Goal: Task Accomplishment & Management: Use online tool/utility

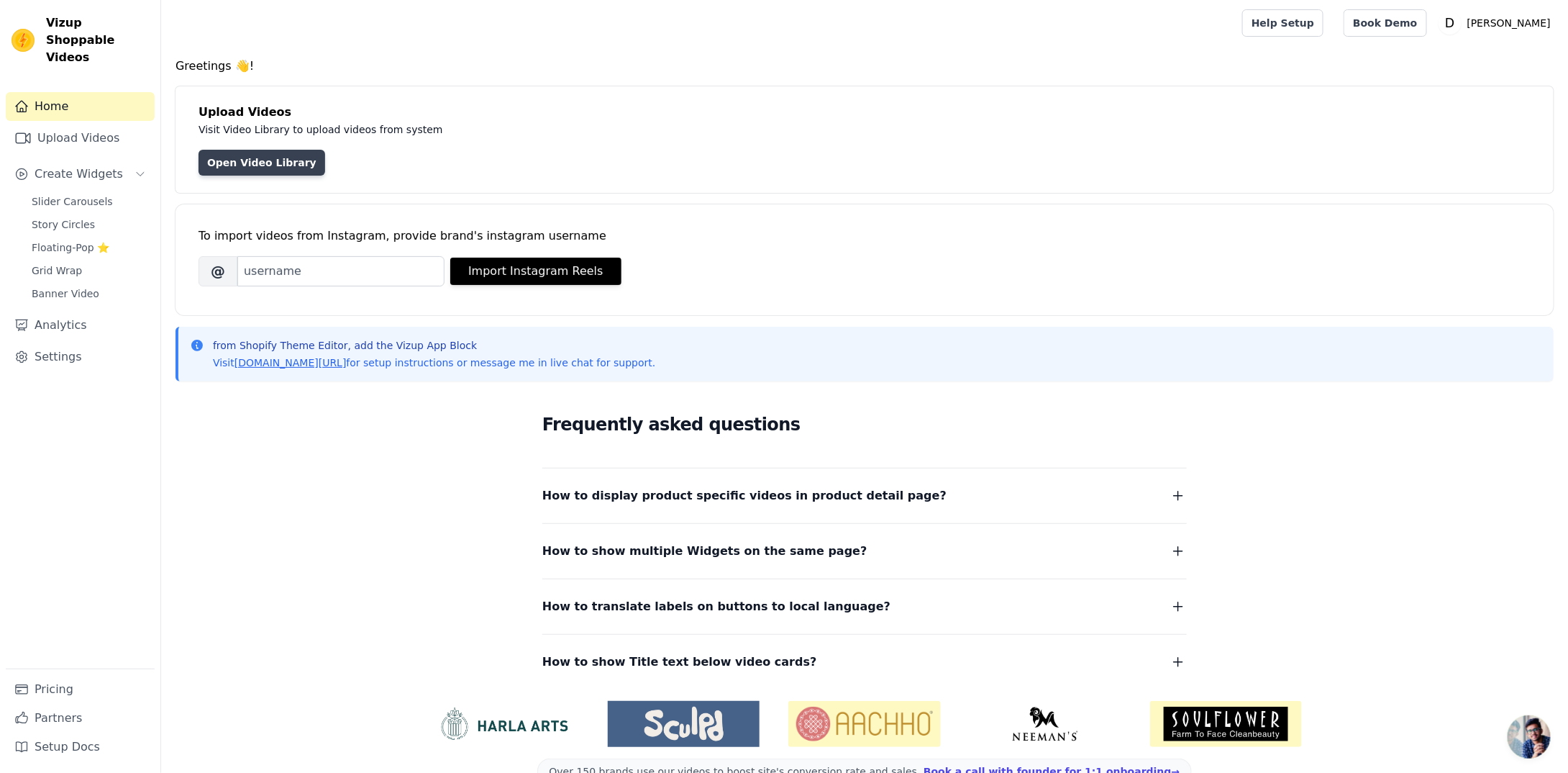
click at [261, 166] on link "Open Video Library" at bounding box center [262, 162] width 127 height 26
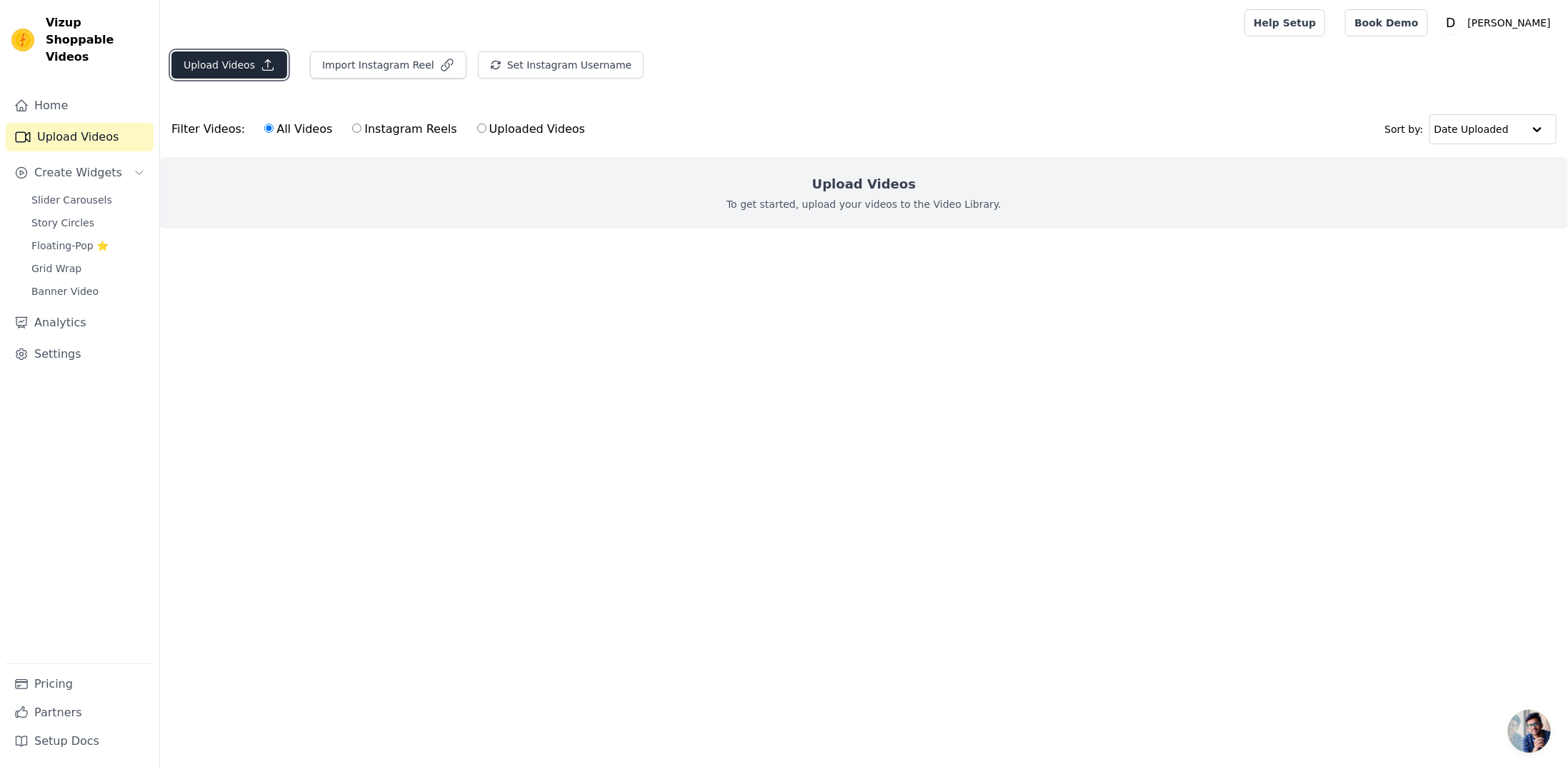
click at [223, 68] on button "Upload Videos" at bounding box center [229, 65] width 116 height 27
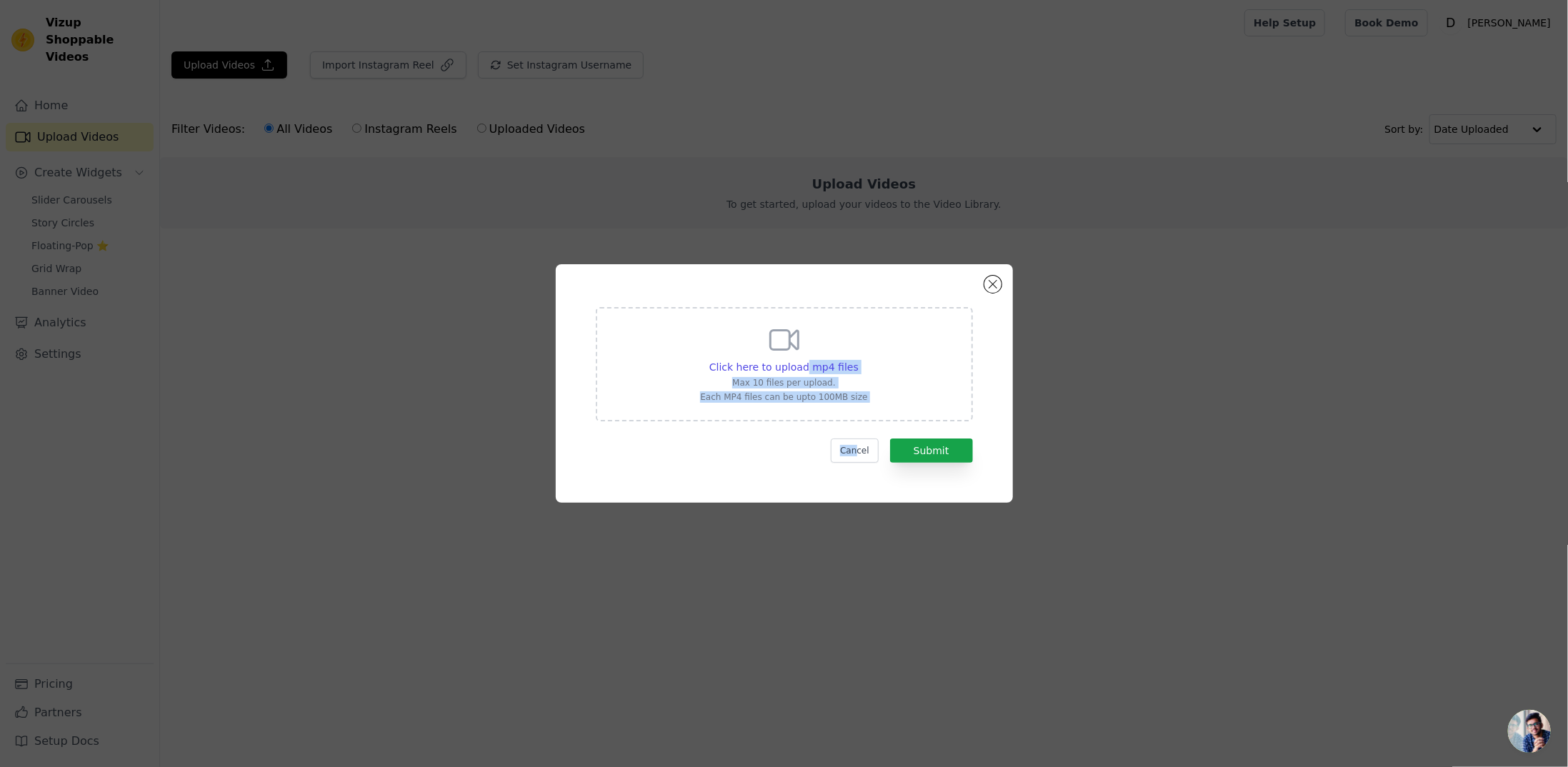
drag, startPoint x: 807, startPoint y: 369, endPoint x: 867, endPoint y: 466, distance: 114.1
click at [866, 463] on div "Click here to upload mp4 files Max 10 files per upload. Each MP4 files can be u…" at bounding box center [784, 383] width 406 height 187
click at [867, 467] on div "Click here to upload mp4 files Max 10 files per upload. Each MP4 files can be u…" at bounding box center [784, 383] width 406 height 187
click at [864, 445] on button "Cancel" at bounding box center [854, 450] width 48 height 25
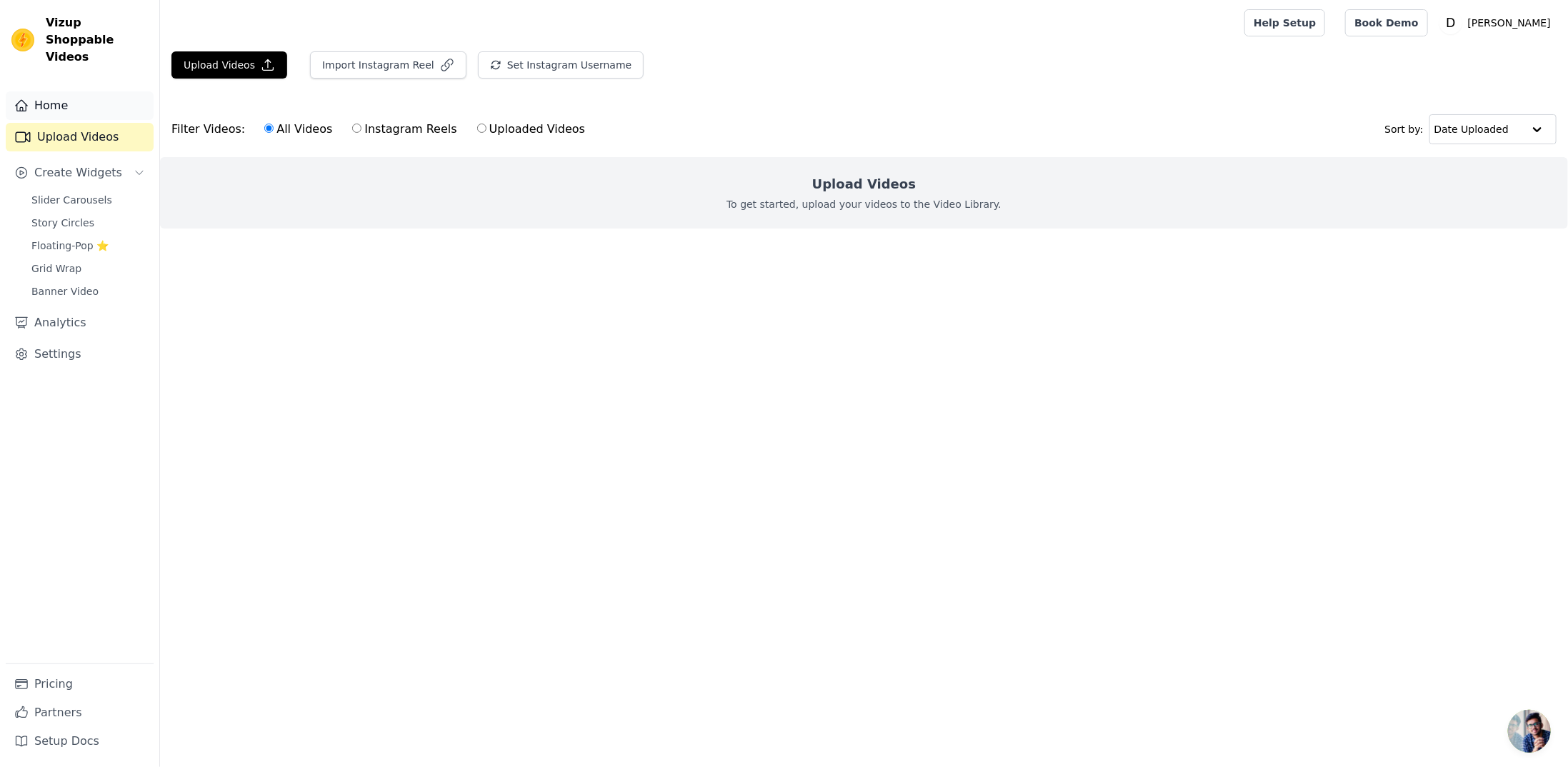
click at [58, 92] on link "Home" at bounding box center [79, 105] width 148 height 28
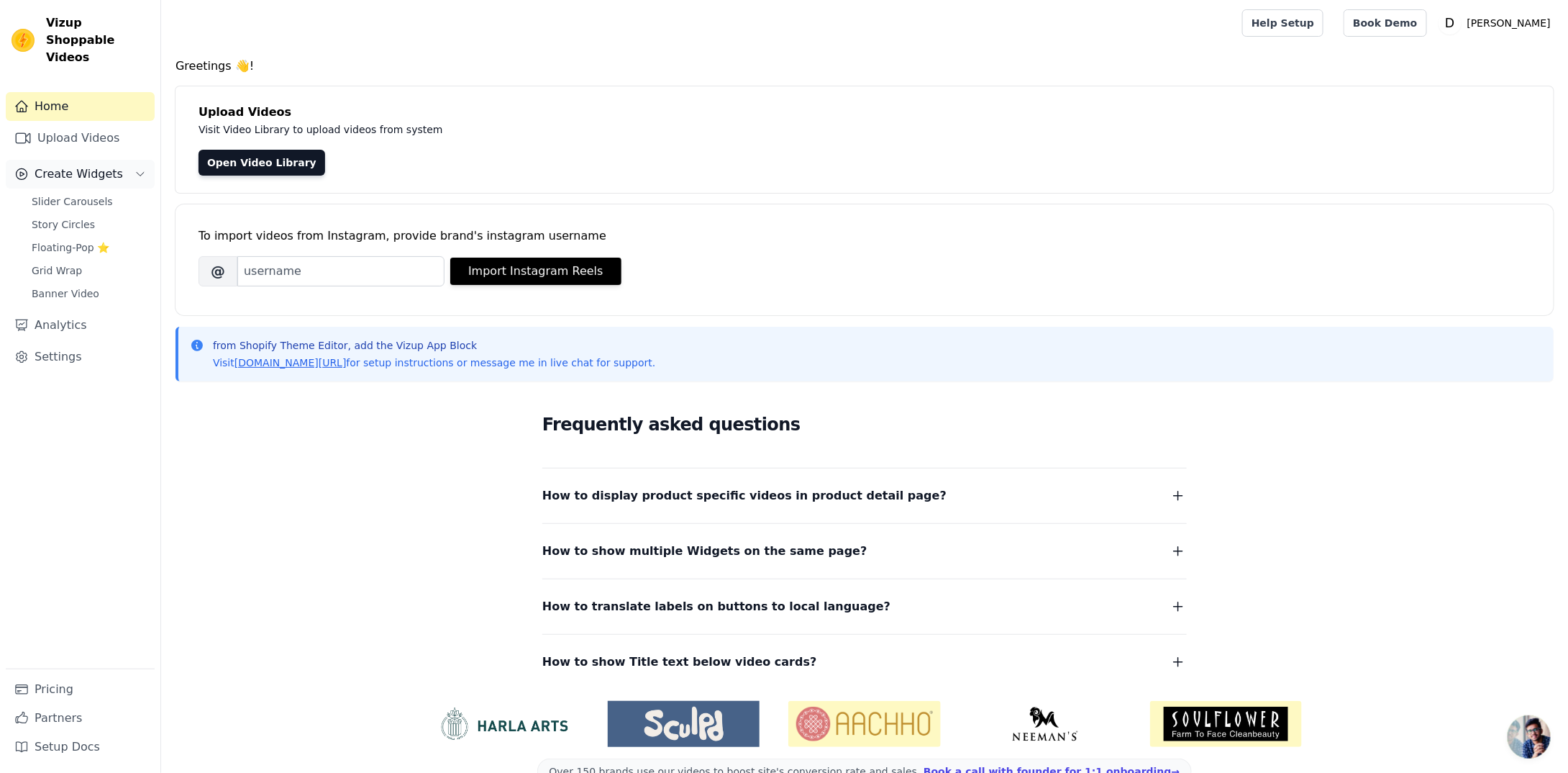
click at [74, 166] on span "Create Widgets" at bounding box center [79, 174] width 88 height 17
click at [74, 124] on link "Upload Videos" at bounding box center [80, 138] width 149 height 29
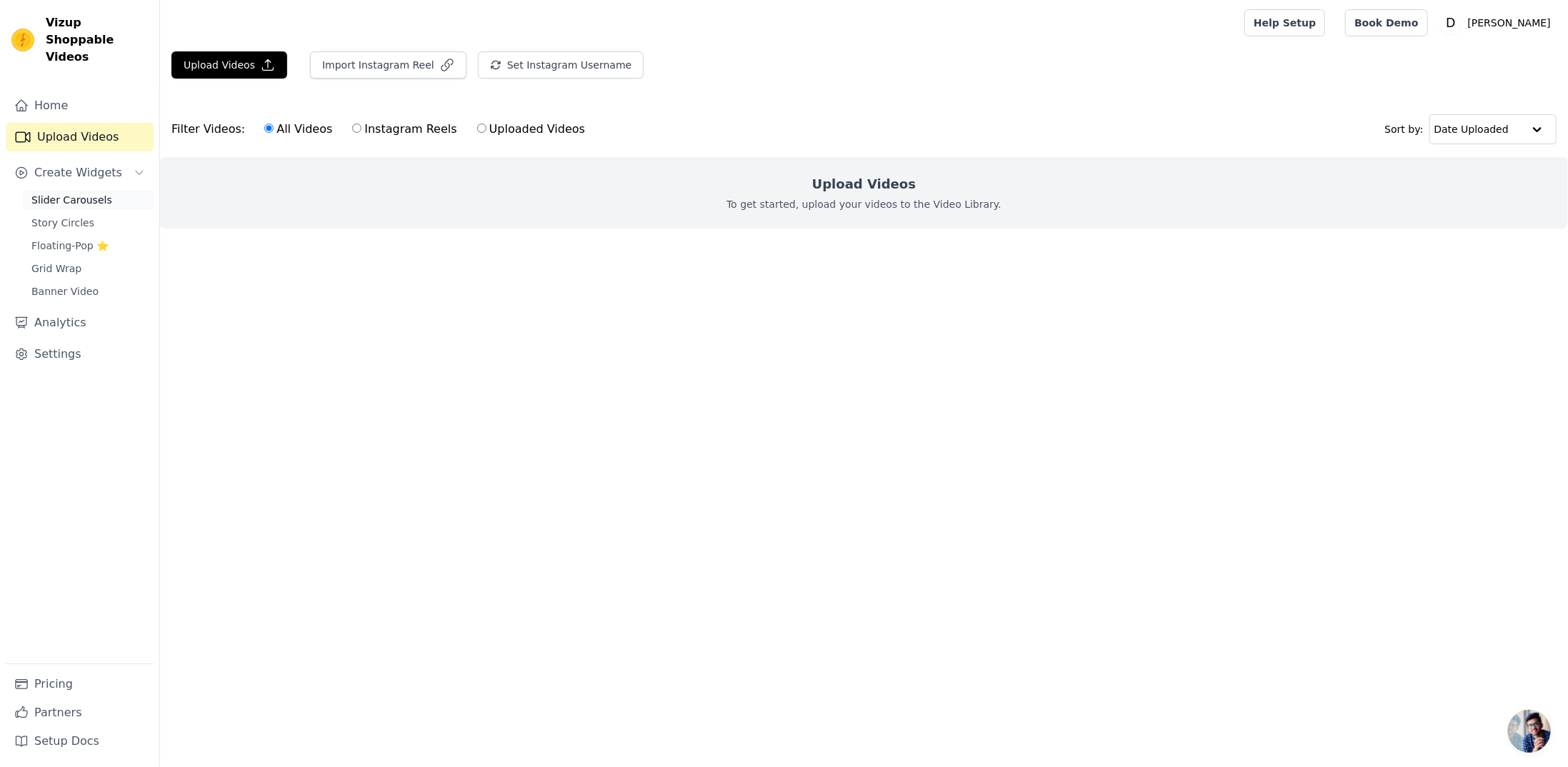
click at [76, 193] on span "Slider Carousels" at bounding box center [72, 200] width 81 height 15
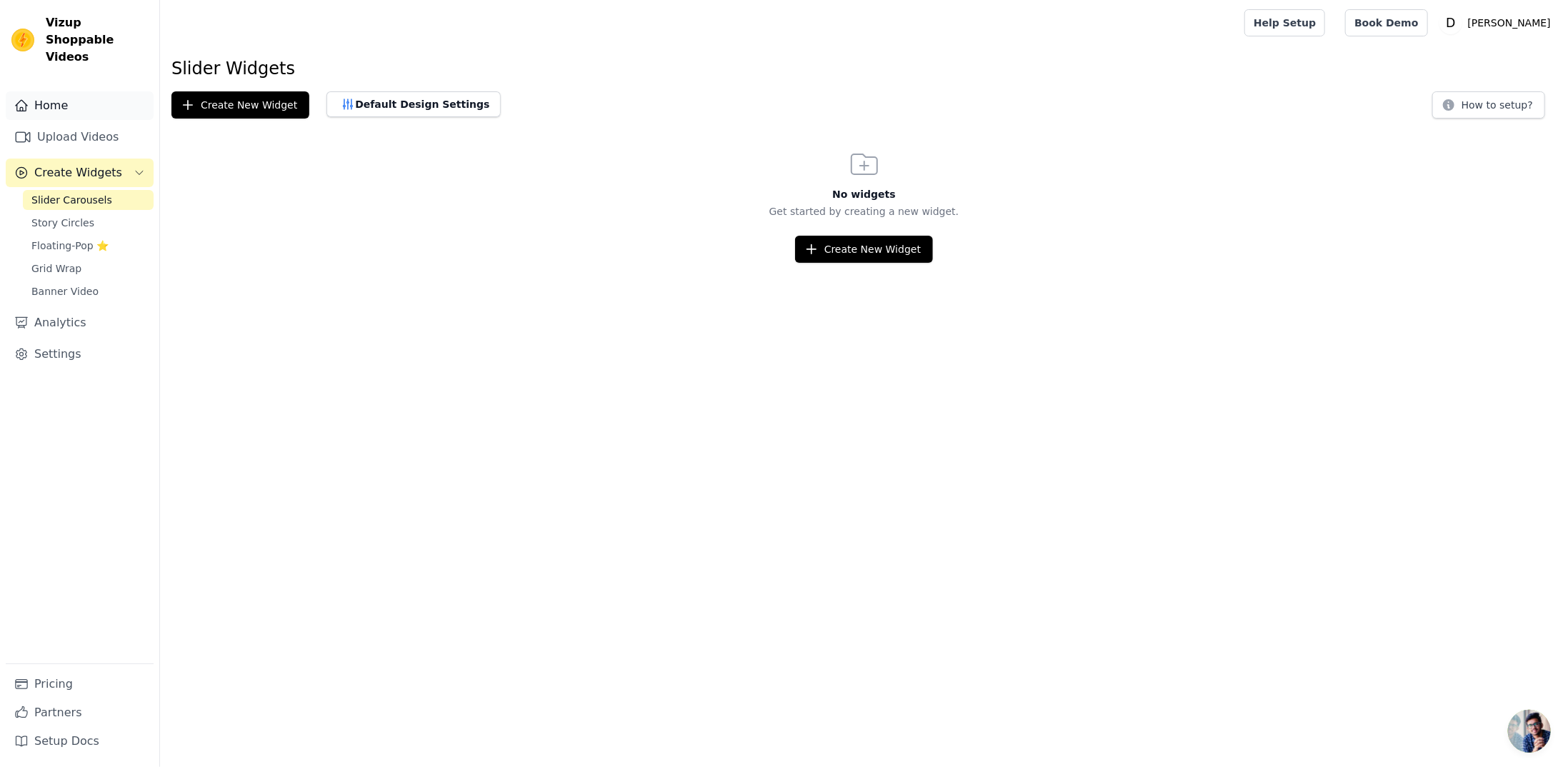
click at [82, 97] on link "Home" at bounding box center [79, 105] width 148 height 28
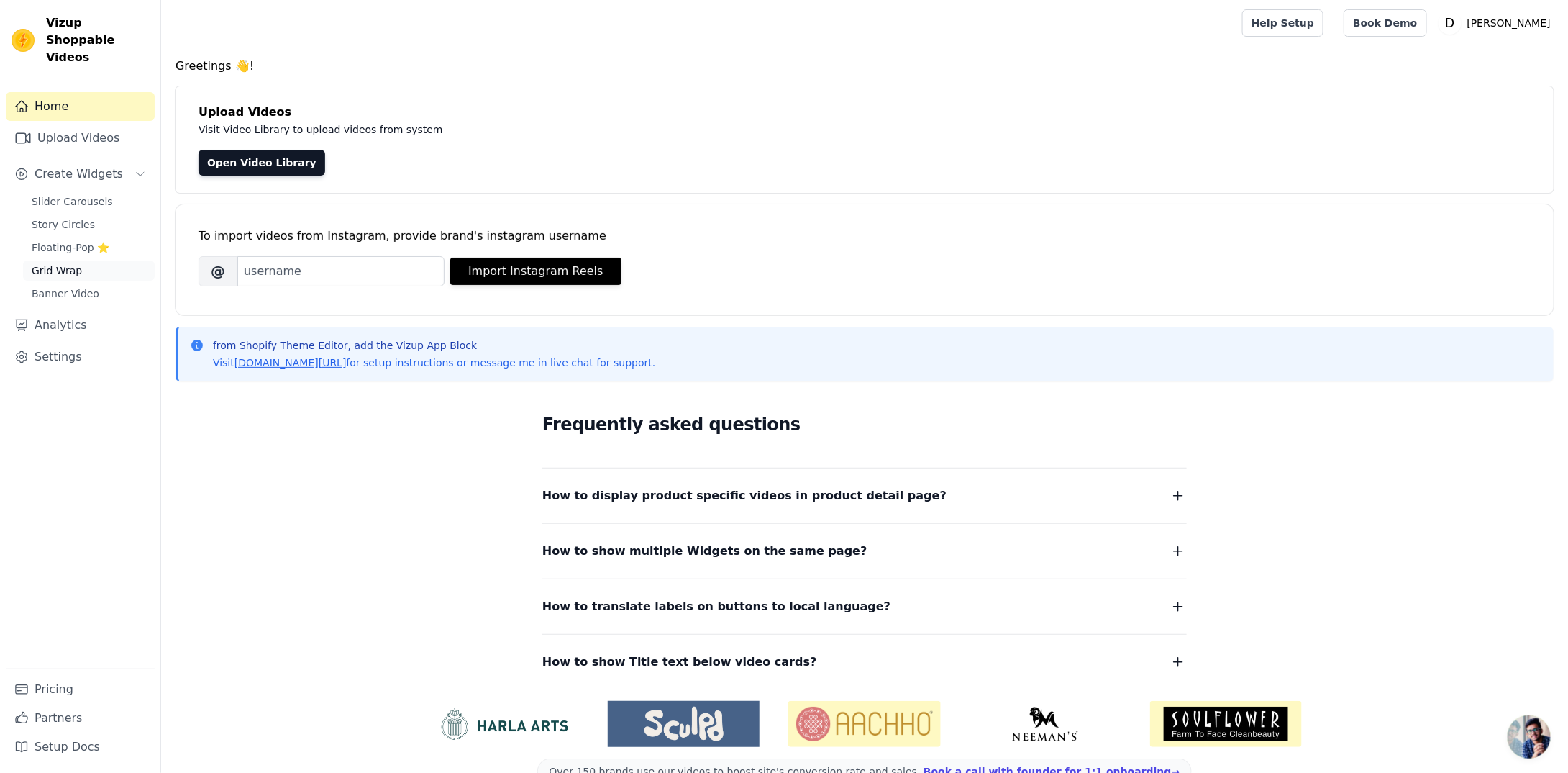
click at [82, 260] on link "Grid Wrap" at bounding box center [89, 270] width 132 height 20
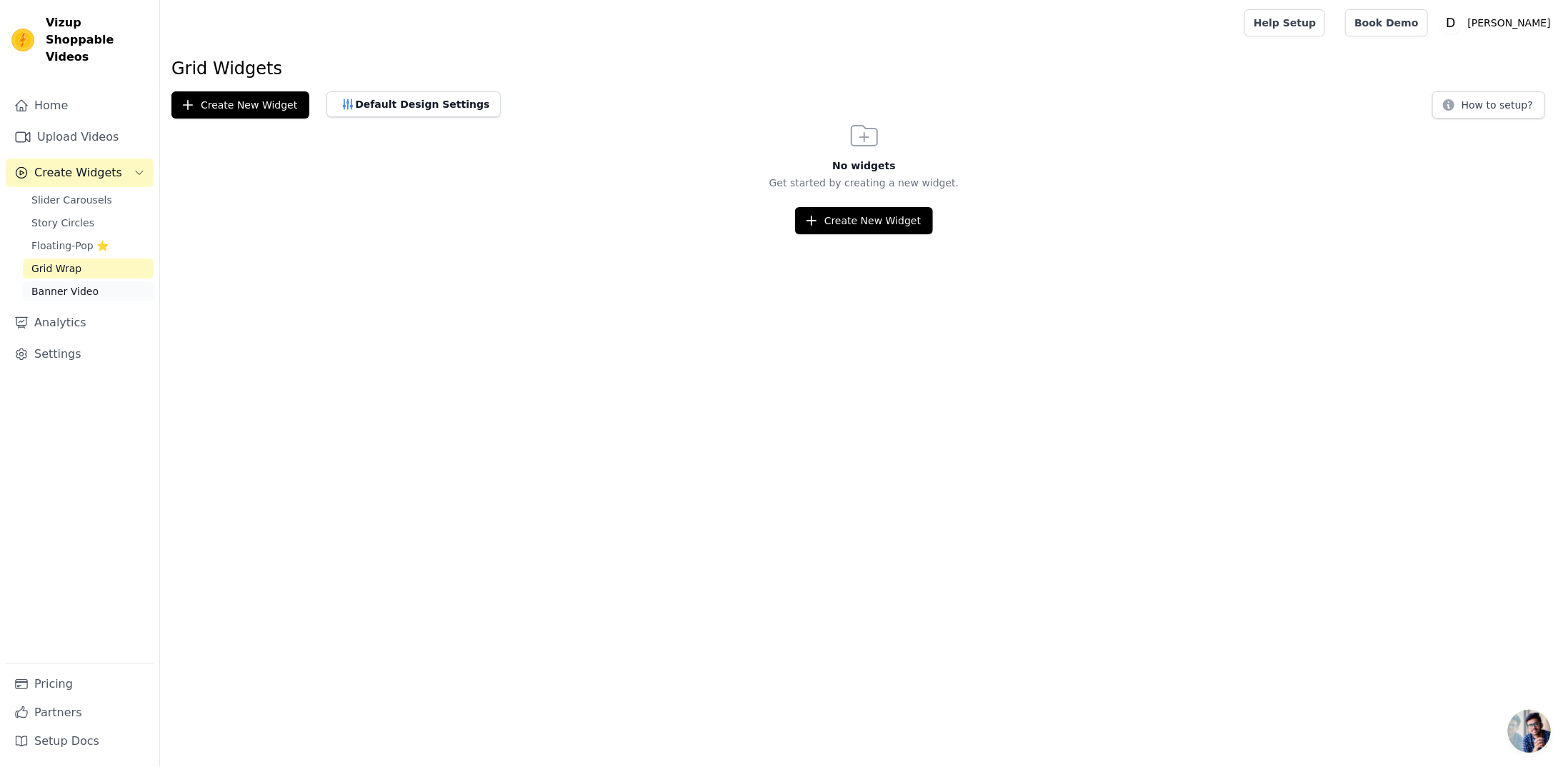
click at [82, 284] on span "Banner Video" at bounding box center [65, 291] width 67 height 15
click at [103, 238] on span "Floating-Pop ⭐" at bounding box center [70, 245] width 77 height 15
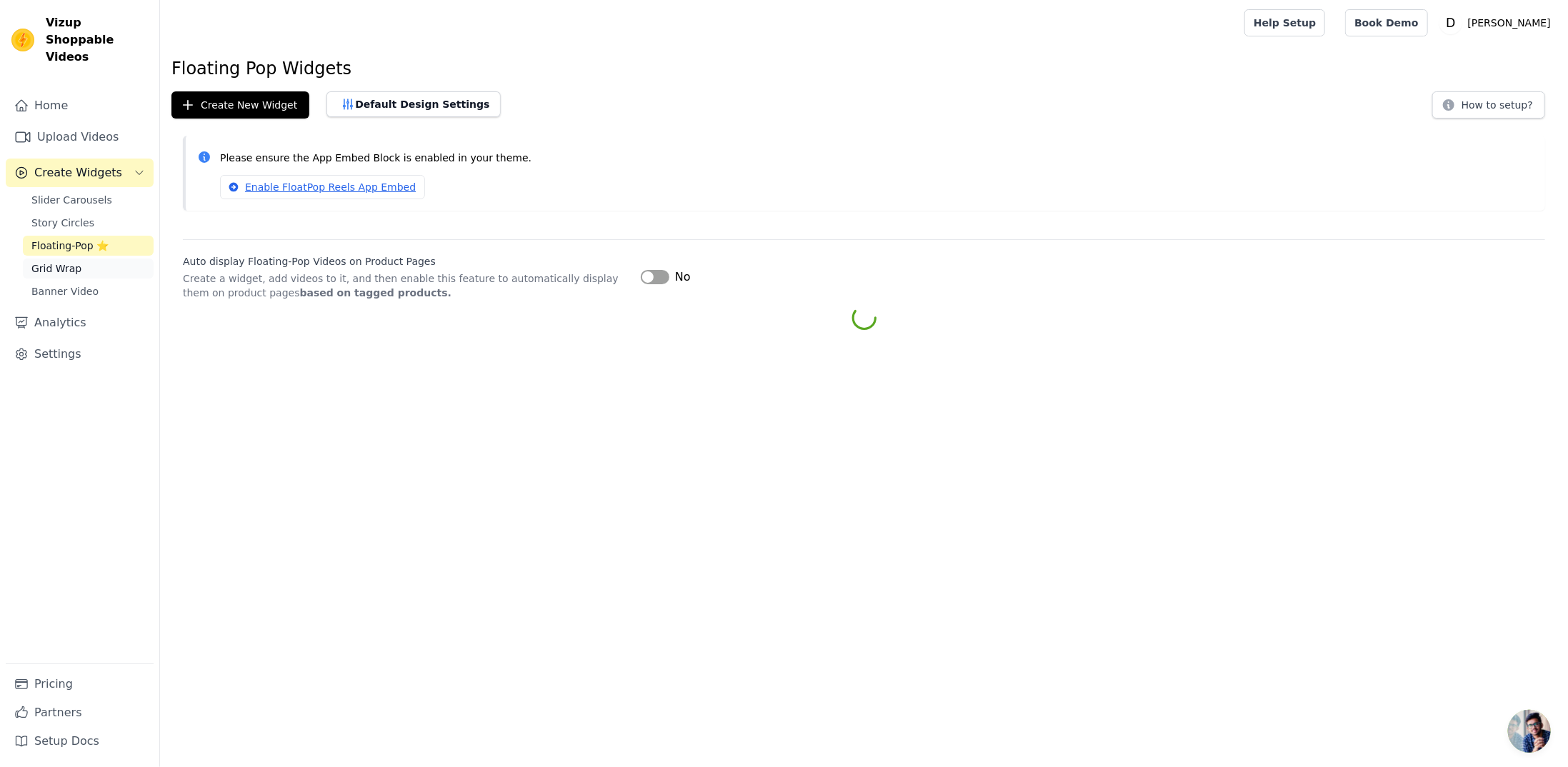
click at [97, 258] on link "Grid Wrap" at bounding box center [88, 268] width 131 height 20
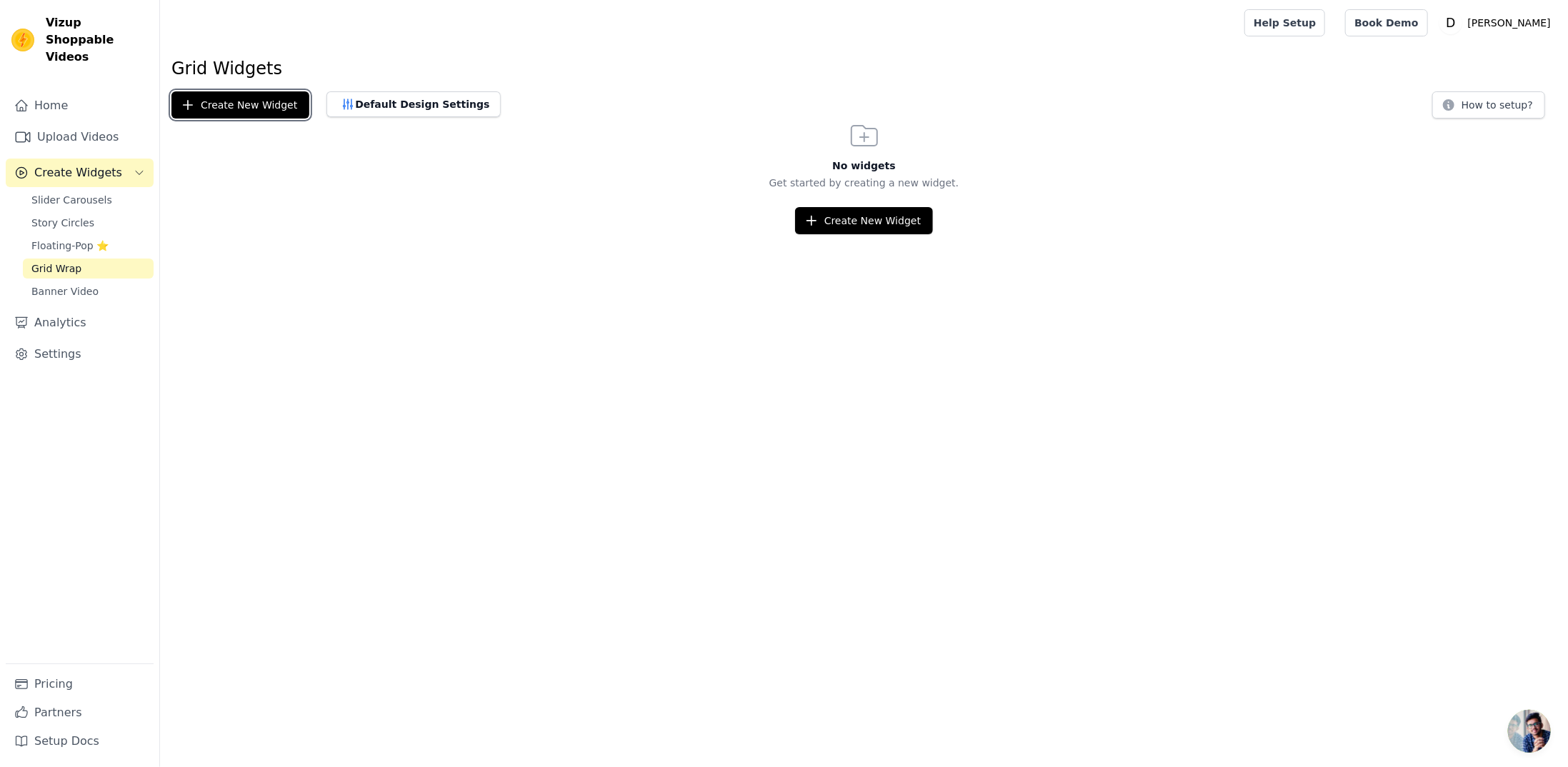
drag, startPoint x: 208, startPoint y: 103, endPoint x: 150, endPoint y: 164, distance: 84.2
click at [157, 163] on div "Vizup Shoppable Videos Home Upload Videos Create Widgets Slider Carousels Story…" at bounding box center [784, 117] width 1568 height 234
click at [72, 123] on link "Upload Videos" at bounding box center [79, 137] width 148 height 28
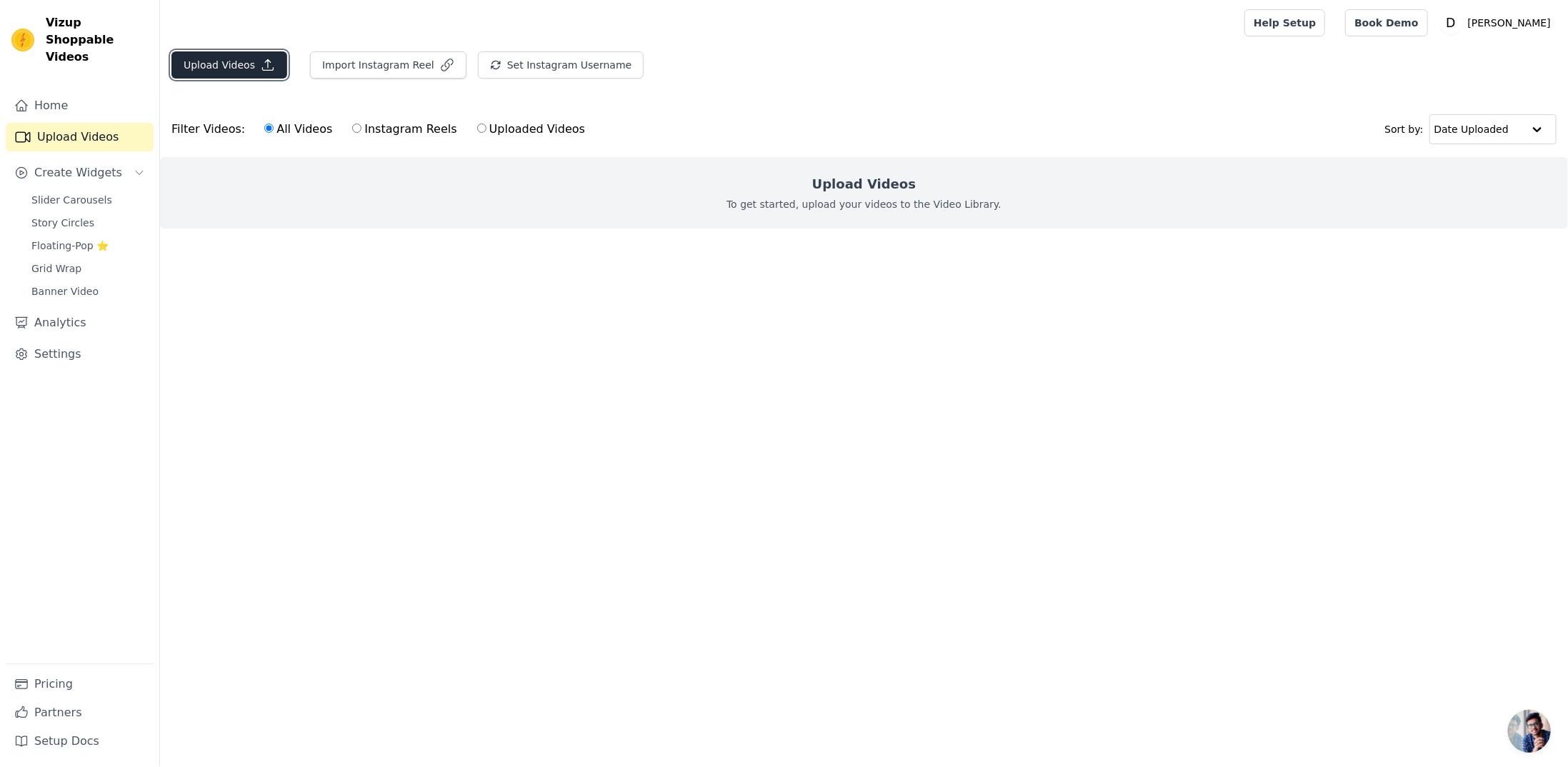
click at [244, 65] on button "Upload Videos" at bounding box center [229, 65] width 116 height 27
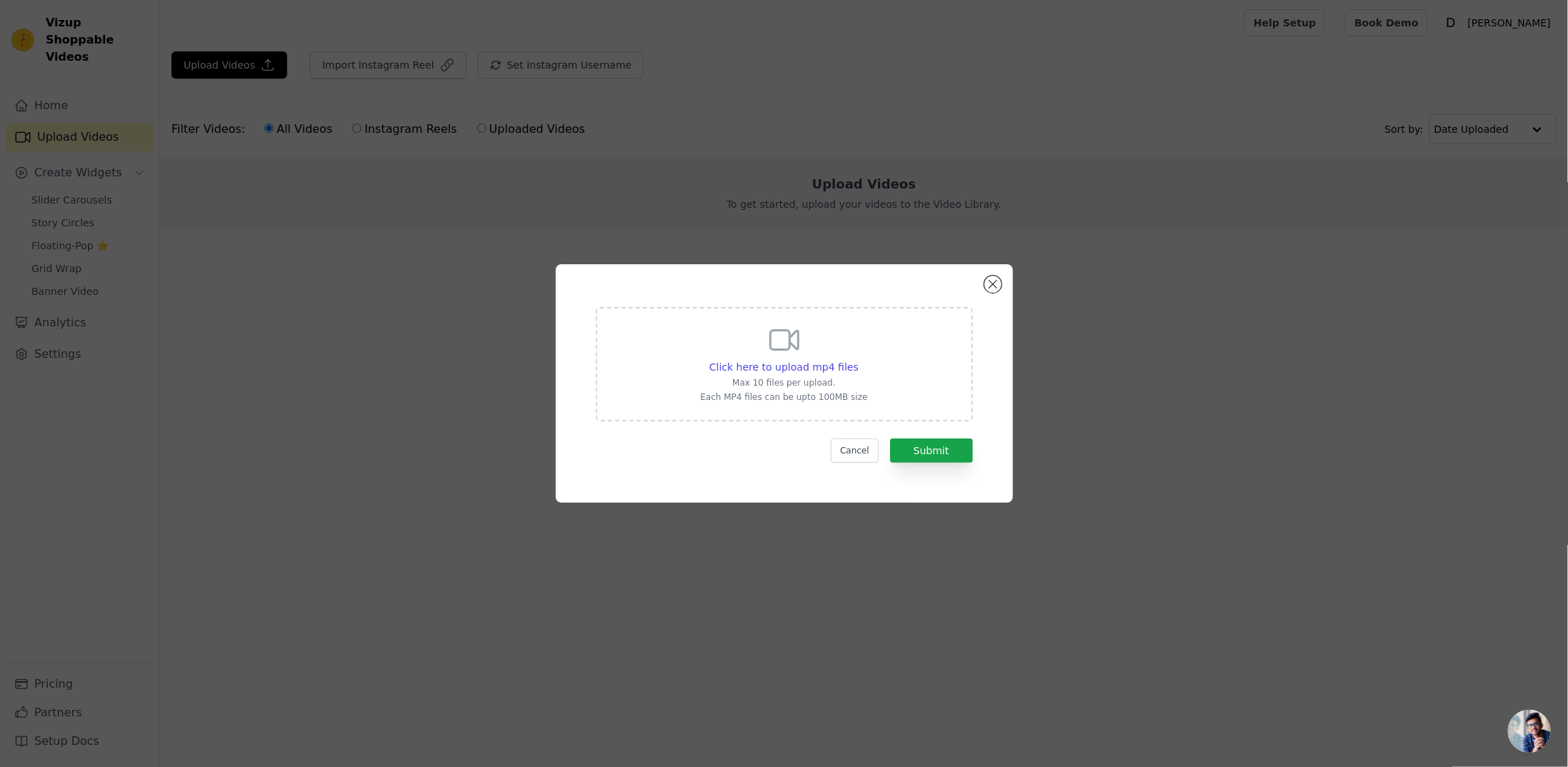
click at [751, 380] on p "Max 10 files per upload." at bounding box center [783, 383] width 167 height 12
click at [858, 360] on input "Click here to upload mp4 files Max 10 files per upload. Each MP4 files can be u…" at bounding box center [858, 359] width 1 height 1
type input "C:\fakepath\Media Library ‹ Denler — WordPress_7.mp4"
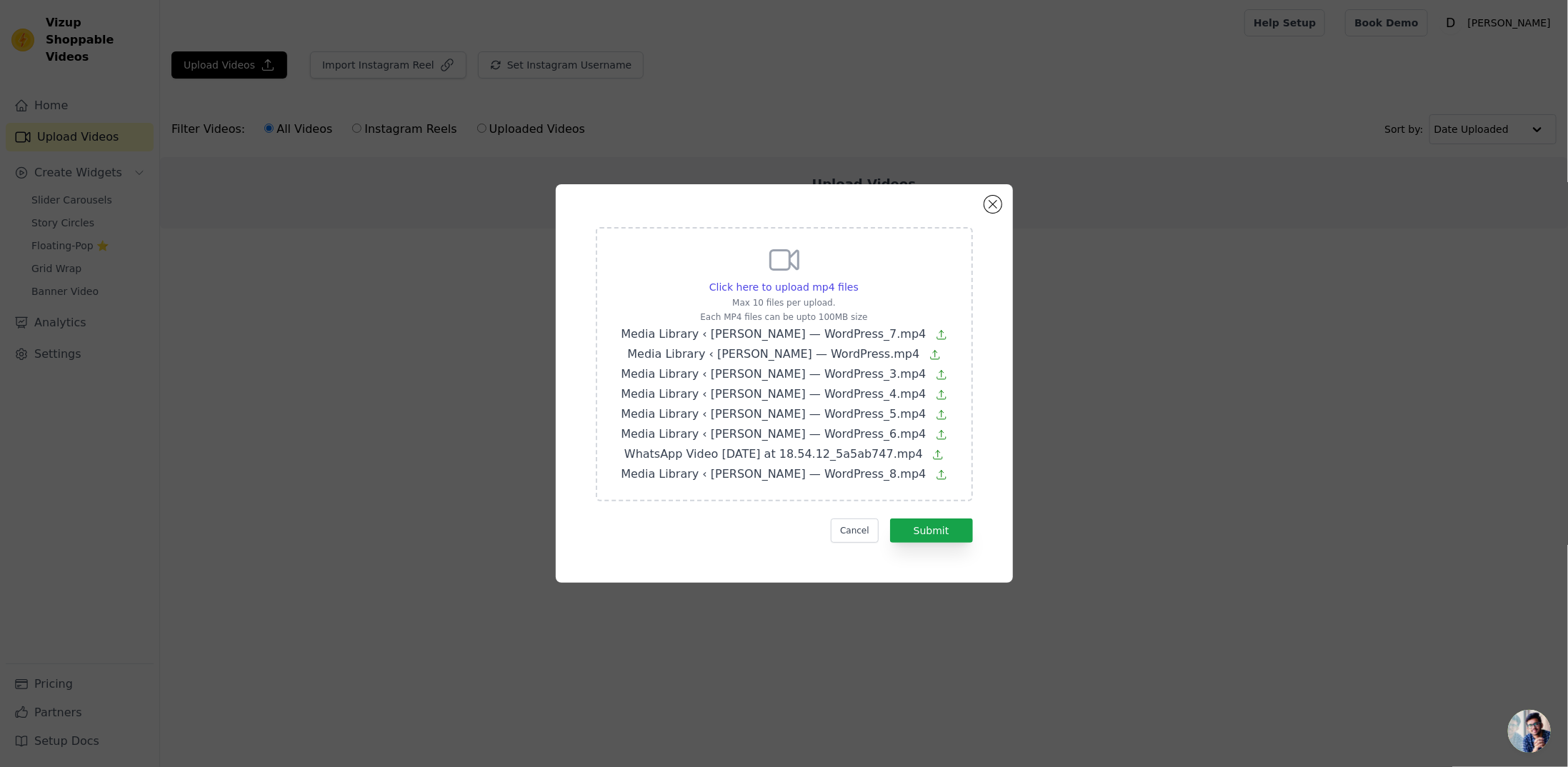
click at [914, 510] on form "Click here to upload mp4 files Max 10 files per upload. Each MP4 files can be u…" at bounding box center [784, 384] width 378 height 316
click at [921, 526] on button "Submit" at bounding box center [932, 530] width 83 height 25
click at [932, 457] on icon at bounding box center [937, 454] width 12 height 12
click at [859, 280] on input "Click here to upload mp4 files Max 10 files per upload. Each MP4 files can be u…" at bounding box center [858, 279] width 1 height 1
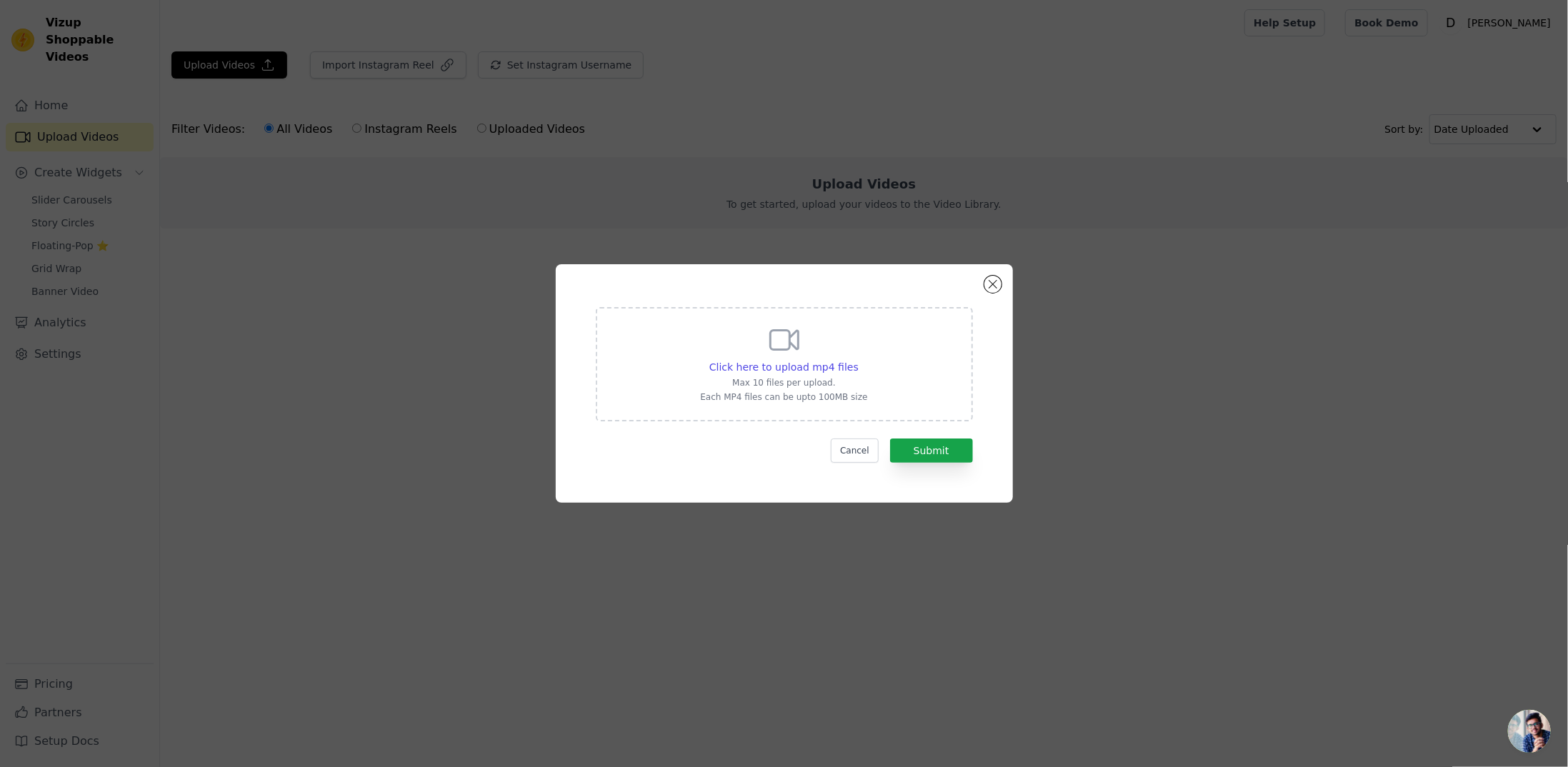
click at [822, 375] on div "Click here to upload mp4 files Max 10 files per upload. Each MP4 files can be u…" at bounding box center [783, 363] width 167 height 80
click at [858, 360] on input "Click here to upload mp4 files Max 10 files per upload. Each MP4 files can be u…" at bounding box center [858, 359] width 1 height 1
type input "C:\fakepath\Media Library ‹ Denler — WordPress_7.mp4"
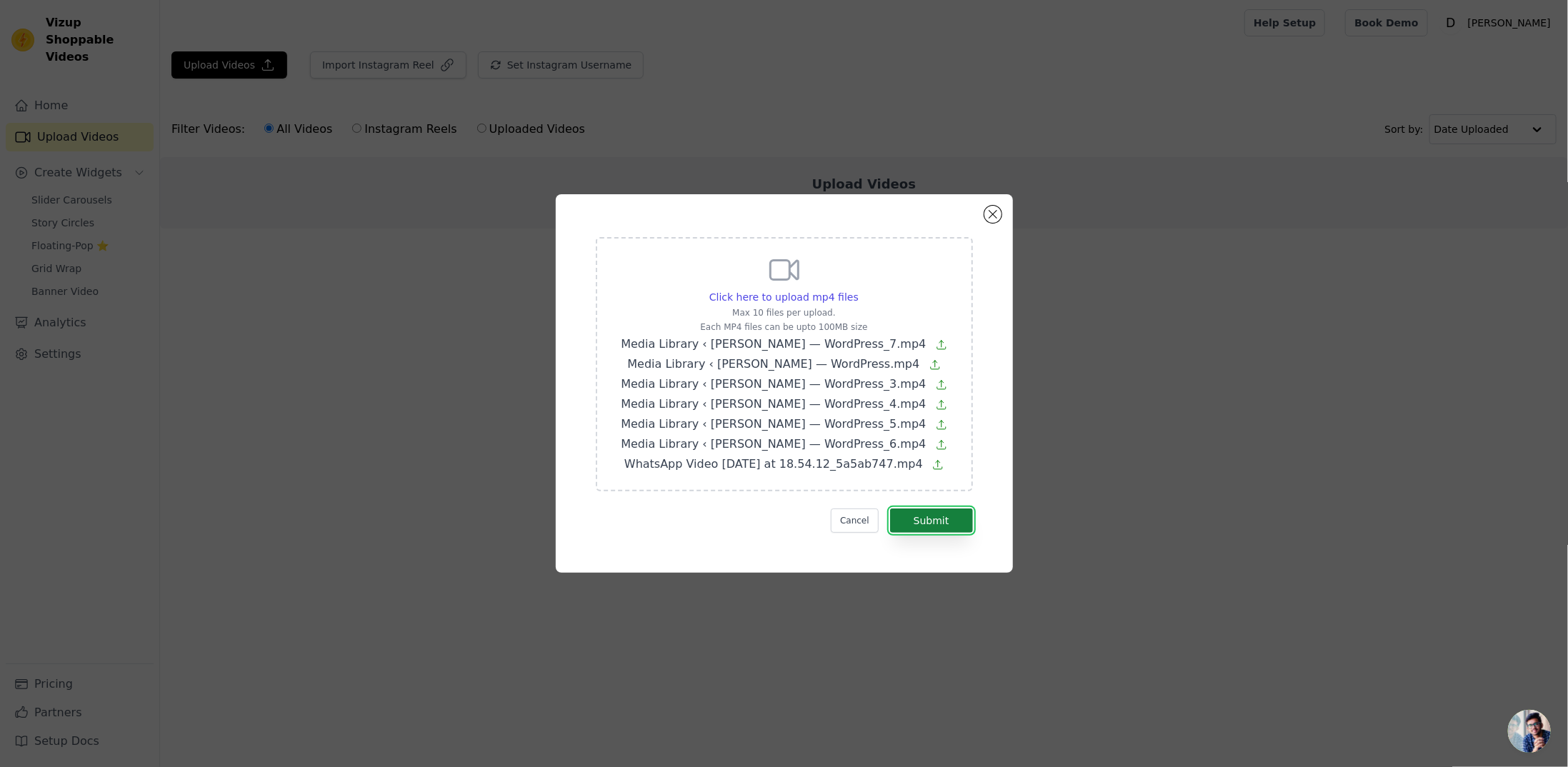
click at [940, 527] on button "Submit" at bounding box center [932, 520] width 83 height 25
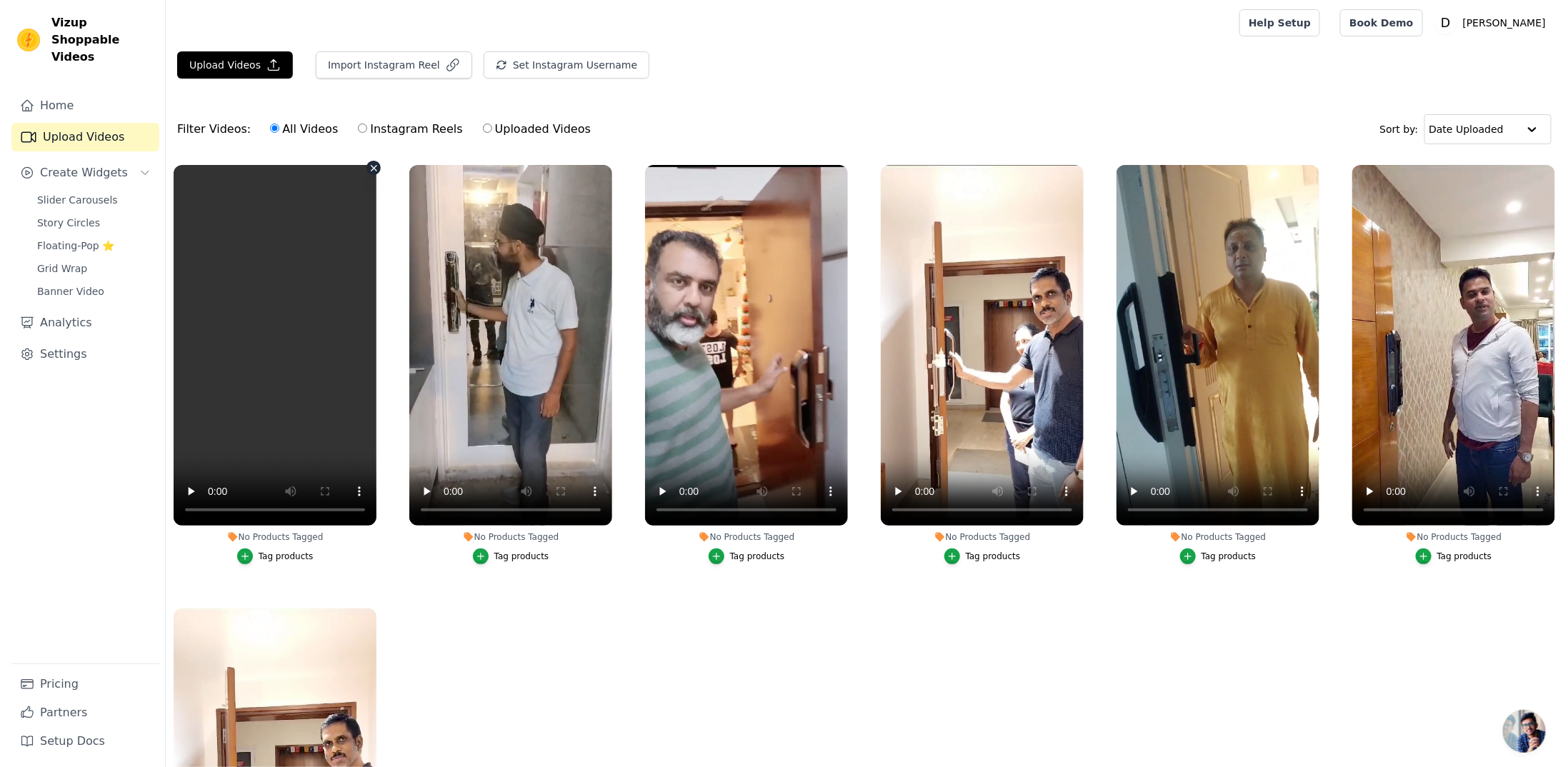
scroll to position [71, 0]
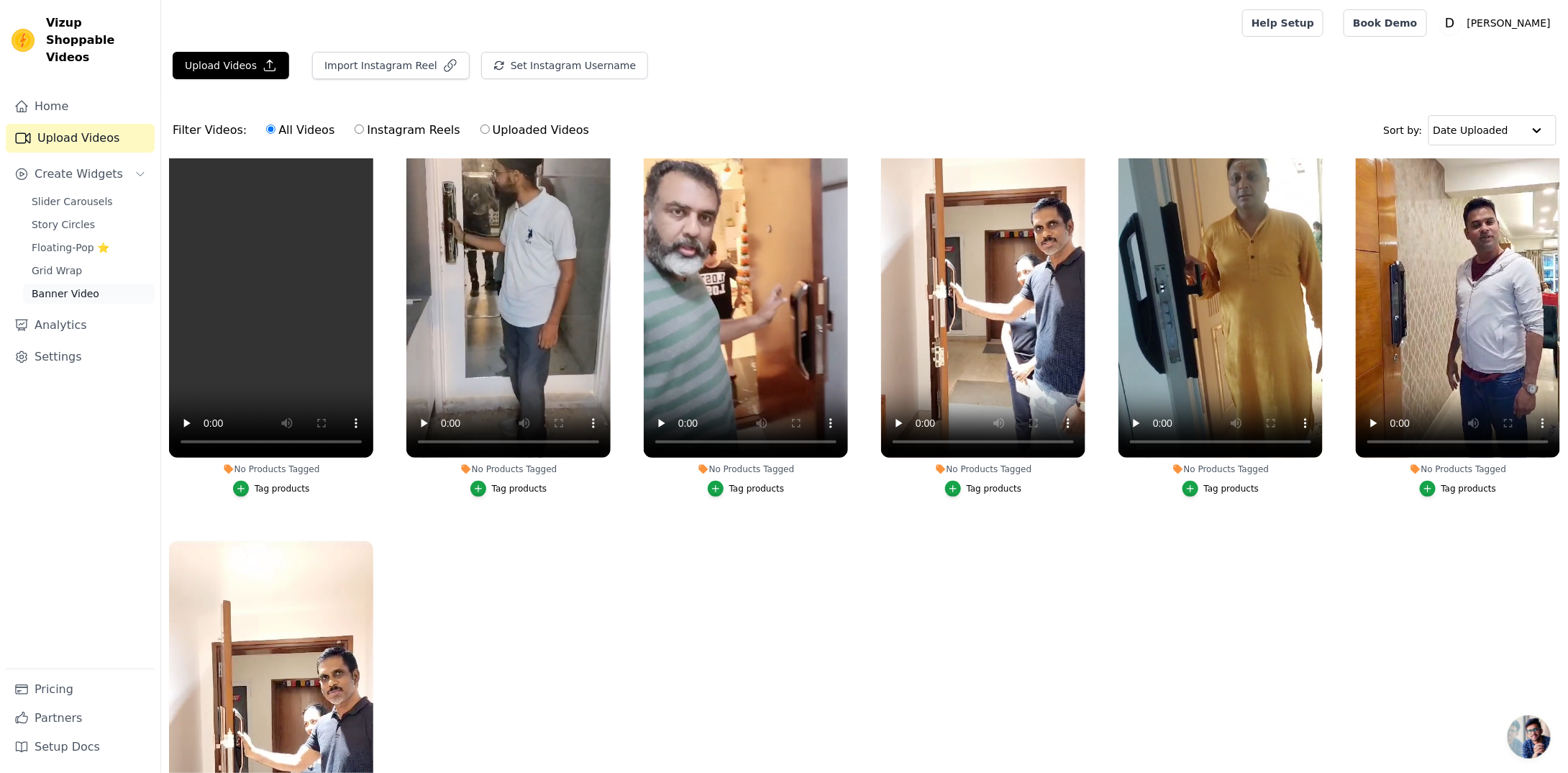
click at [65, 283] on link "Banner Video" at bounding box center [89, 294] width 132 height 20
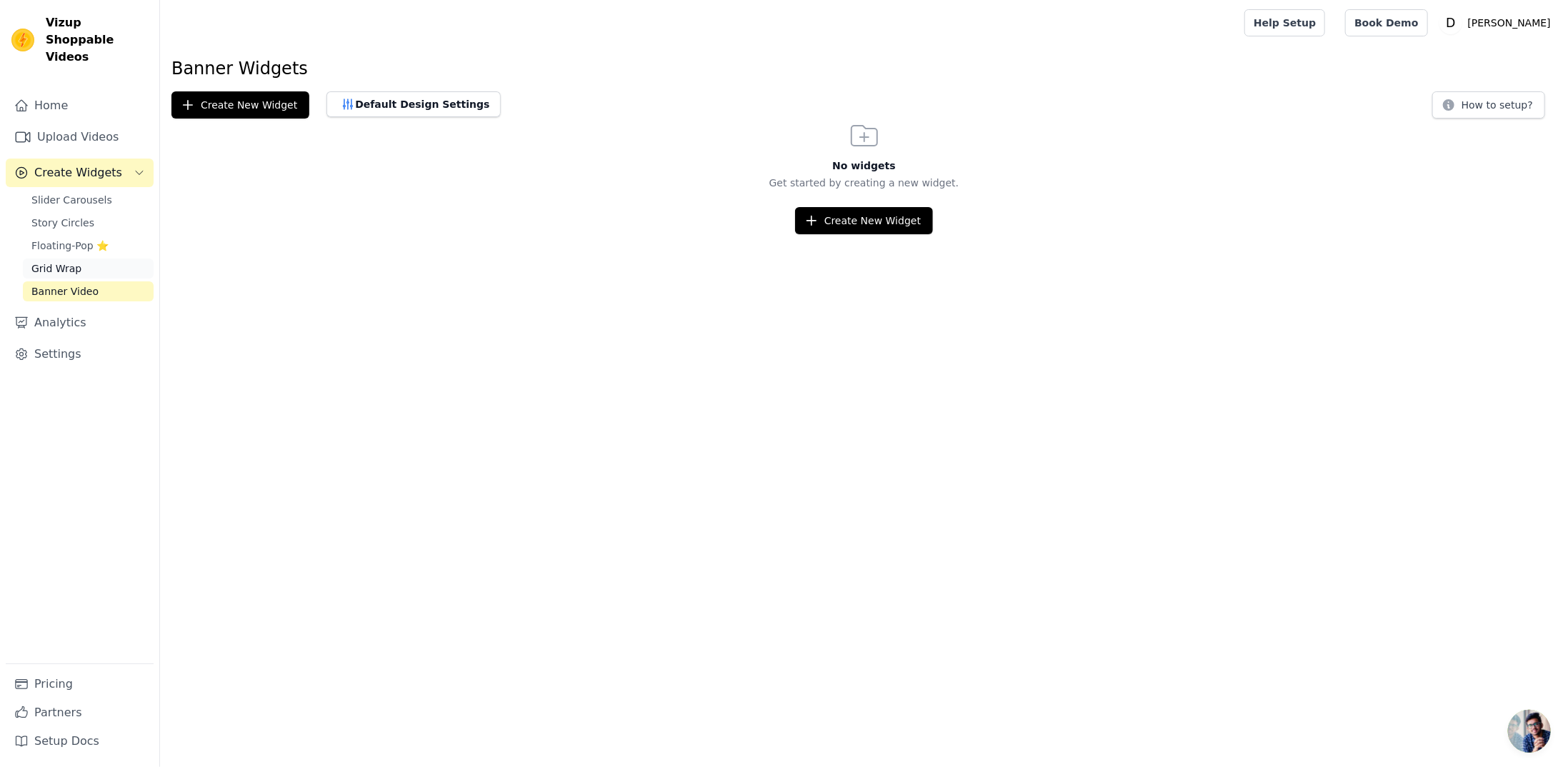
click at [68, 258] on link "Grid Wrap" at bounding box center [88, 268] width 131 height 20
click at [801, 186] on p "Get started by creating a new widget." at bounding box center [864, 183] width 1408 height 15
click at [810, 197] on div "No widgets Get started by creating a new widget. Create New Widget" at bounding box center [864, 176] width 1408 height 116
click at [815, 217] on icon "button" at bounding box center [812, 221] width 9 height 9
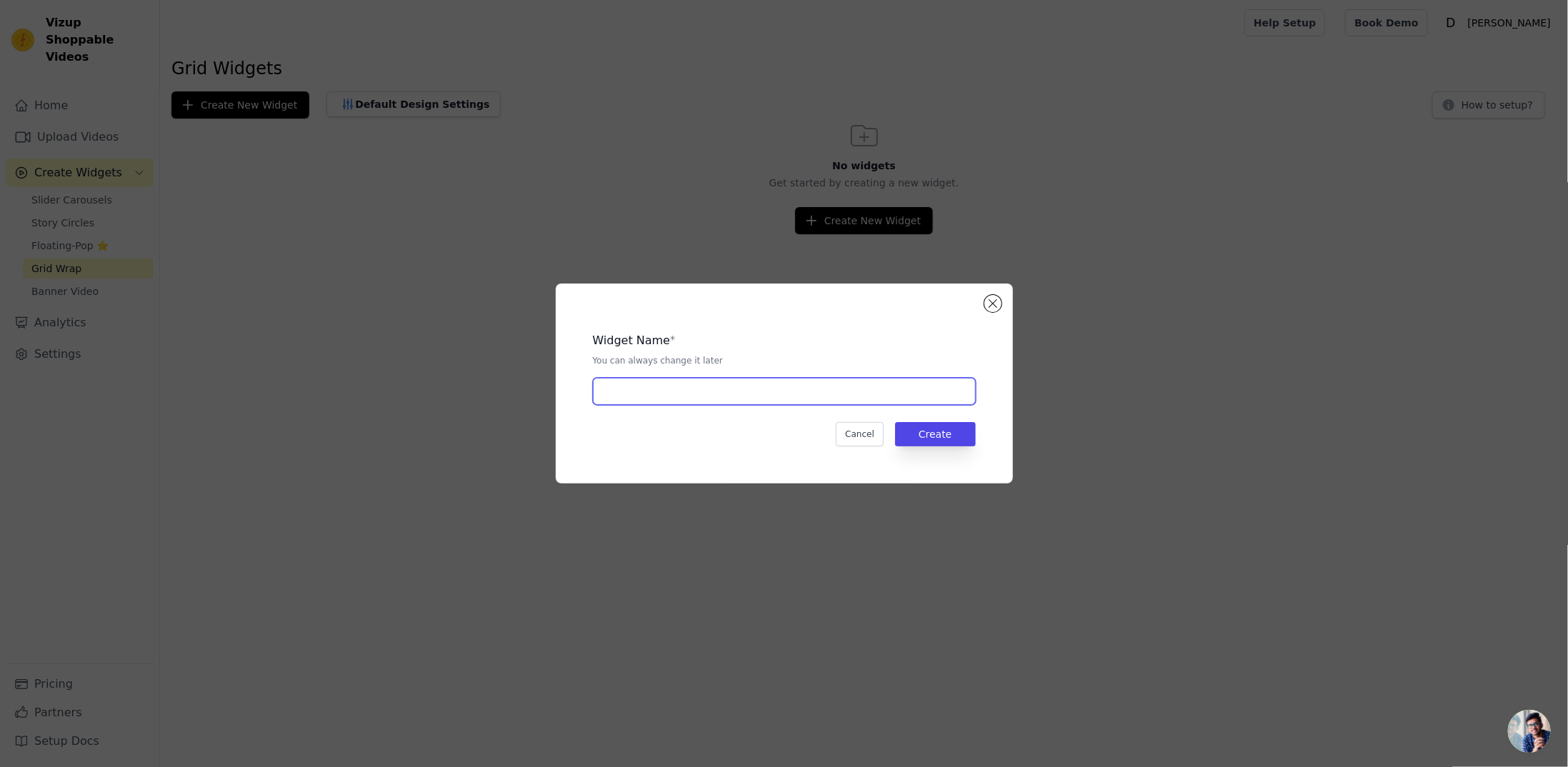
click at [680, 393] on input "text" at bounding box center [784, 390] width 383 height 27
type input "1"
click at [943, 428] on button "Create" at bounding box center [935, 434] width 81 height 25
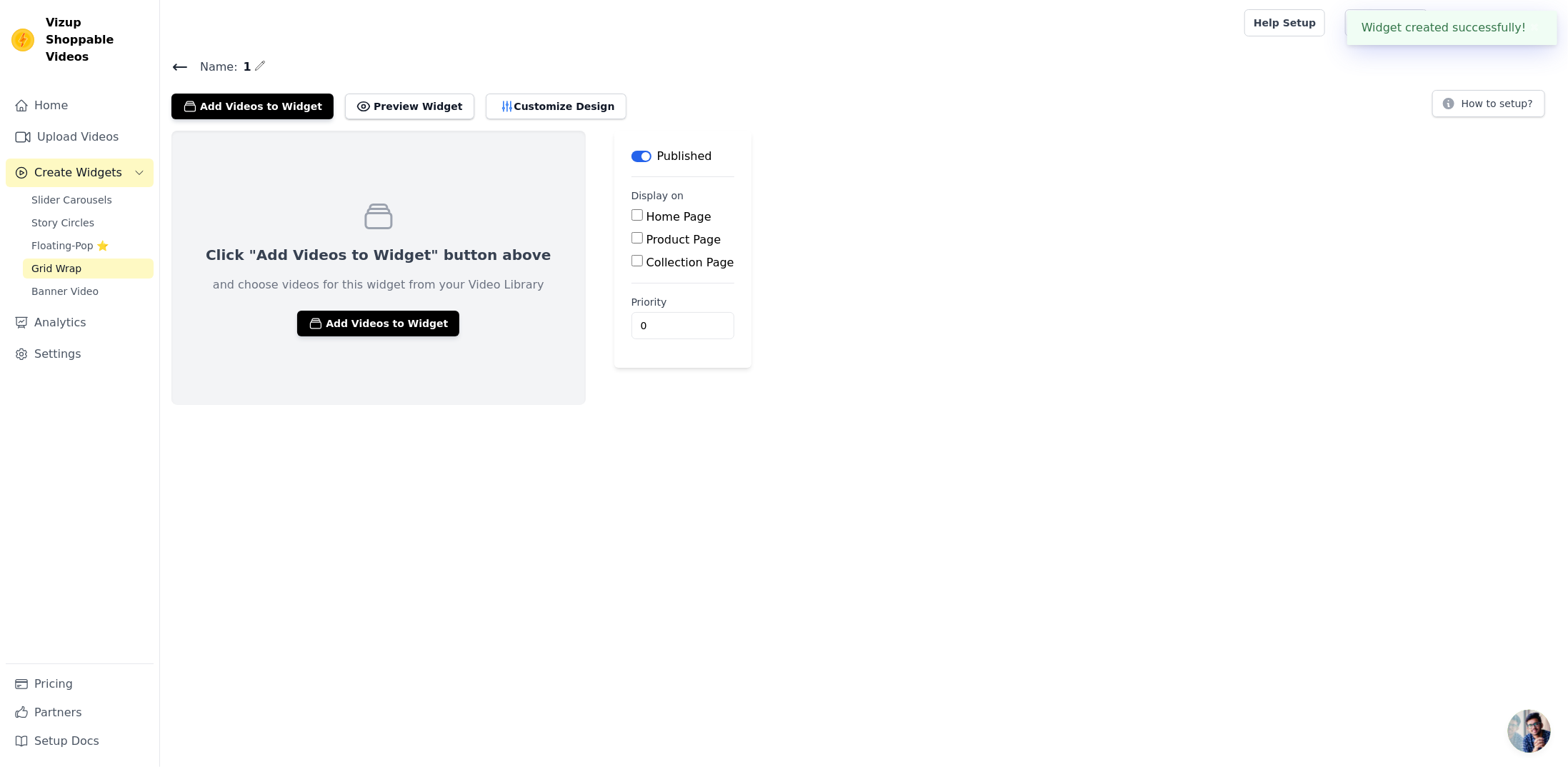
click at [631, 217] on div "Home Page" at bounding box center [683, 217] width 103 height 17
click at [631, 219] on input "Home Page" at bounding box center [637, 214] width 12 height 12
checkbox input "true"
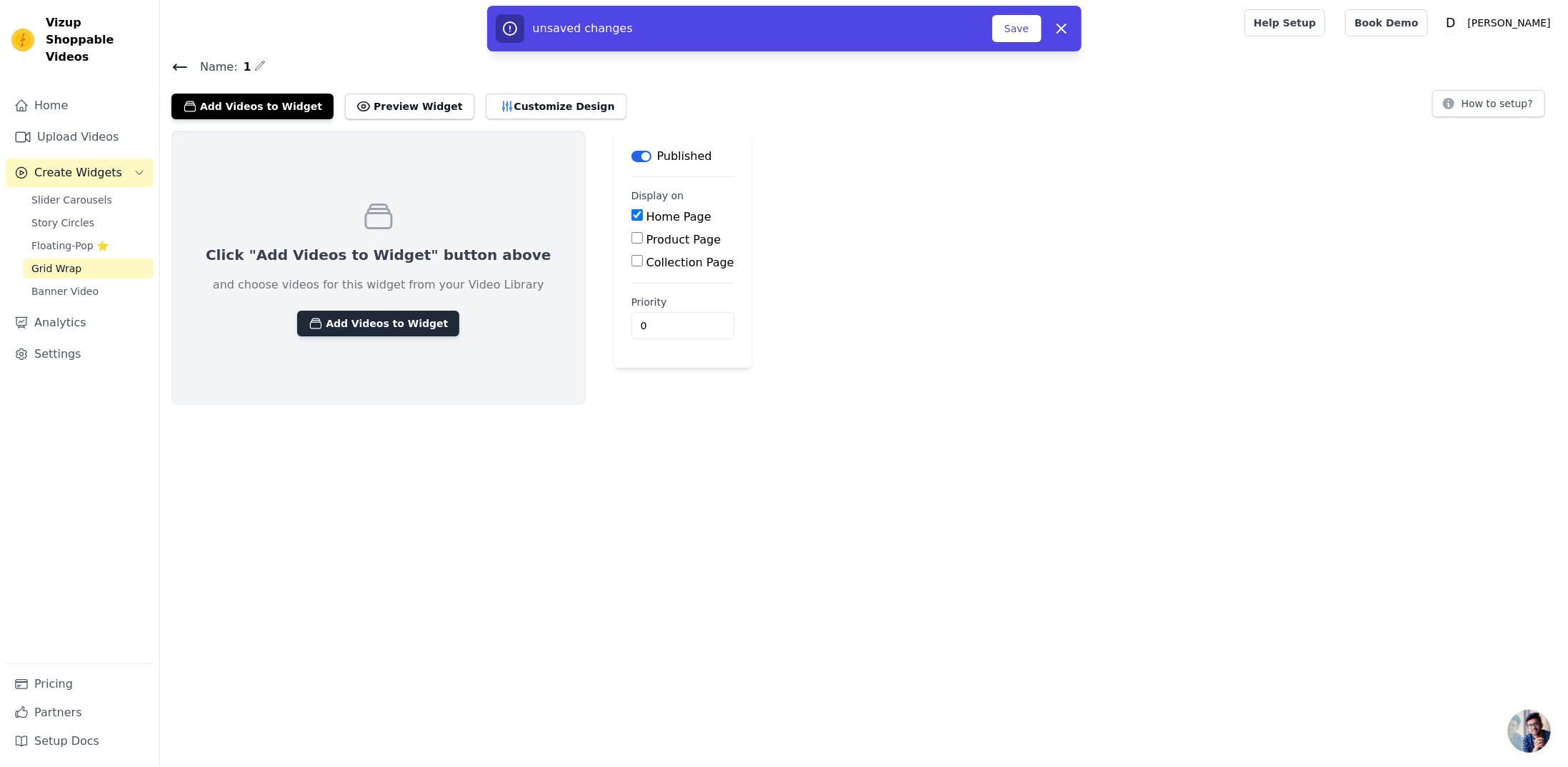
click at [335, 324] on button "Add Videos to Widget" at bounding box center [378, 323] width 162 height 25
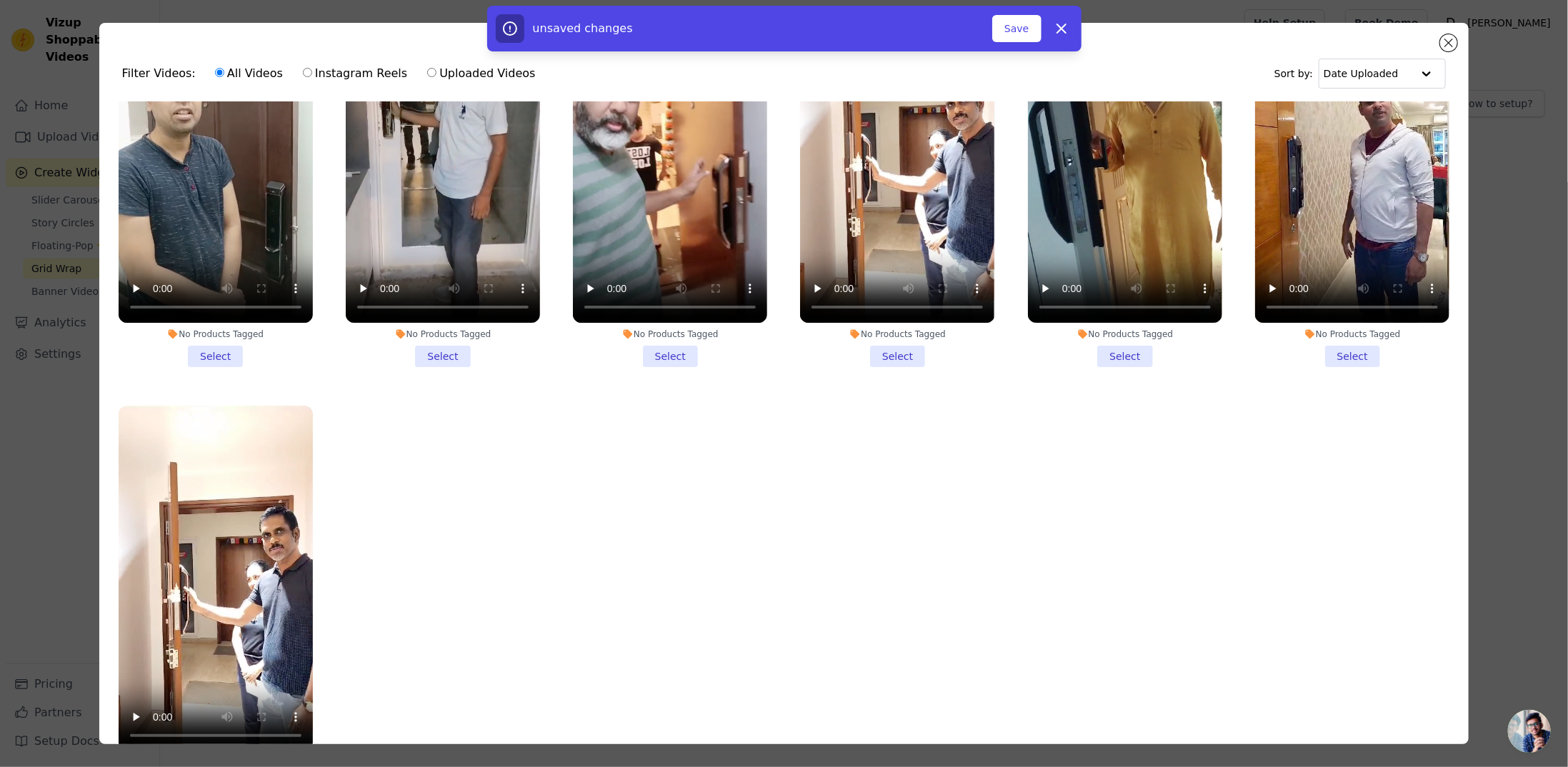
scroll to position [124, 0]
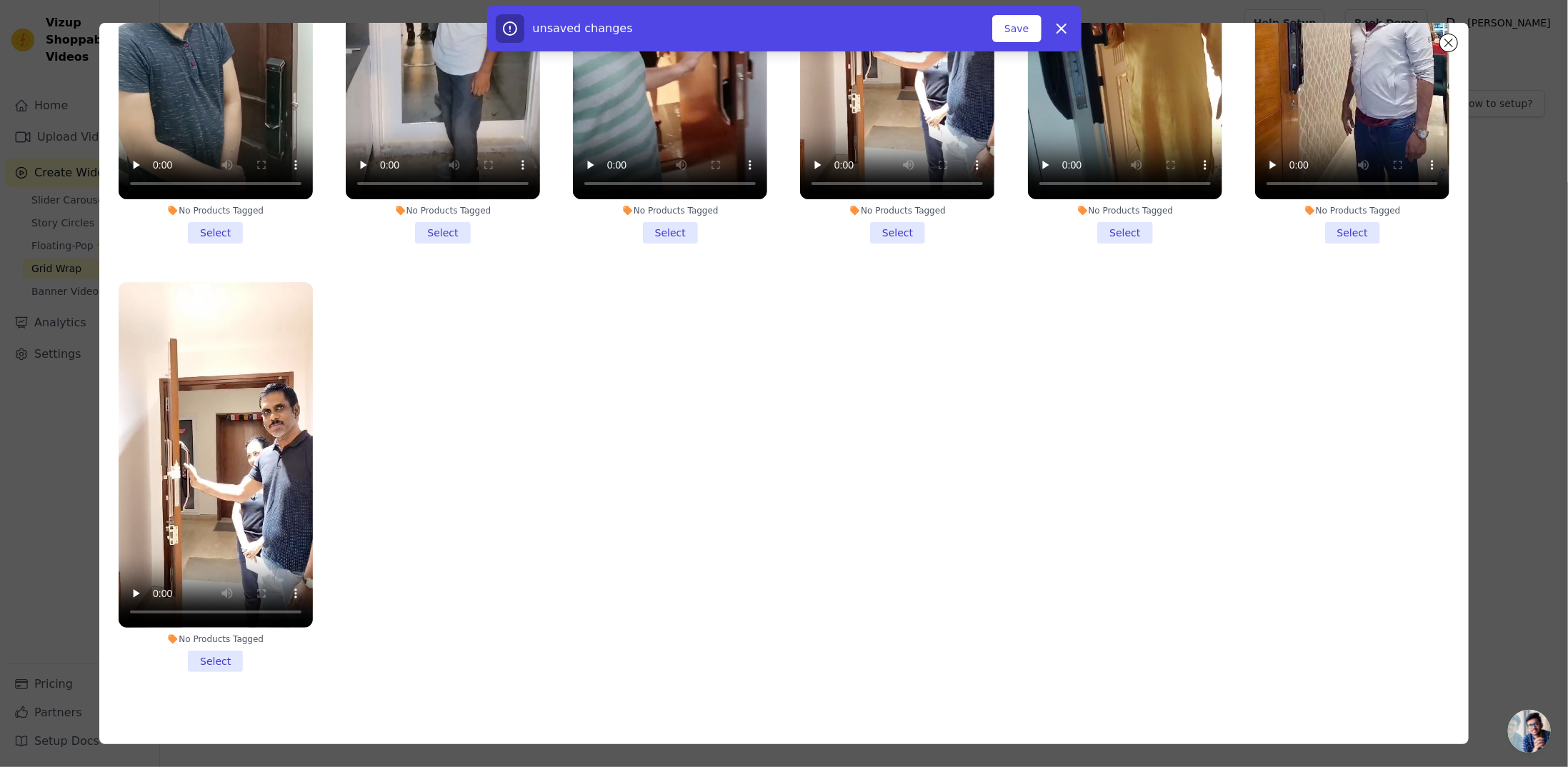
click at [212, 639] on li "No Products Tagged Select" at bounding box center [215, 476] width 195 height 390
click at [0, 0] on input "No Products Tagged Select" at bounding box center [0, 0] width 0 height 0
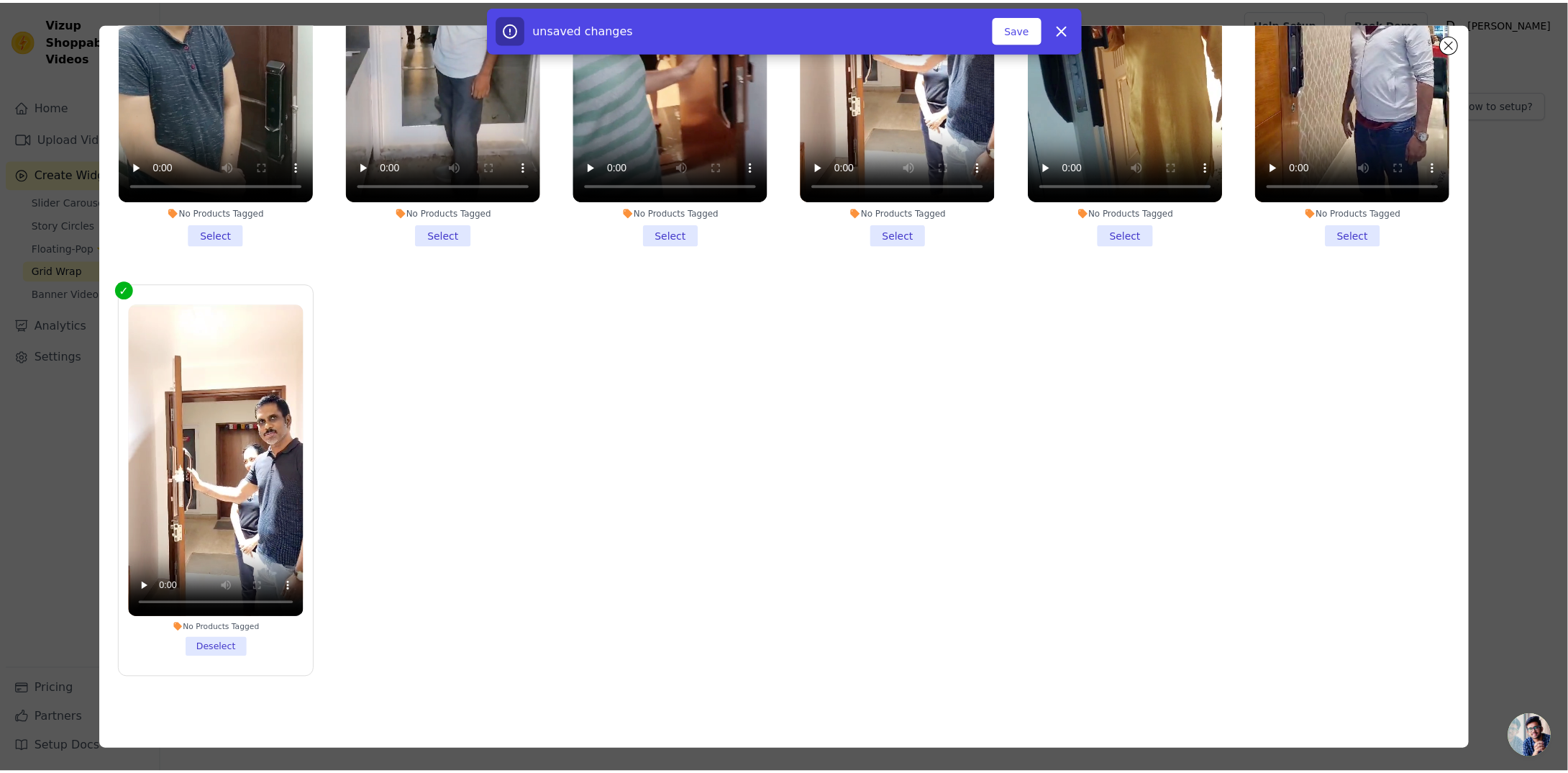
scroll to position [0, 0]
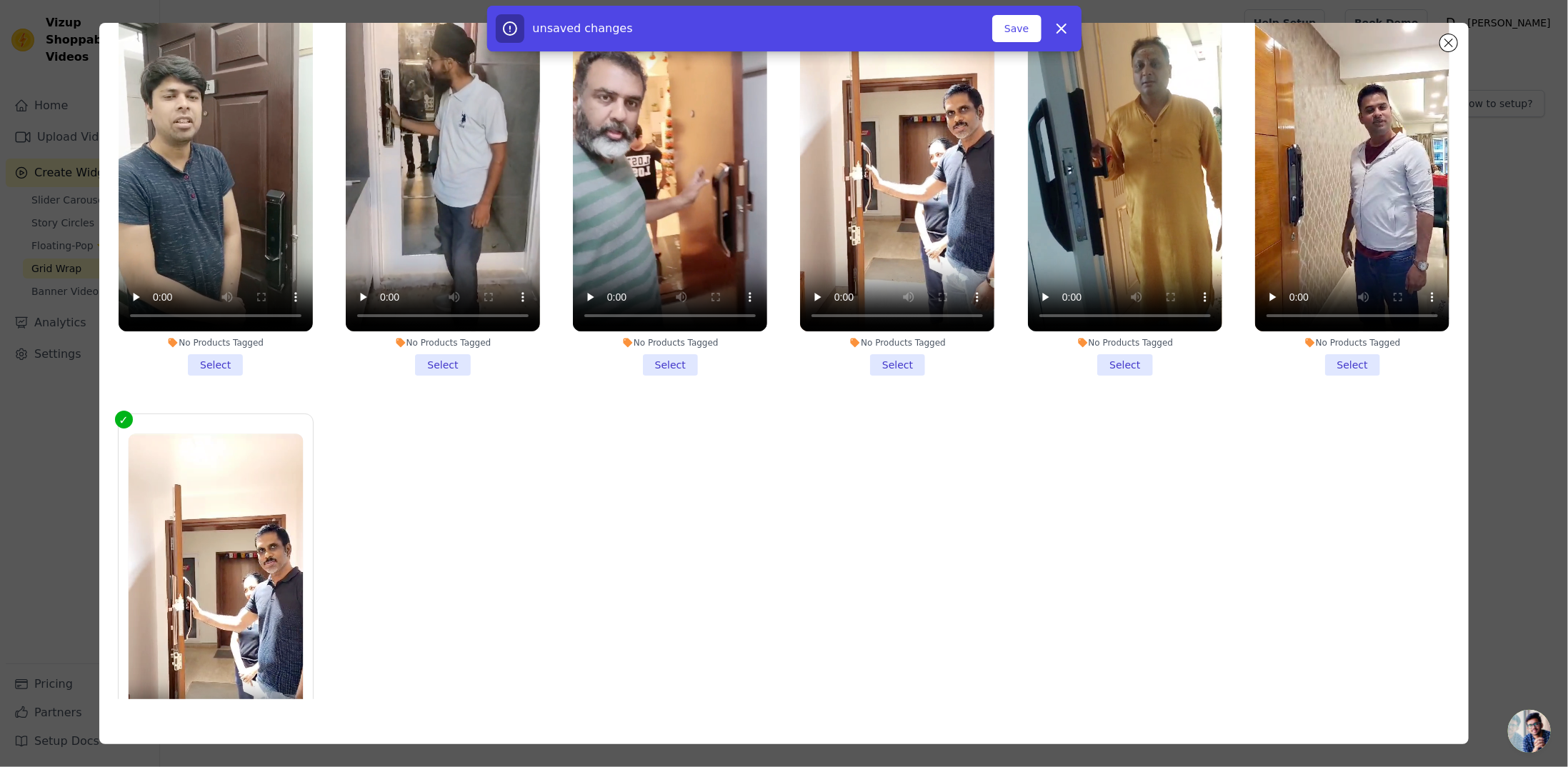
click at [1370, 338] on div "No Products Tagged" at bounding box center [1352, 343] width 195 height 12
click at [0, 0] on input "No Products Tagged Select" at bounding box center [0, 0] width 0 height 0
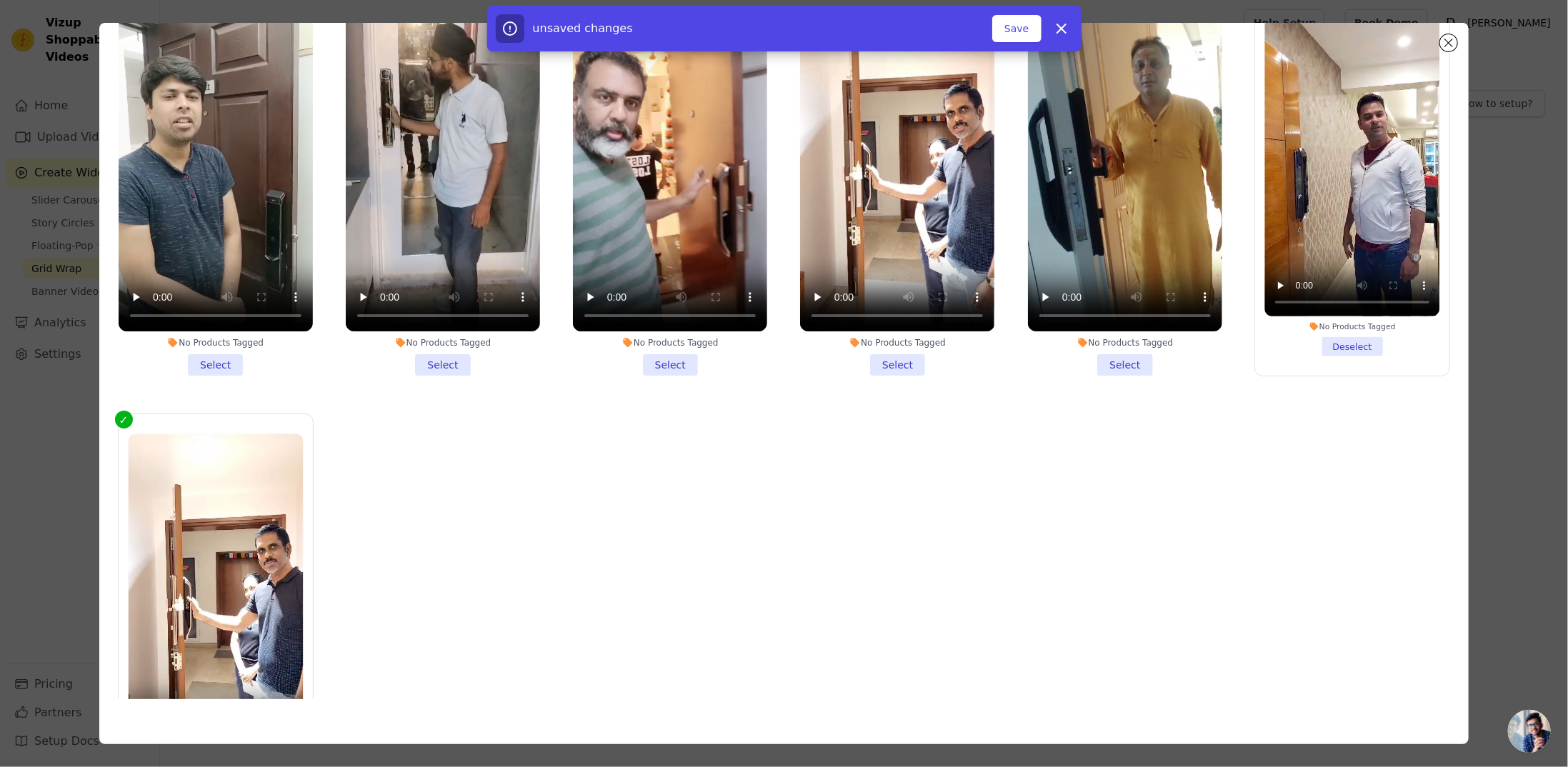
click at [1110, 347] on li "No Products Tagged Select" at bounding box center [1125, 180] width 195 height 390
click at [0, 0] on input "No Products Tagged Select" at bounding box center [0, 0] width 0 height 0
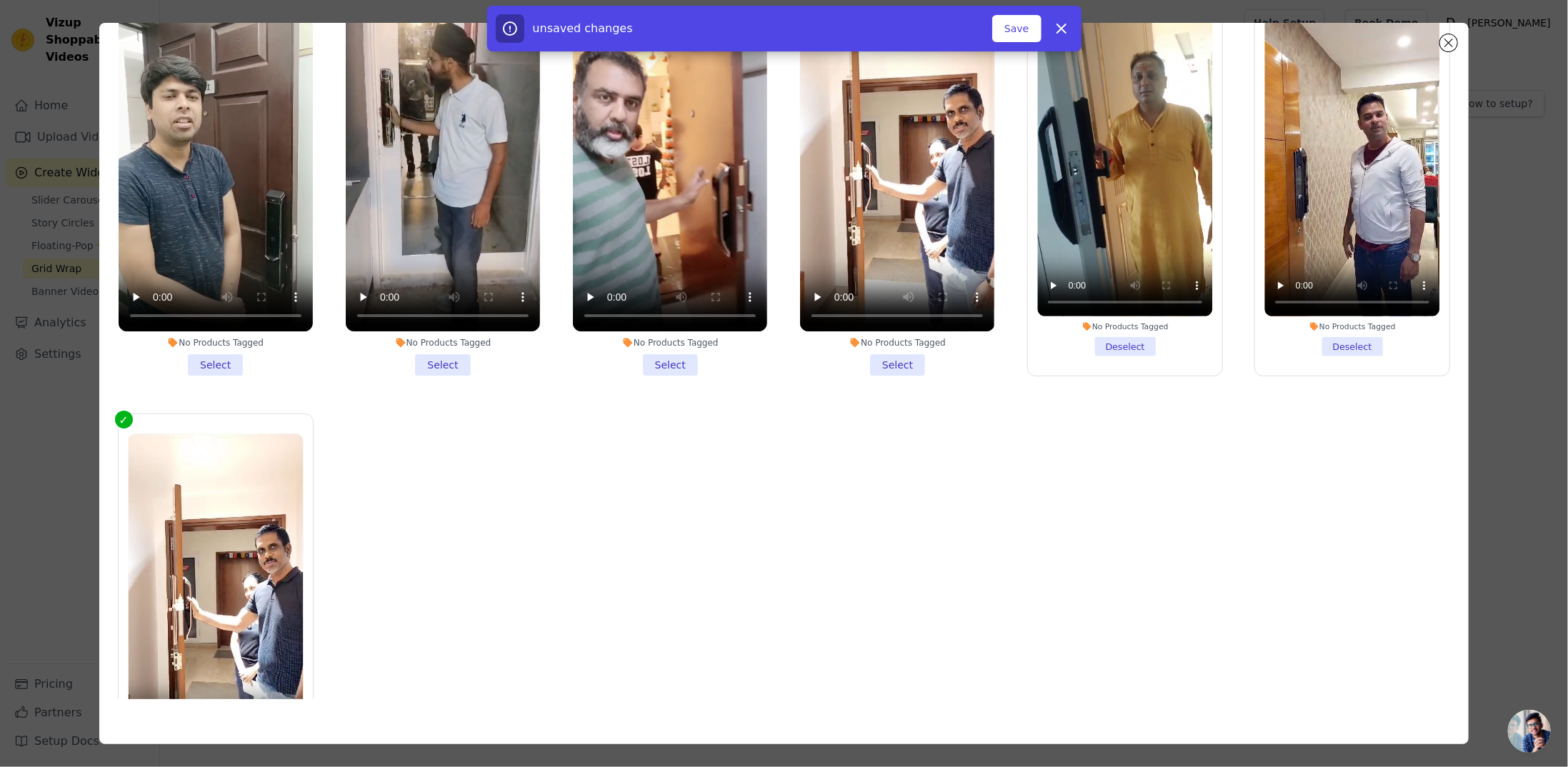
click at [864, 363] on li "No Products Tagged Select" at bounding box center [897, 180] width 195 height 390
click at [0, 0] on input "No Products Tagged Select" at bounding box center [0, 0] width 0 height 0
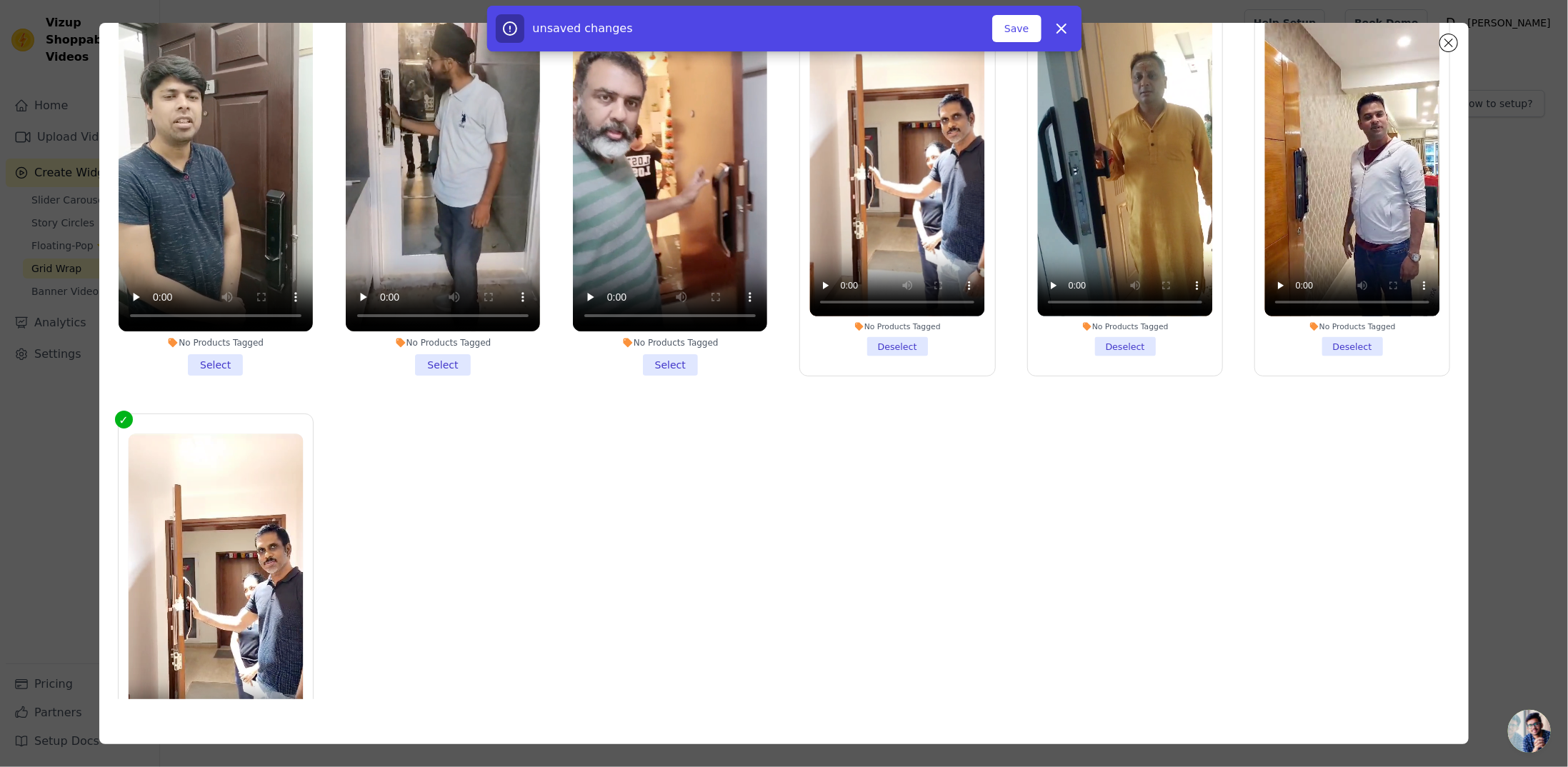
click at [634, 360] on li "No Products Tagged Select" at bounding box center [670, 180] width 195 height 390
click at [0, 0] on input "No Products Tagged Select" at bounding box center [0, 0] width 0 height 0
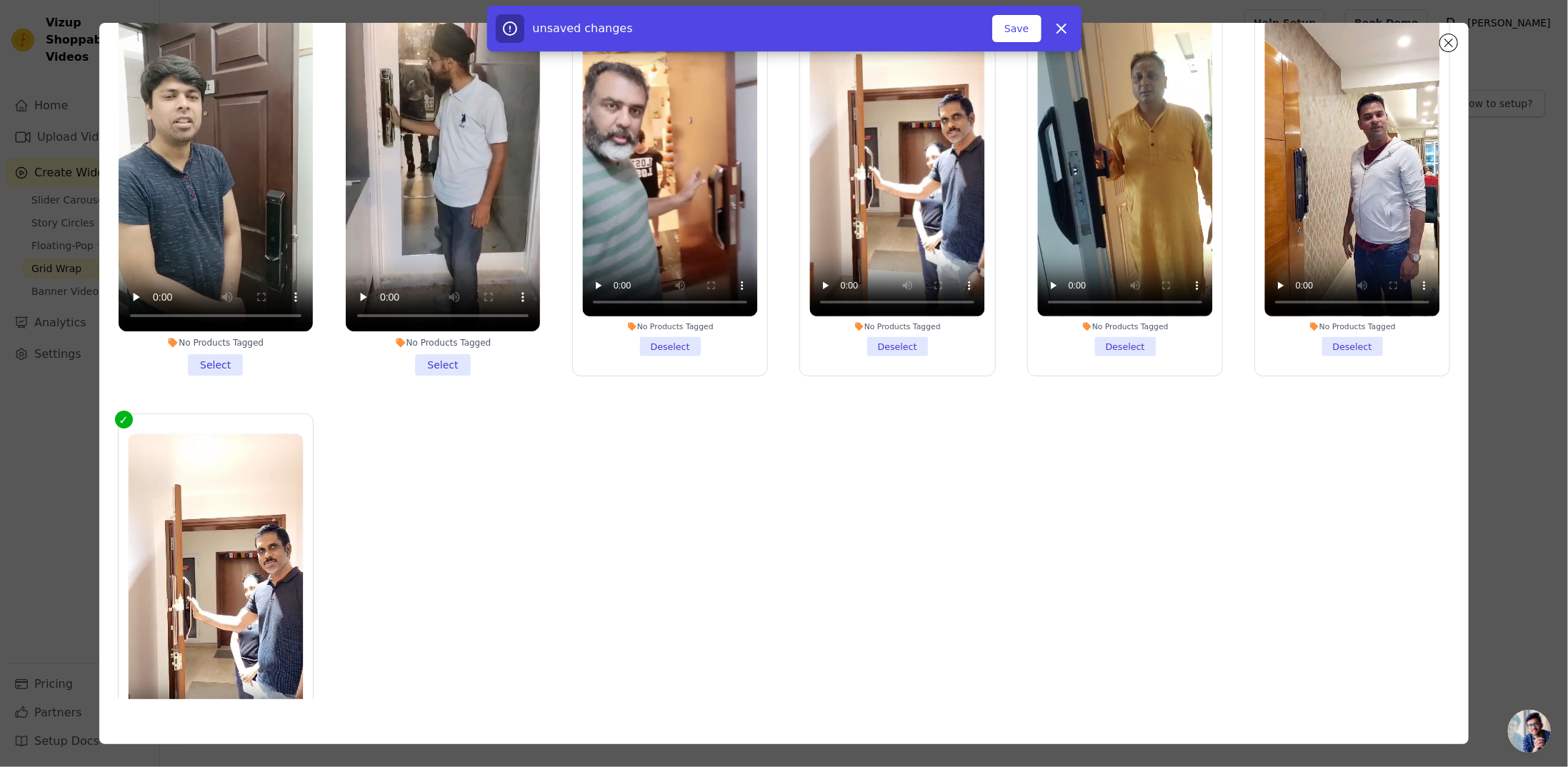
click at [423, 360] on li "No Products Tagged Select" at bounding box center [443, 180] width 195 height 390
click at [0, 0] on input "No Products Tagged Select" at bounding box center [0, 0] width 0 height 0
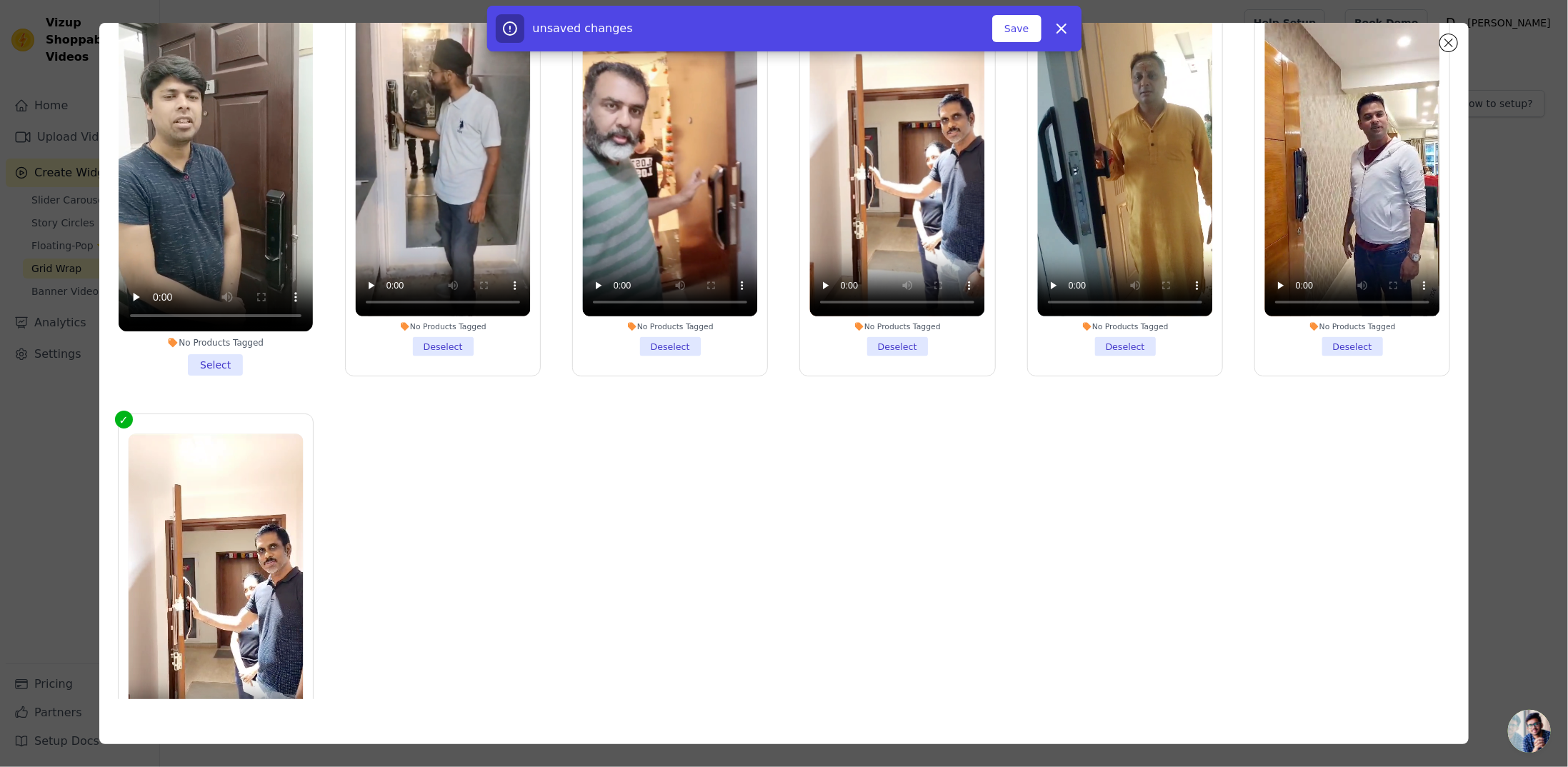
click at [211, 361] on li "No Products Tagged Select" at bounding box center [215, 180] width 195 height 390
click at [0, 0] on input "No Products Tagged Select" at bounding box center [0, 0] width 0 height 0
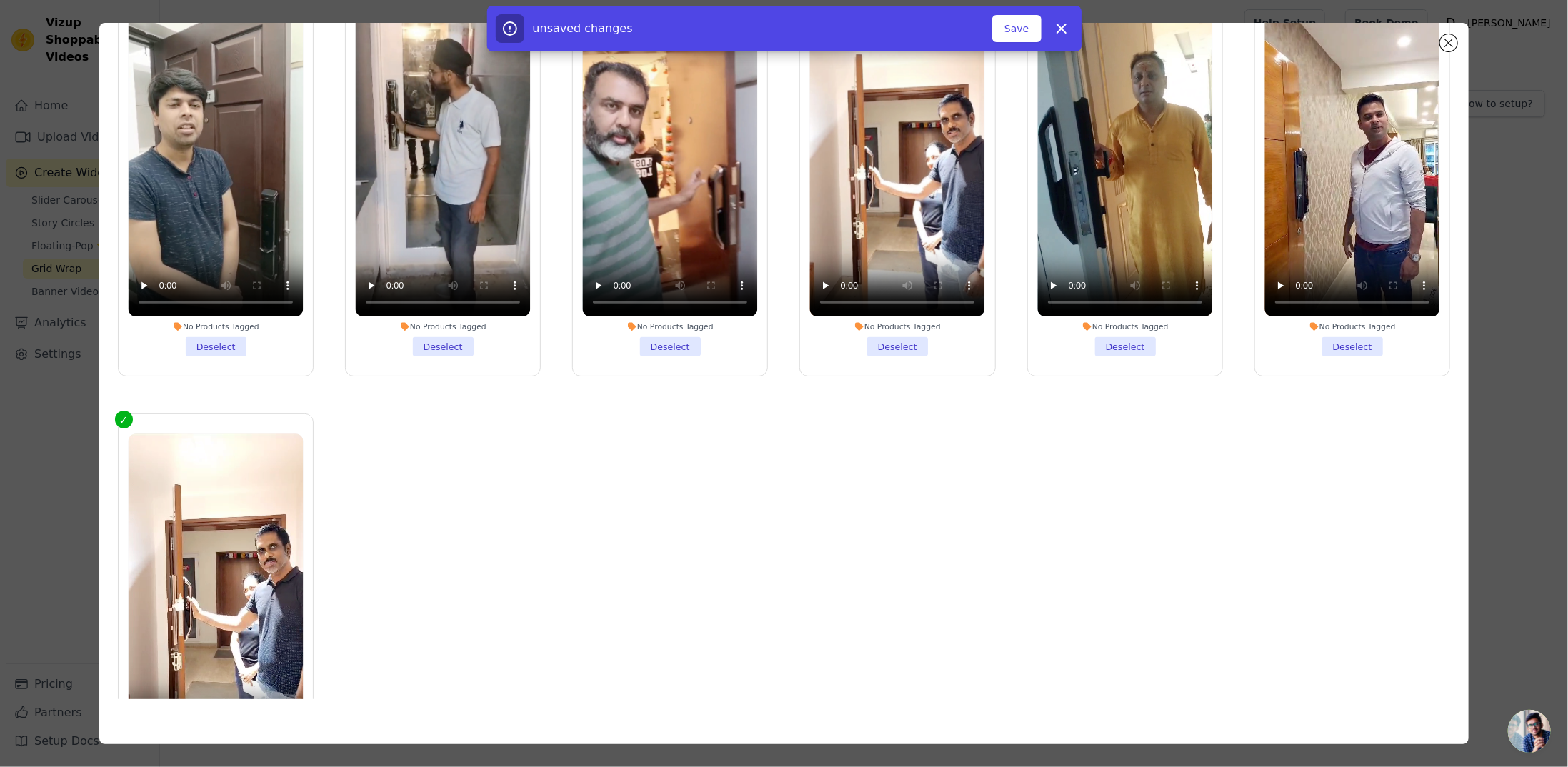
click at [1041, 44] on div "unsaved changes Save Dismiss" at bounding box center [784, 28] width 594 height 45
click at [1032, 38] on button "Save" at bounding box center [1016, 28] width 48 height 27
click at [1003, 35] on button "Add To Widget" at bounding box center [993, 28] width 95 height 27
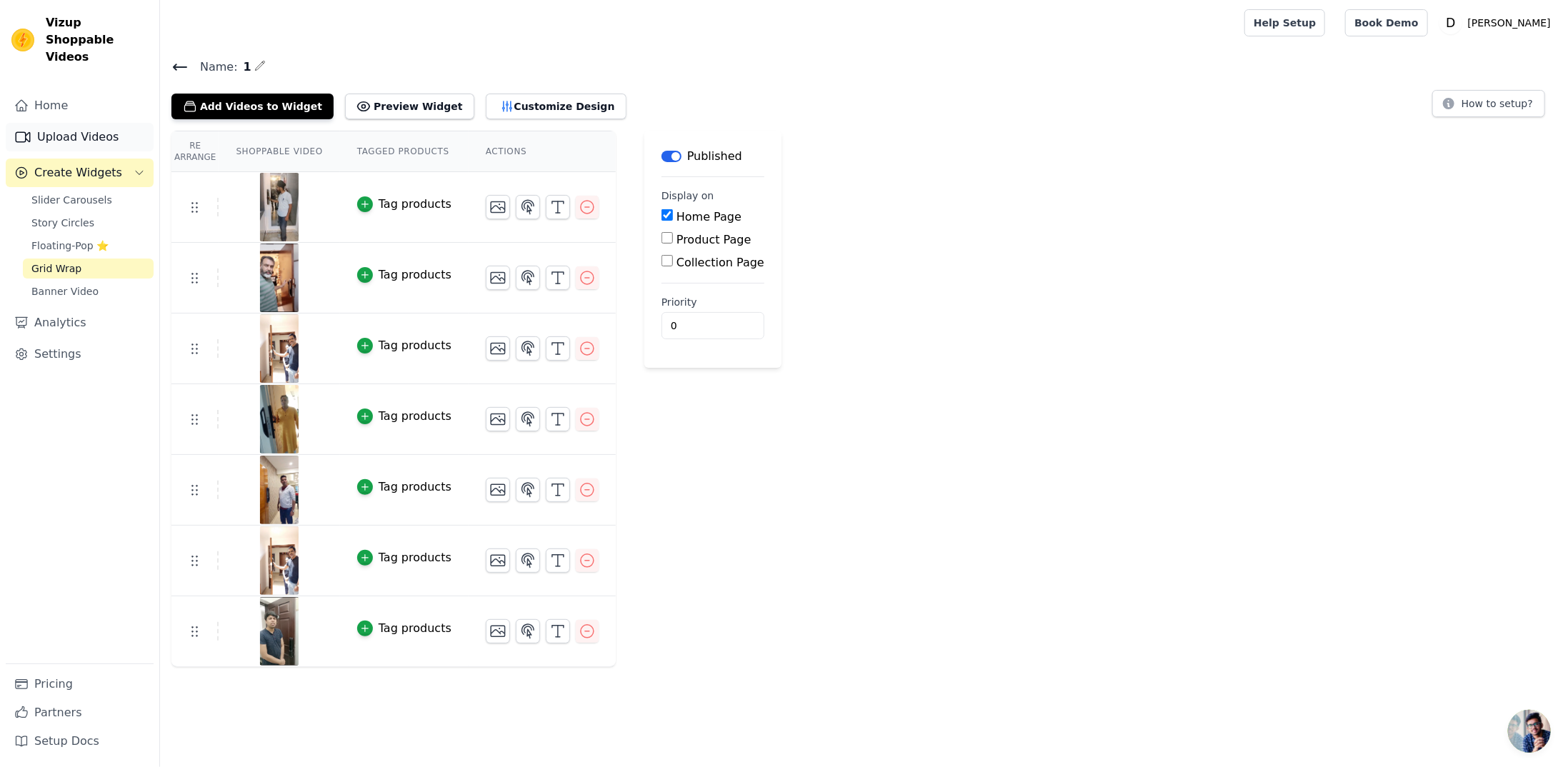
click at [60, 131] on link "Upload Videos" at bounding box center [79, 137] width 148 height 28
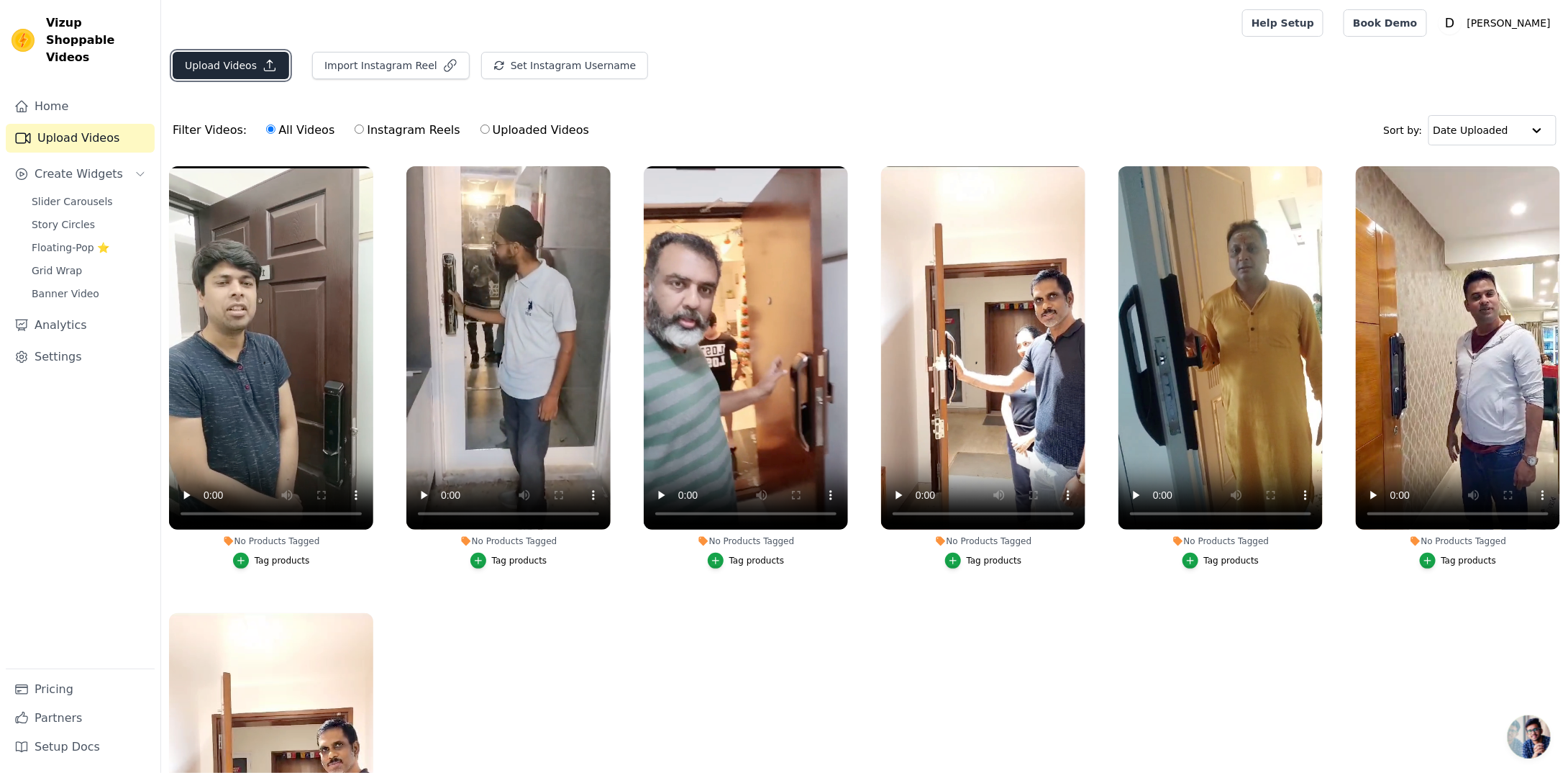
click at [206, 64] on button "Upload Videos" at bounding box center [231, 65] width 117 height 27
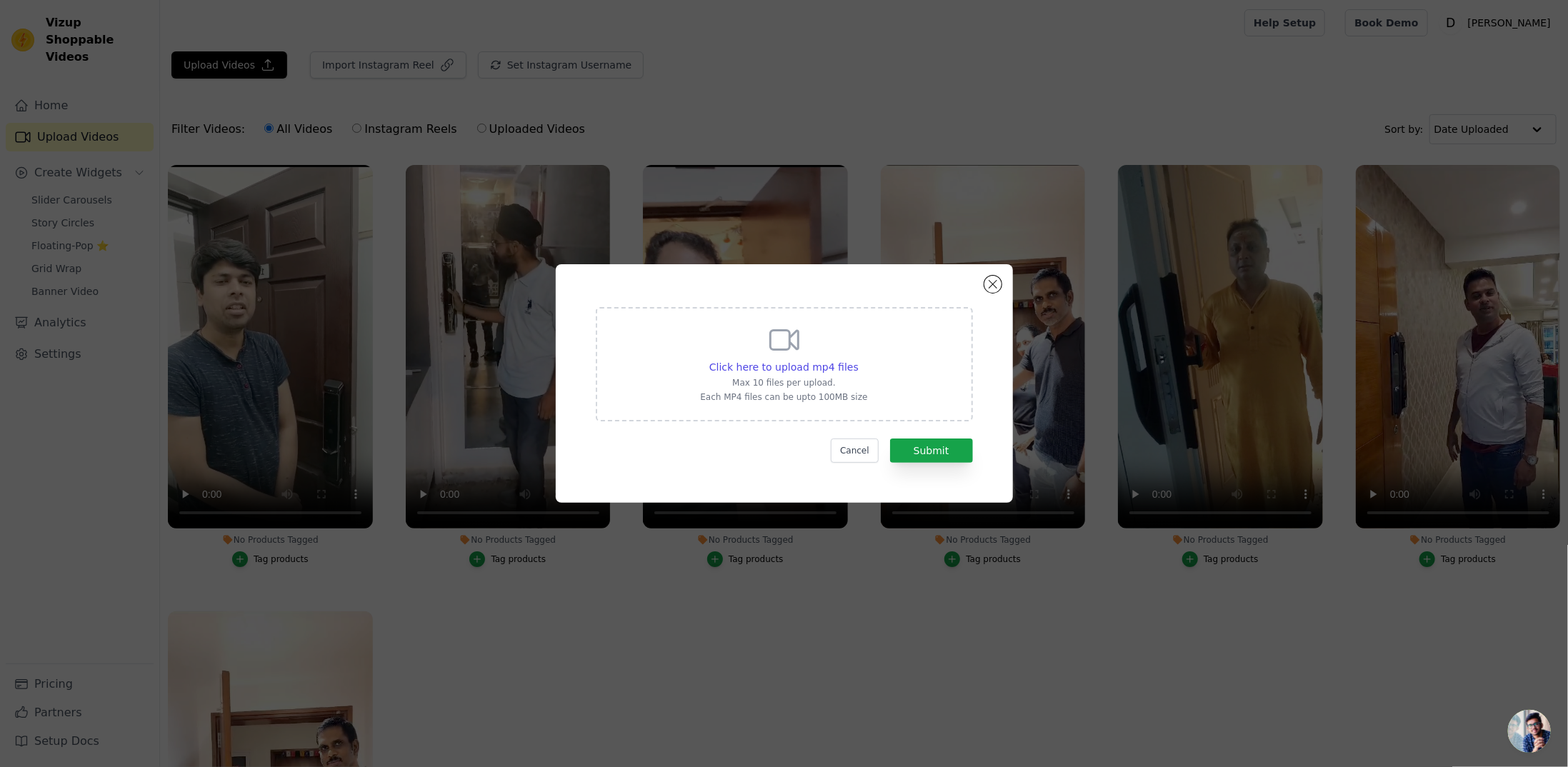
click at [830, 390] on div "Click here to upload mp4 files Max 10 files per upload. Each MP4 files can be u…" at bounding box center [783, 363] width 167 height 80
click at [858, 360] on input "Click here to upload mp4 files Max 10 files per upload. Each MP4 files can be u…" at bounding box center [858, 359] width 1 height 1
type input "C:\fakepath\Media Library ‹ Denler — WordPress_8.mp4"
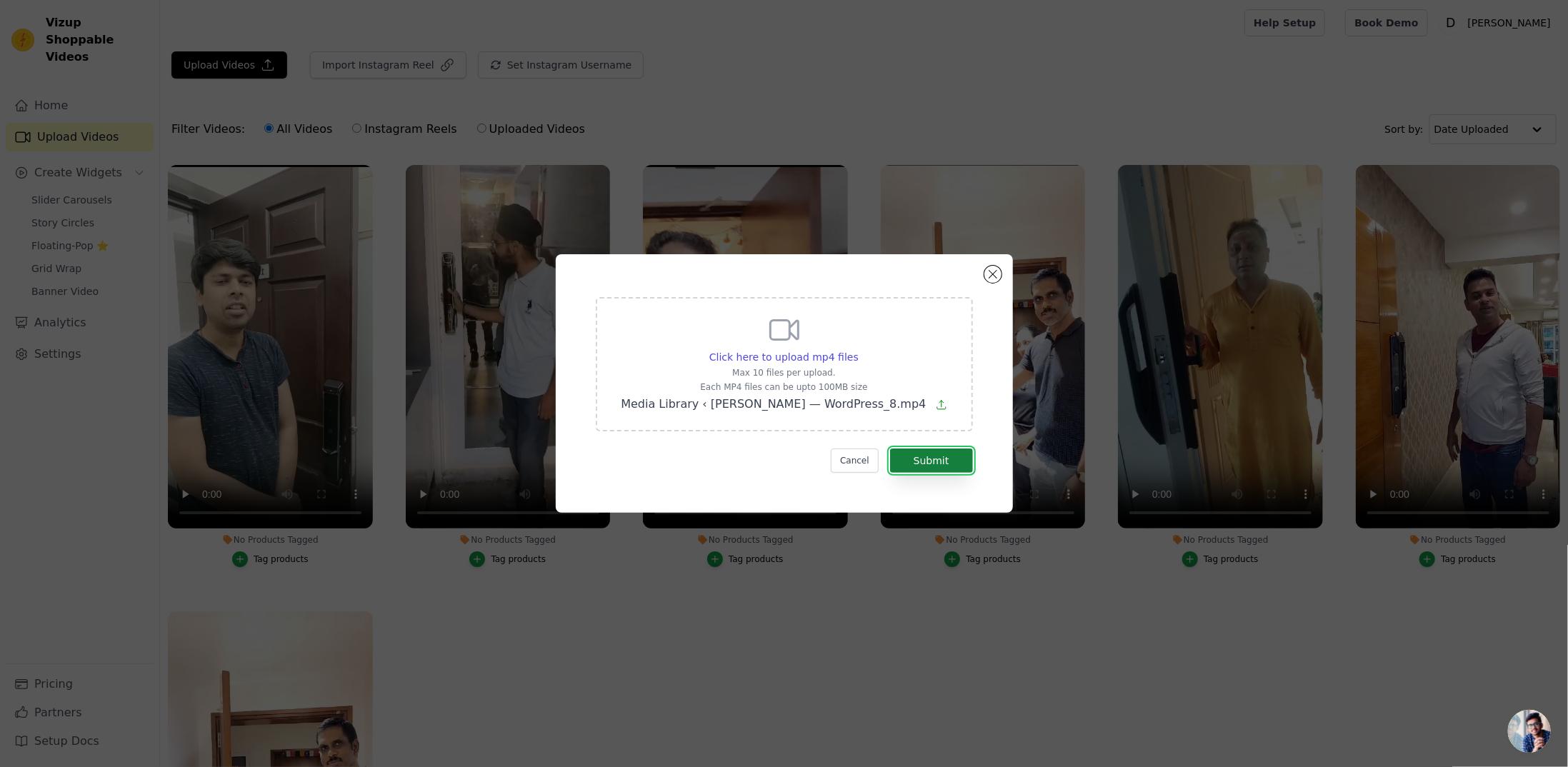
click at [921, 459] on button "Submit" at bounding box center [932, 460] width 83 height 25
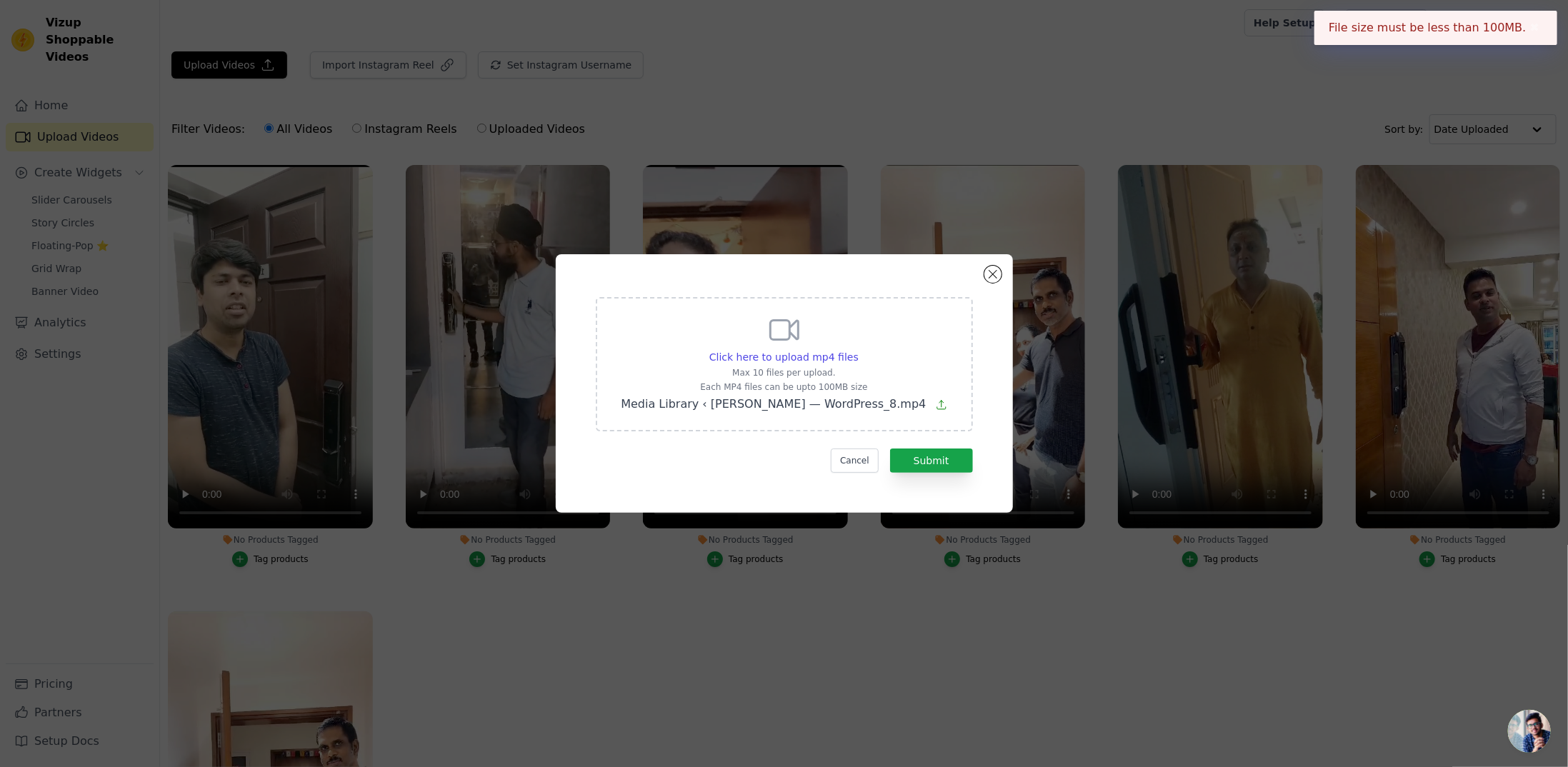
click at [834, 451] on div "Cancel Submit" at bounding box center [784, 460] width 378 height 25
click at [855, 458] on button "Cancel" at bounding box center [854, 460] width 48 height 25
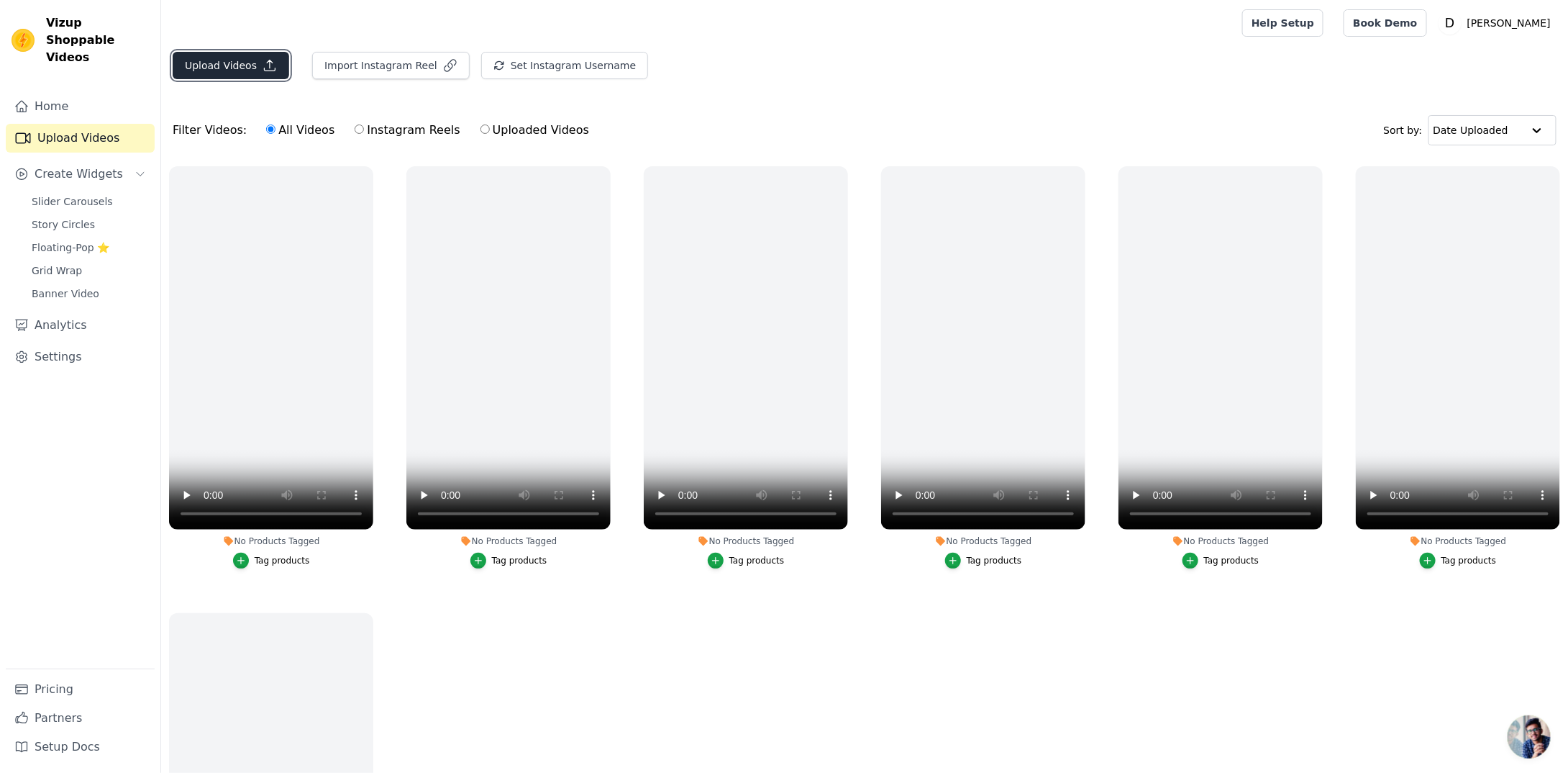
click at [201, 57] on button "Upload Videos" at bounding box center [231, 65] width 117 height 27
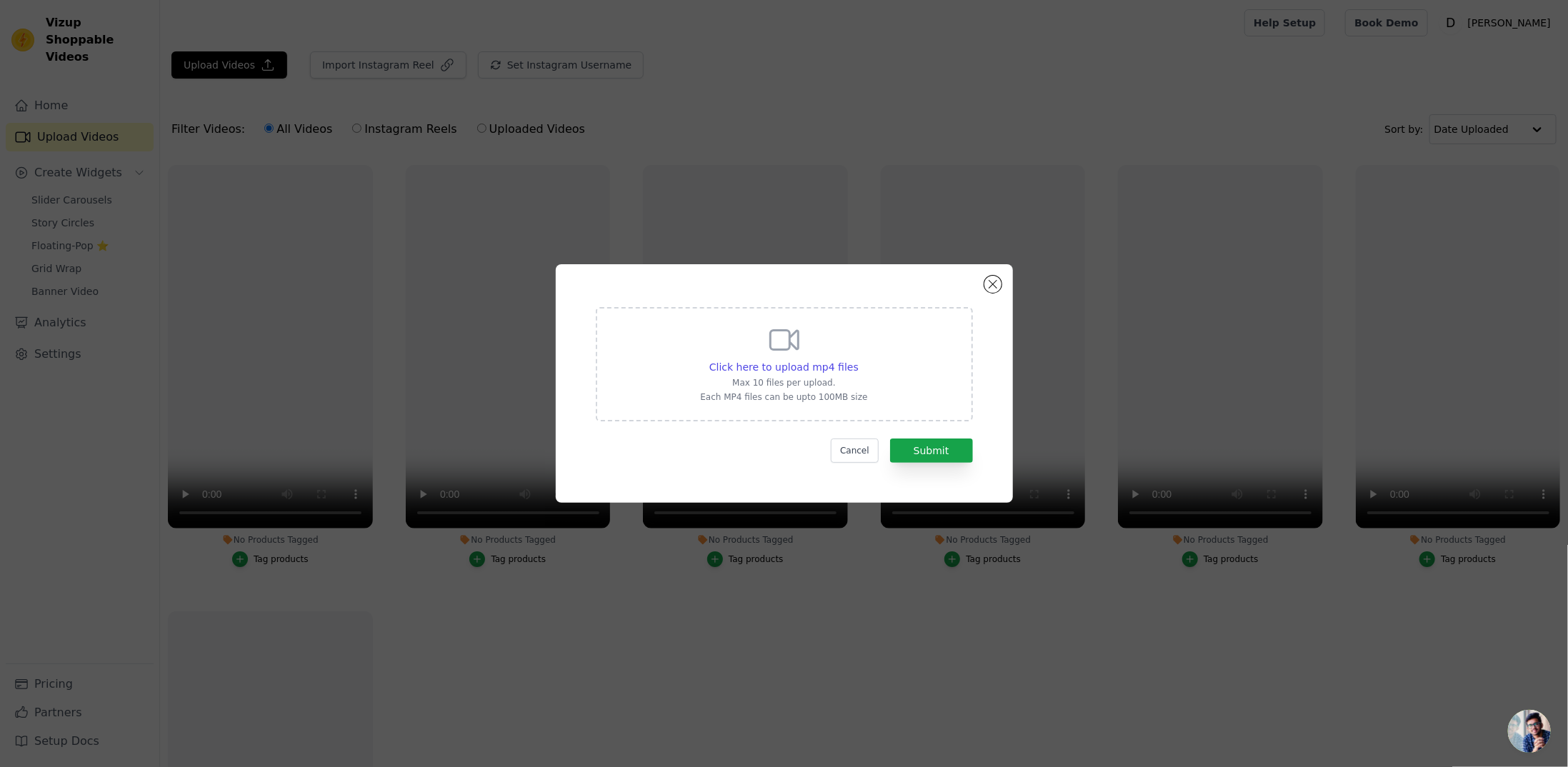
click at [782, 380] on p "Max 10 files per upload." at bounding box center [783, 383] width 167 height 12
click at [858, 360] on input "Click here to upload mp4 files Max 10 files per upload. Each MP4 files can be u…" at bounding box center [858, 359] width 1 height 1
click at [811, 368] on span "Click here to upload mp4 files" at bounding box center [784, 367] width 149 height 12
click at [858, 360] on input "Click here to upload mp4 files Max 10 files per upload. Each MP4 files can be u…" at bounding box center [858, 359] width 1 height 1
type input "C:\fakepath\reviews.mp4"
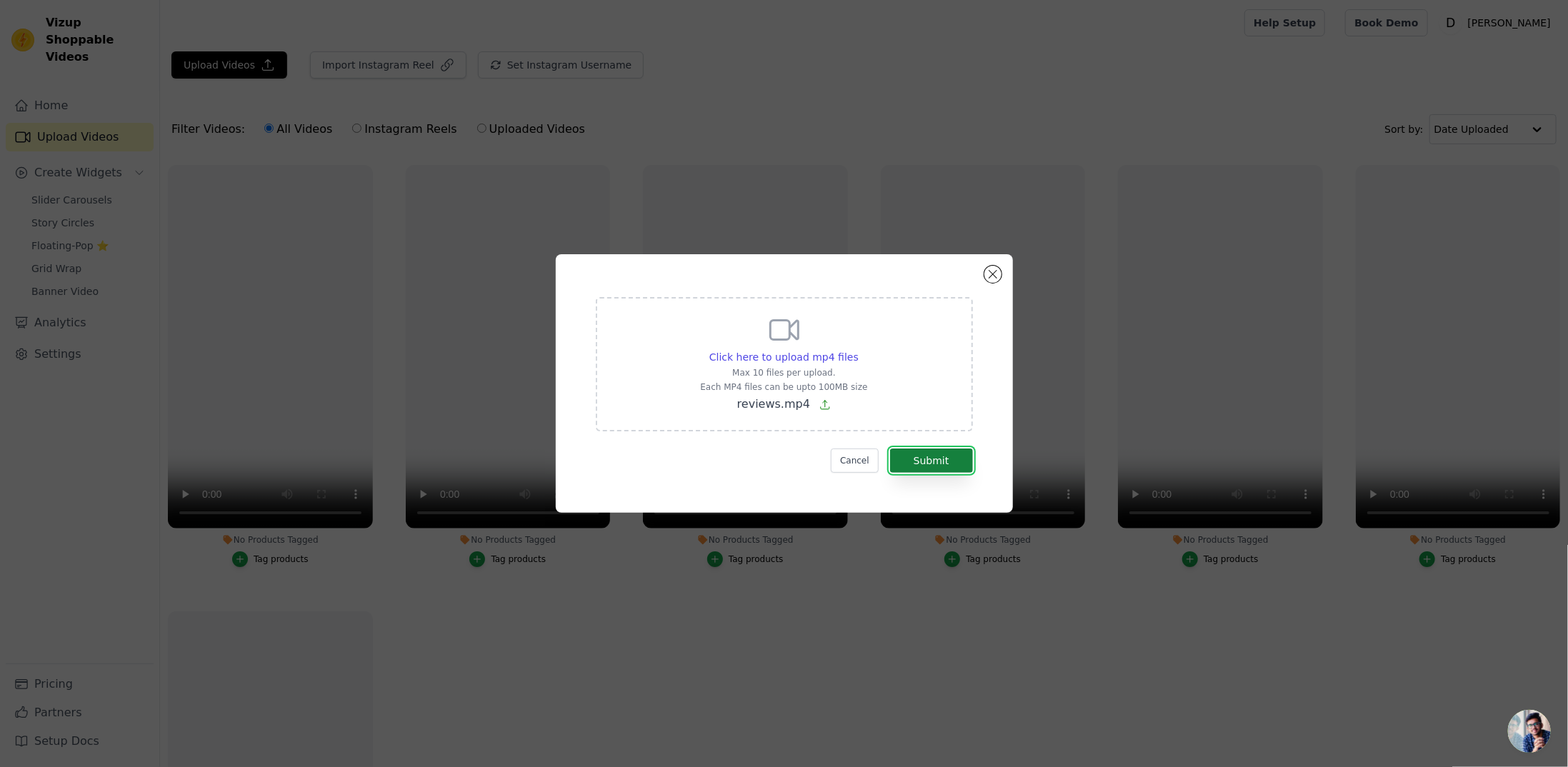
click at [931, 460] on button "Submit" at bounding box center [932, 460] width 83 height 25
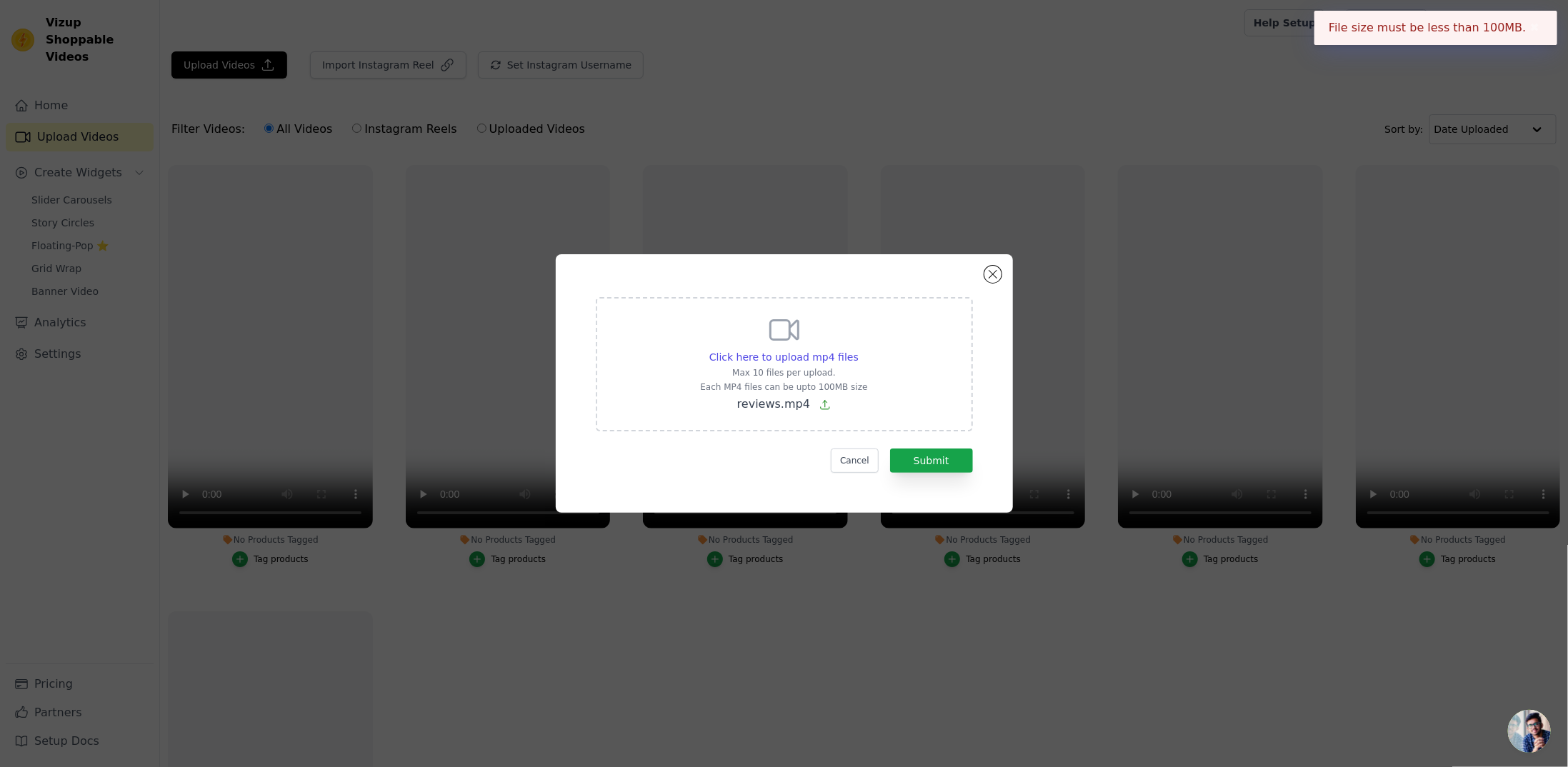
click at [851, 447] on form "Click here to upload mp4 files Max 10 files per upload. Each MP4 files can be u…" at bounding box center [784, 384] width 378 height 176
click at [861, 458] on button "Cancel" at bounding box center [854, 460] width 48 height 25
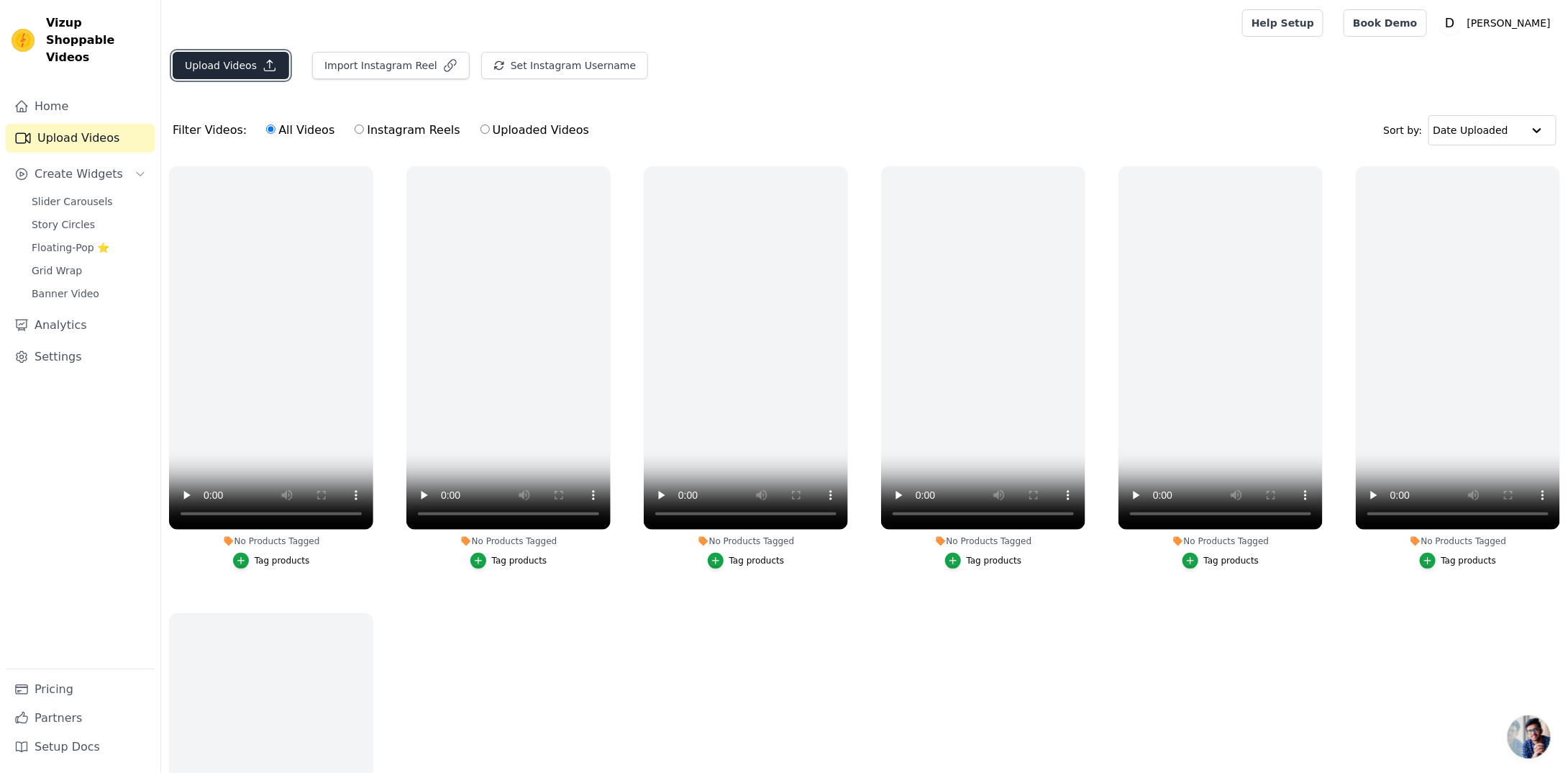
click at [233, 58] on button "Upload Videos" at bounding box center [231, 65] width 117 height 27
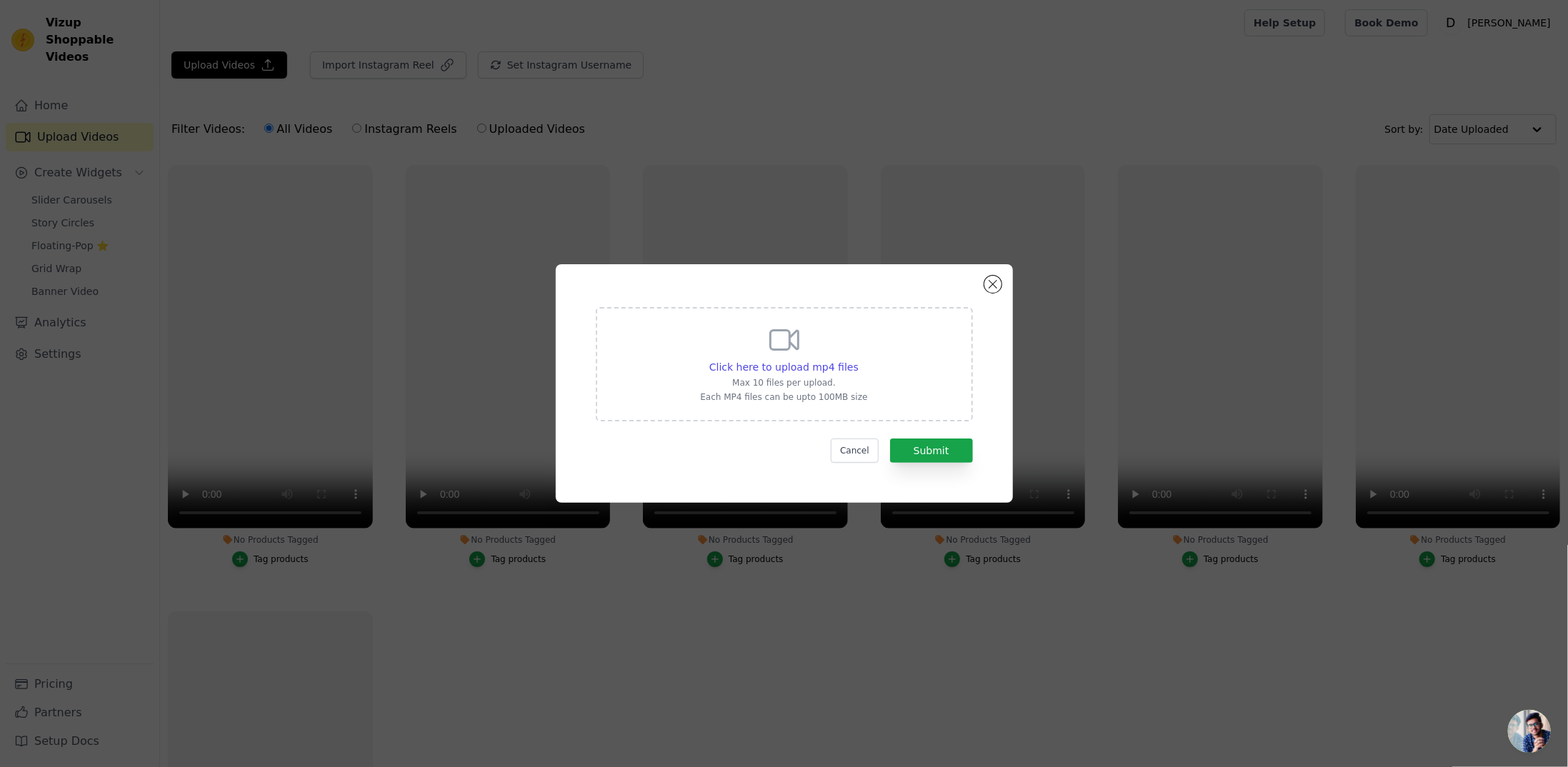
click at [803, 375] on div "Click here to upload mp4 files Max 10 files per upload. Each MP4 files can be u…" at bounding box center [783, 363] width 167 height 80
click at [858, 360] on input "Click here to upload mp4 files Max 10 files per upload. Each MP4 files can be u…" at bounding box center [858, 359] width 1 height 1
type input "C:\fakepath\Untitled video - Made with Clipchamp (1).mp4"
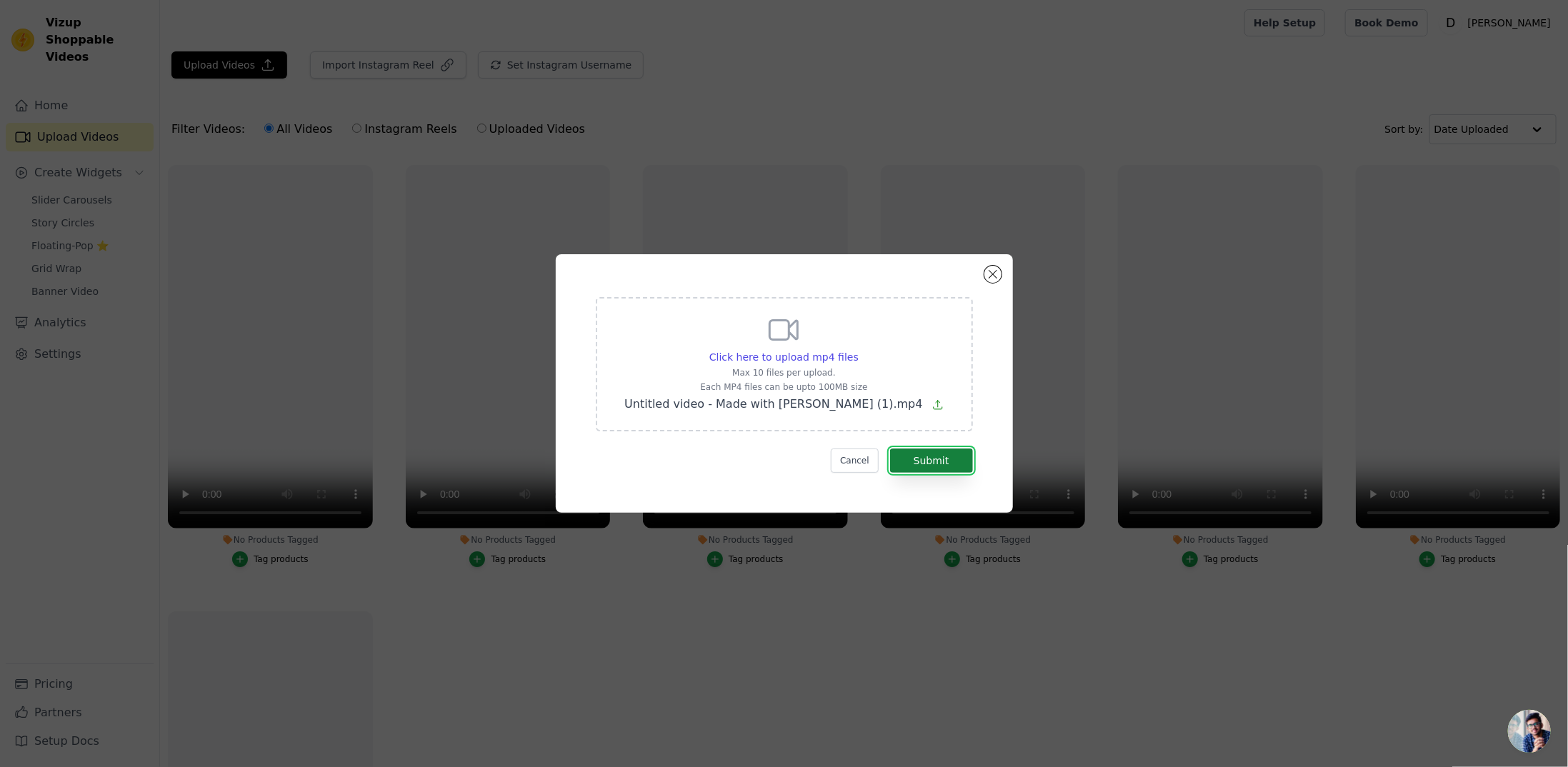
click at [952, 453] on button "Submit" at bounding box center [932, 460] width 83 height 25
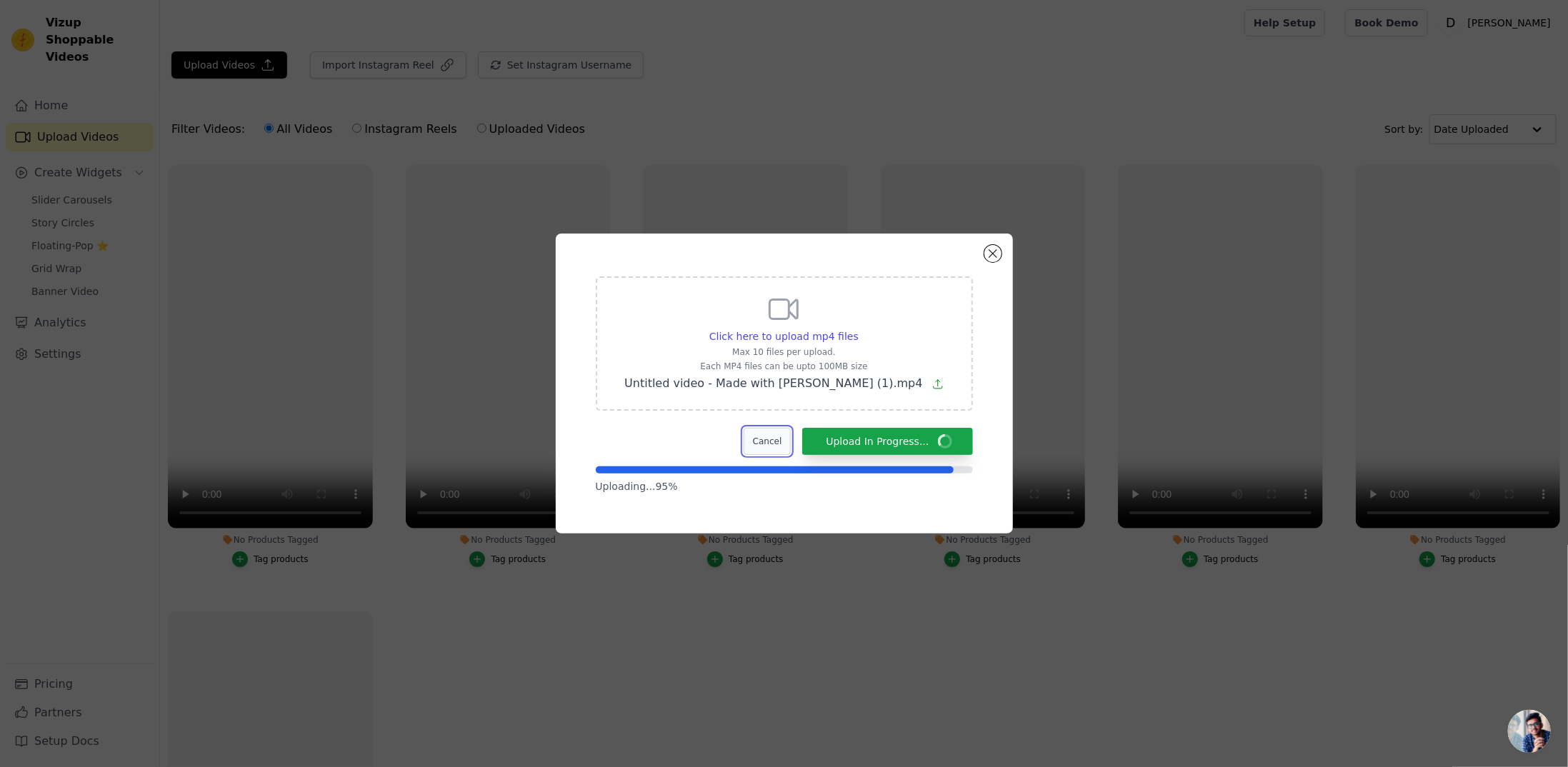
click at [771, 448] on button "Cancel" at bounding box center [767, 441] width 48 height 27
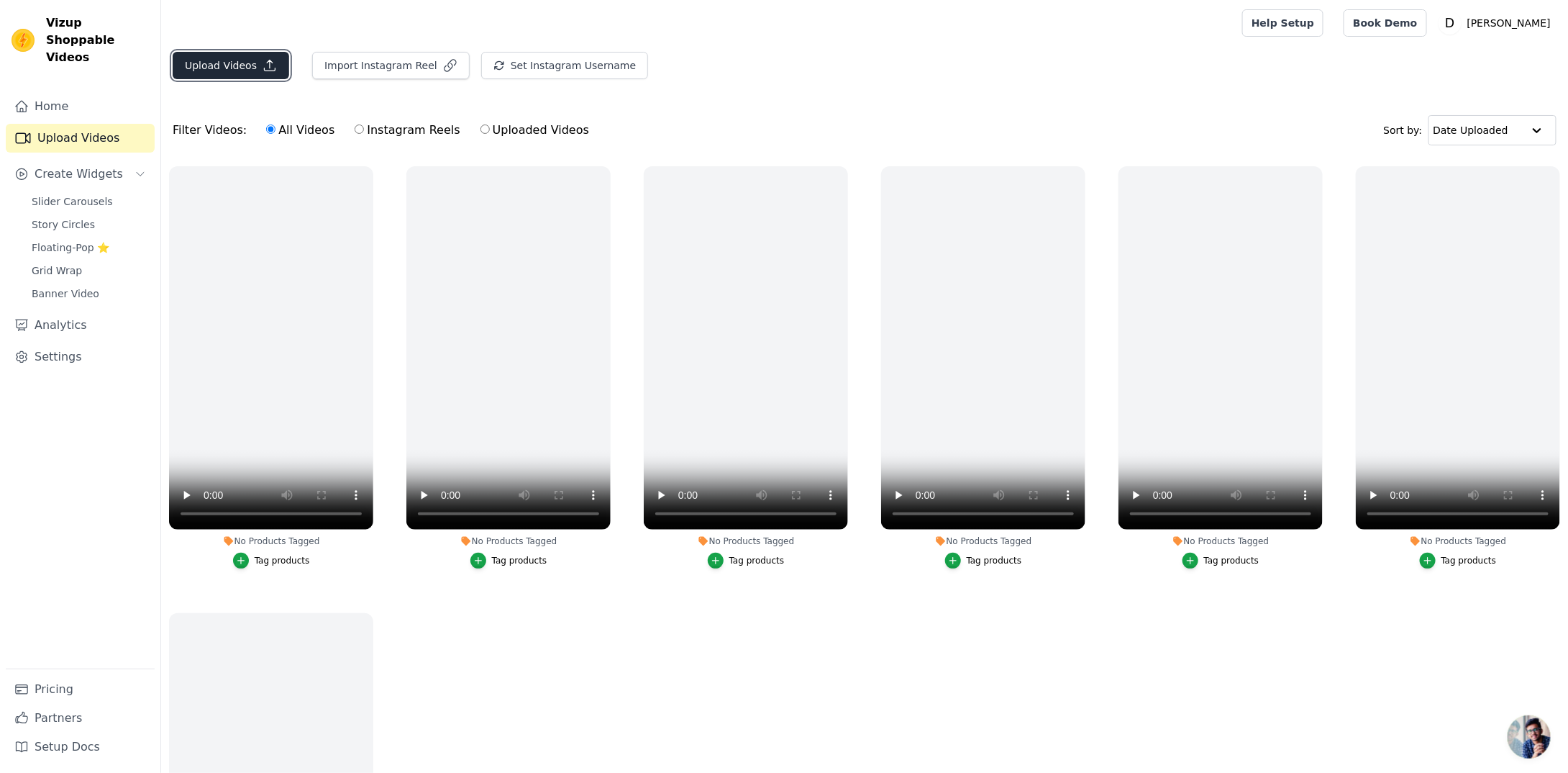
click at [262, 71] on icon "button" at bounding box center [269, 65] width 15 height 15
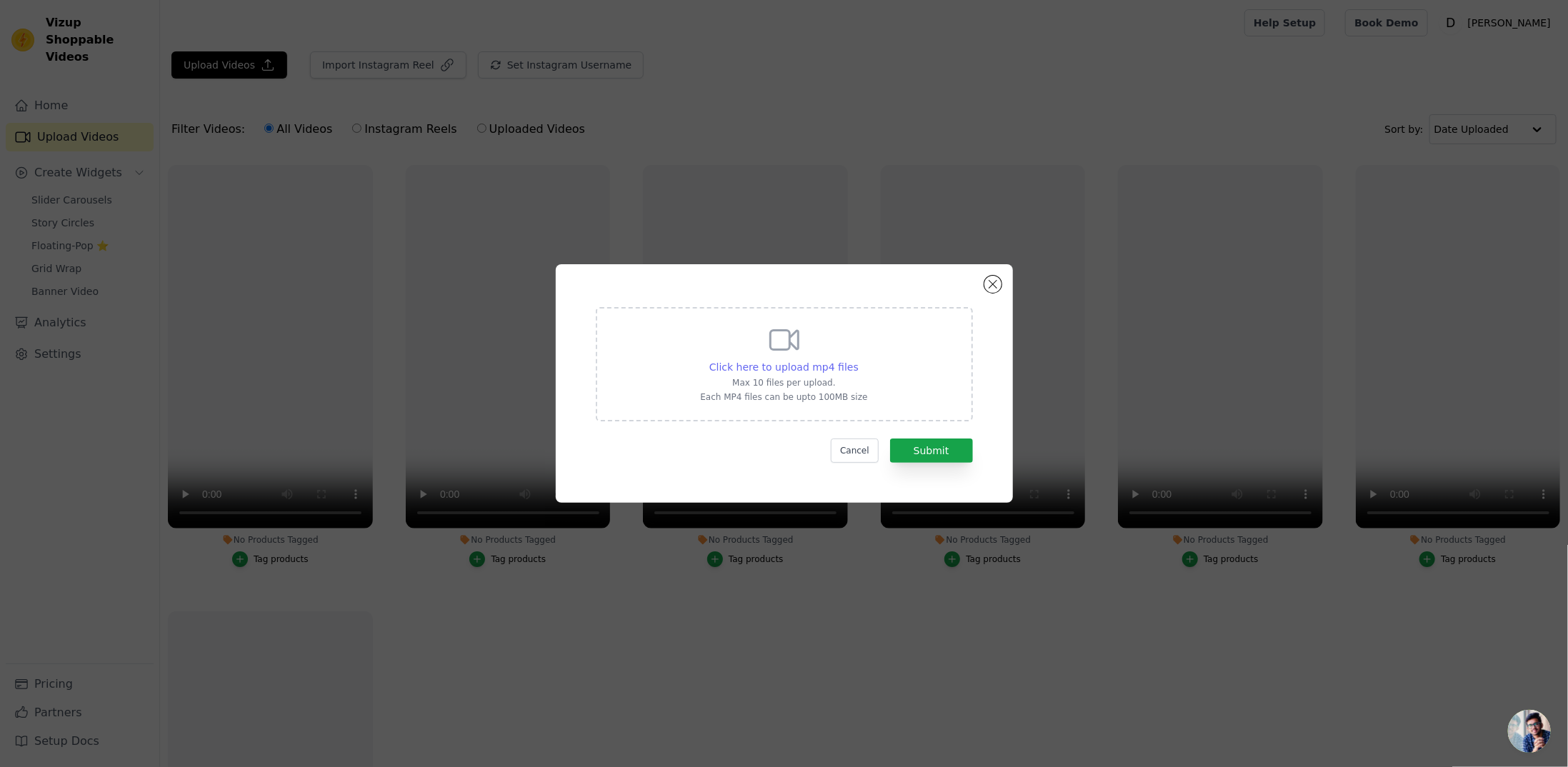
click at [798, 364] on span "Click here to upload mp4 files" at bounding box center [784, 367] width 149 height 12
click at [858, 360] on input "Click here to upload mp4 files Max 10 files per upload. Each MP4 files can be u…" at bounding box center [858, 359] width 1 height 1
type input "C:\fakepath\Untitled video - Made with Clipchamp (1).mp4"
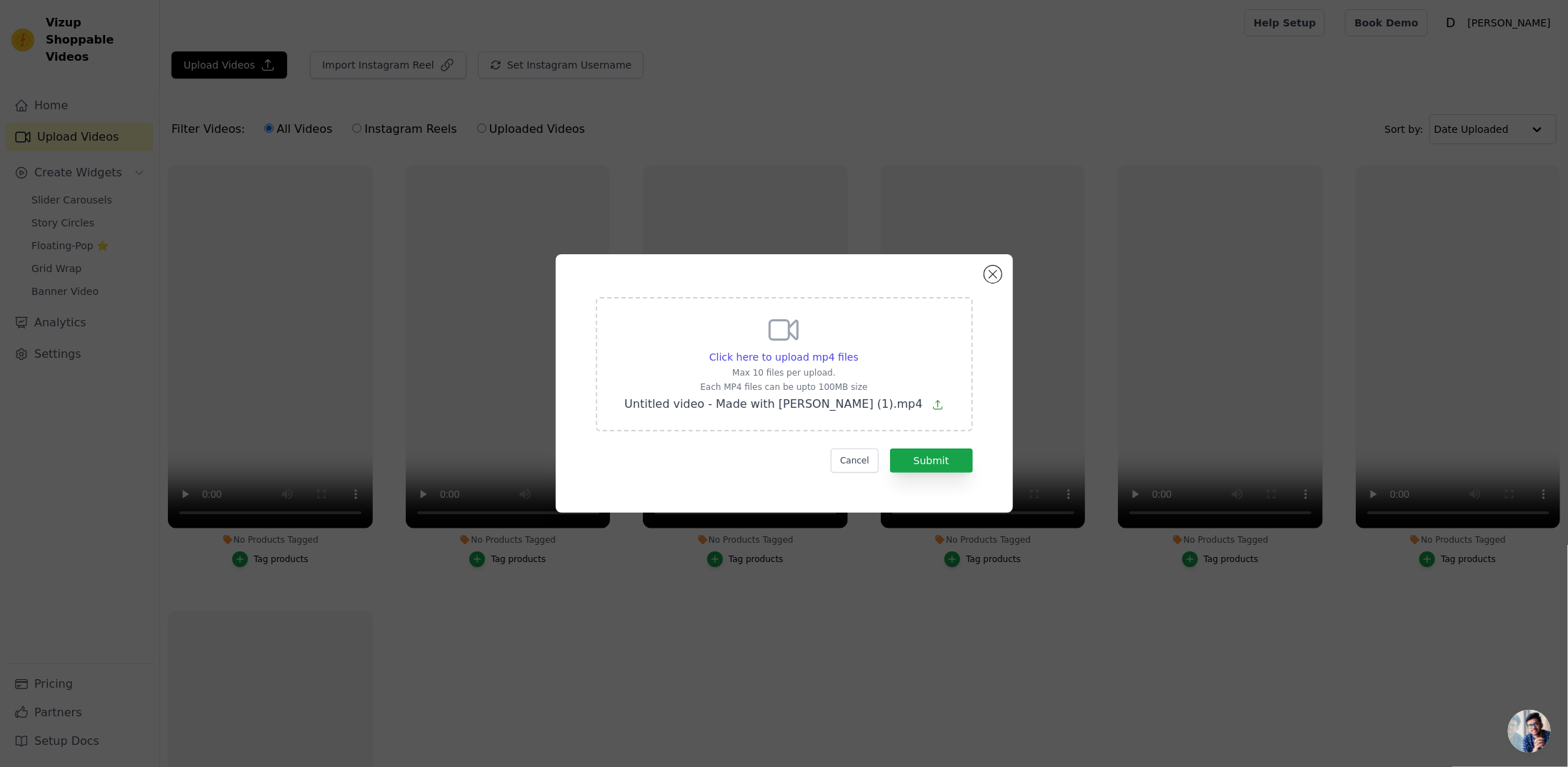
click at [942, 478] on div "Click here to upload mp4 files Max 10 files per upload. Each MP4 files can be u…" at bounding box center [784, 383] width 406 height 207
click at [943, 467] on button "Submit" at bounding box center [932, 460] width 83 height 25
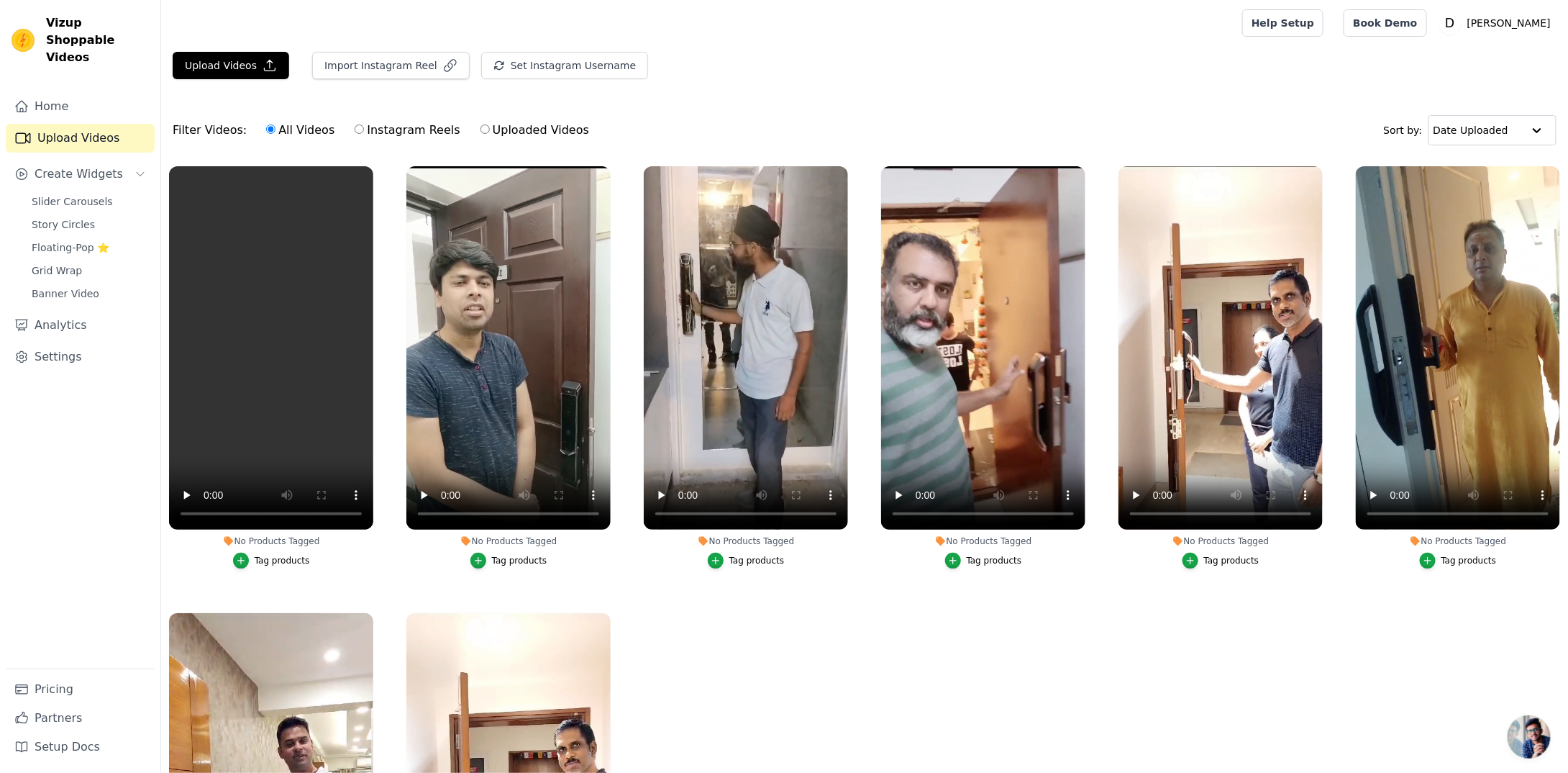
click at [98, 124] on link "Upload Videos" at bounding box center [80, 138] width 149 height 29
click at [101, 103] on link "Home" at bounding box center [80, 106] width 149 height 29
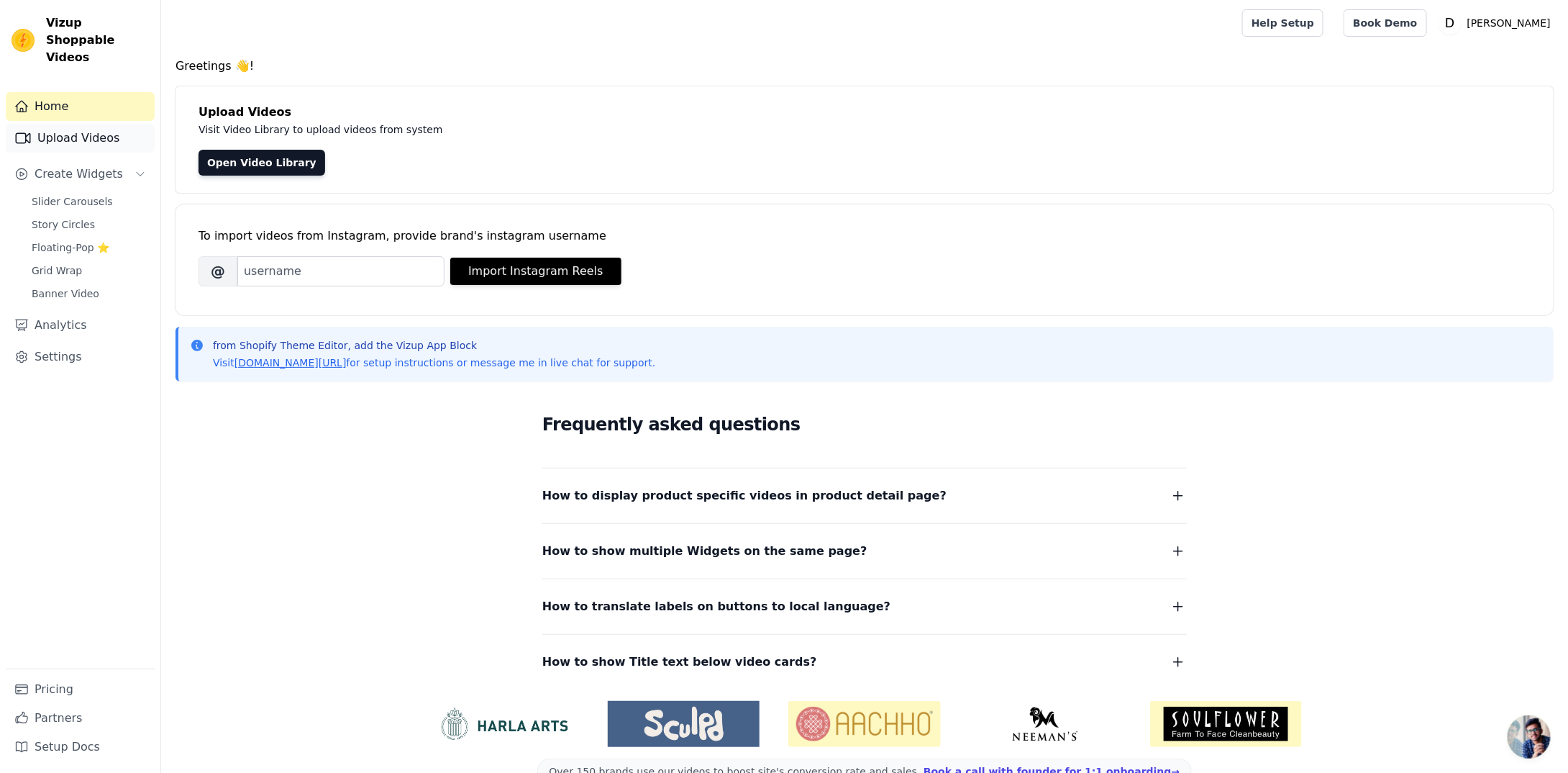
click at [88, 124] on link "Upload Videos" at bounding box center [80, 138] width 149 height 29
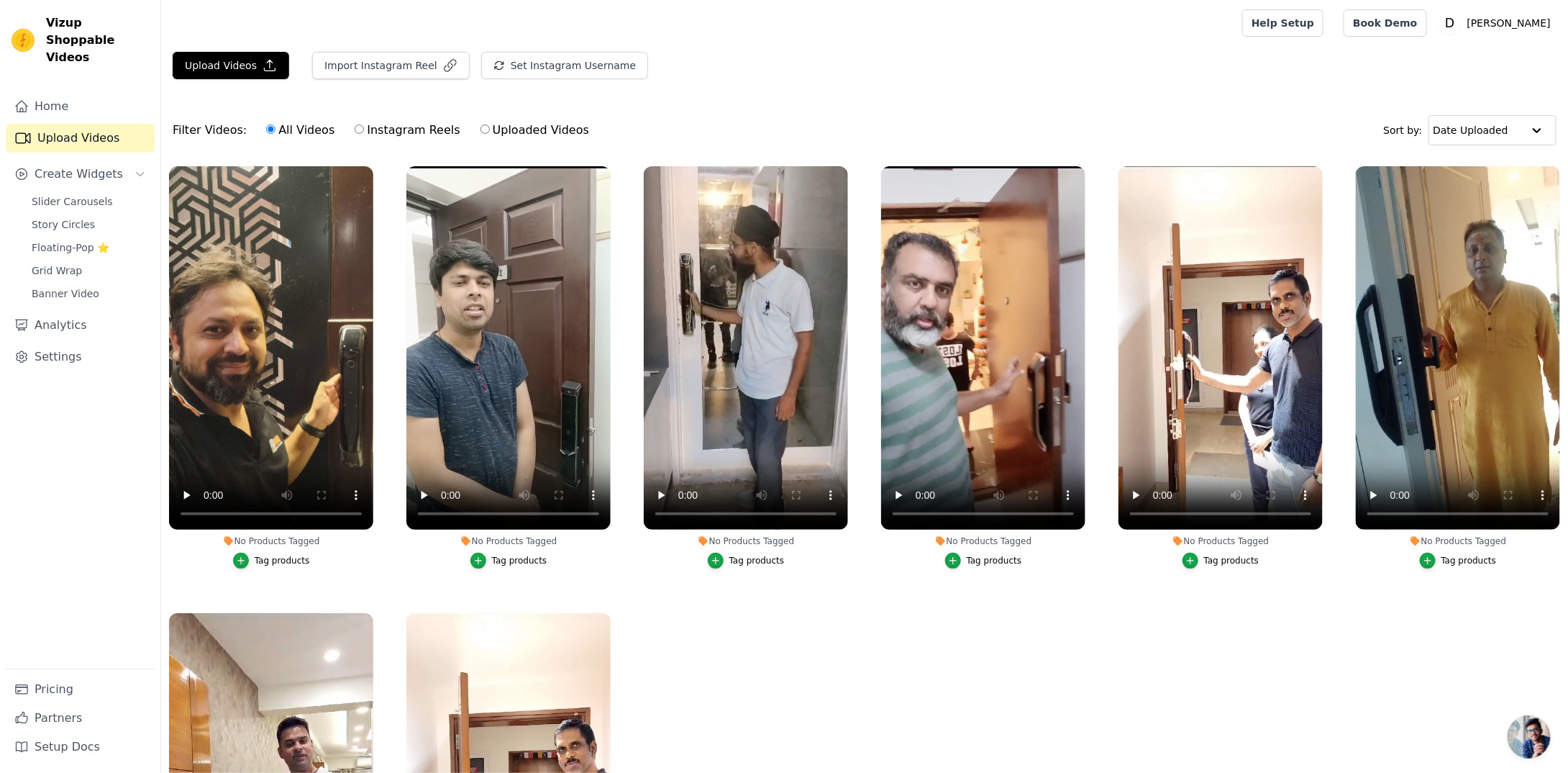
click at [418, 130] on label "Instagram Reels" at bounding box center [407, 130] width 107 height 19
click at [364, 130] on input "Instagram Reels" at bounding box center [359, 129] width 9 height 9
radio input "true"
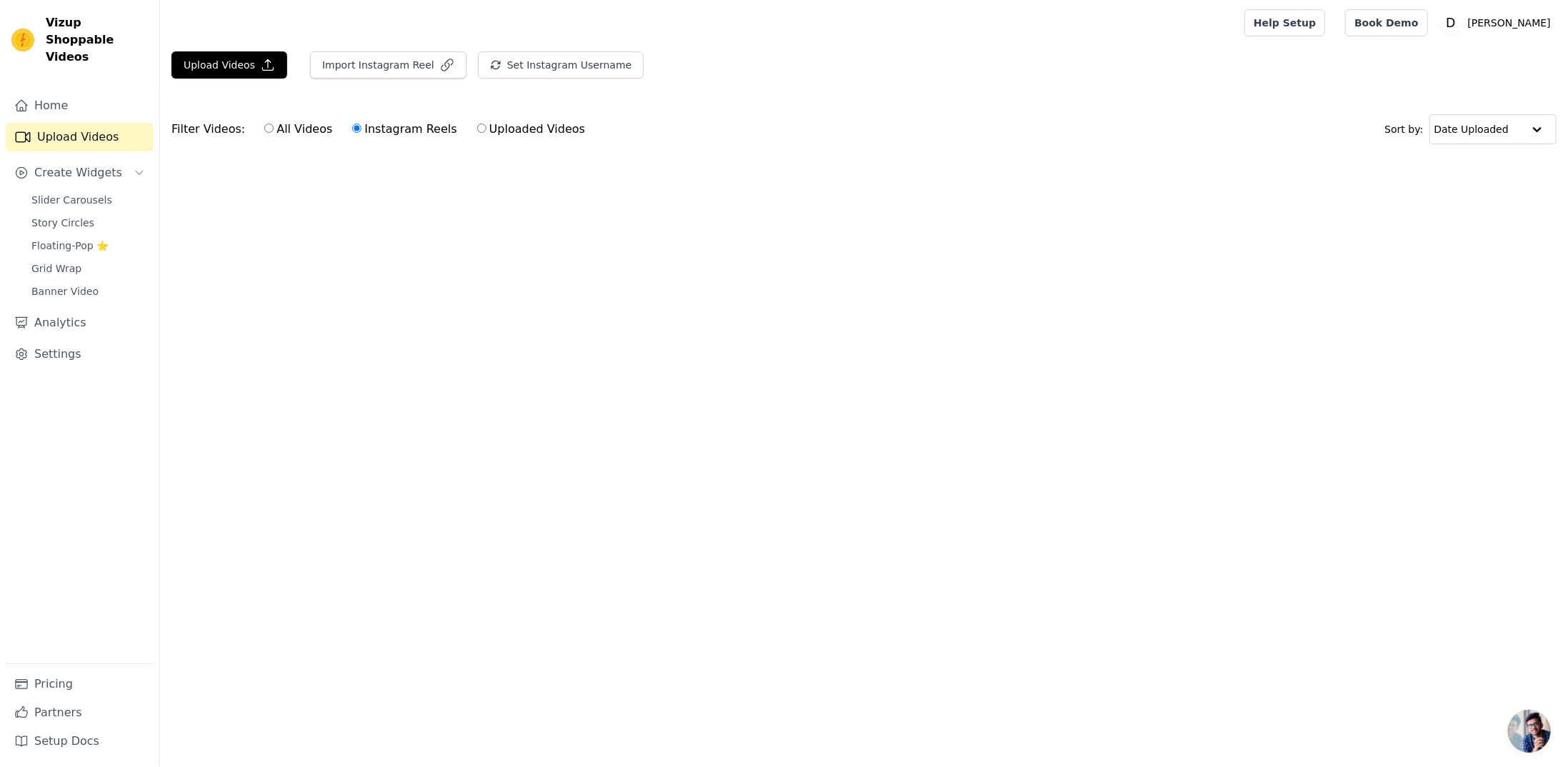
click at [265, 130] on input "All Videos" at bounding box center [269, 128] width 9 height 9
radio input "true"
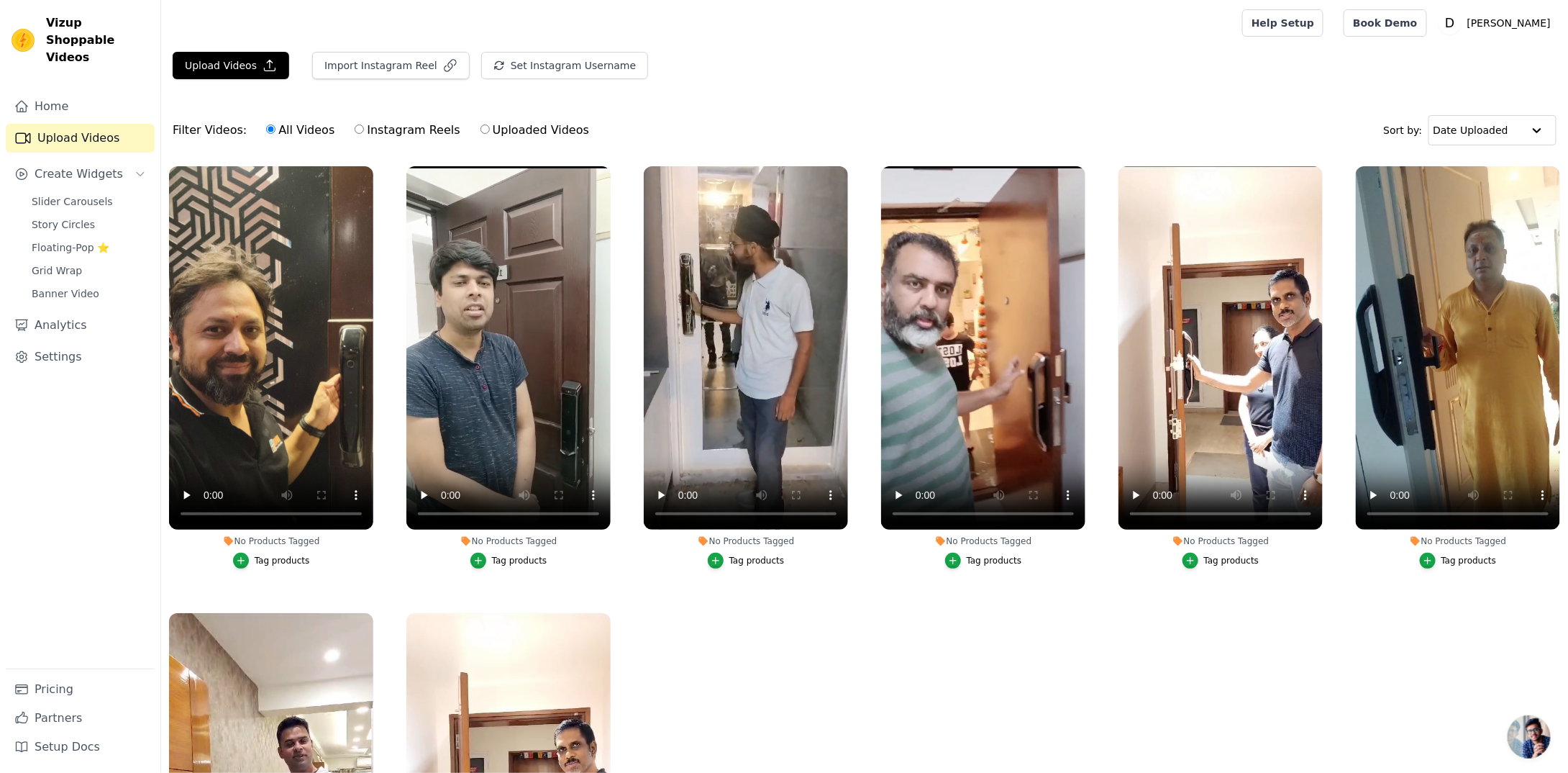
click at [26, 142] on div "Home Upload Videos Create Widgets Slider Carousels Story Circles Floating-Pop ⭐…" at bounding box center [80, 380] width 149 height 576
click at [62, 105] on div "Home Upload Videos Create Widgets Slider Carousels Story Circles Floating-Pop ⭐…" at bounding box center [80, 380] width 149 height 576
click at [65, 92] on link "Home" at bounding box center [80, 106] width 149 height 29
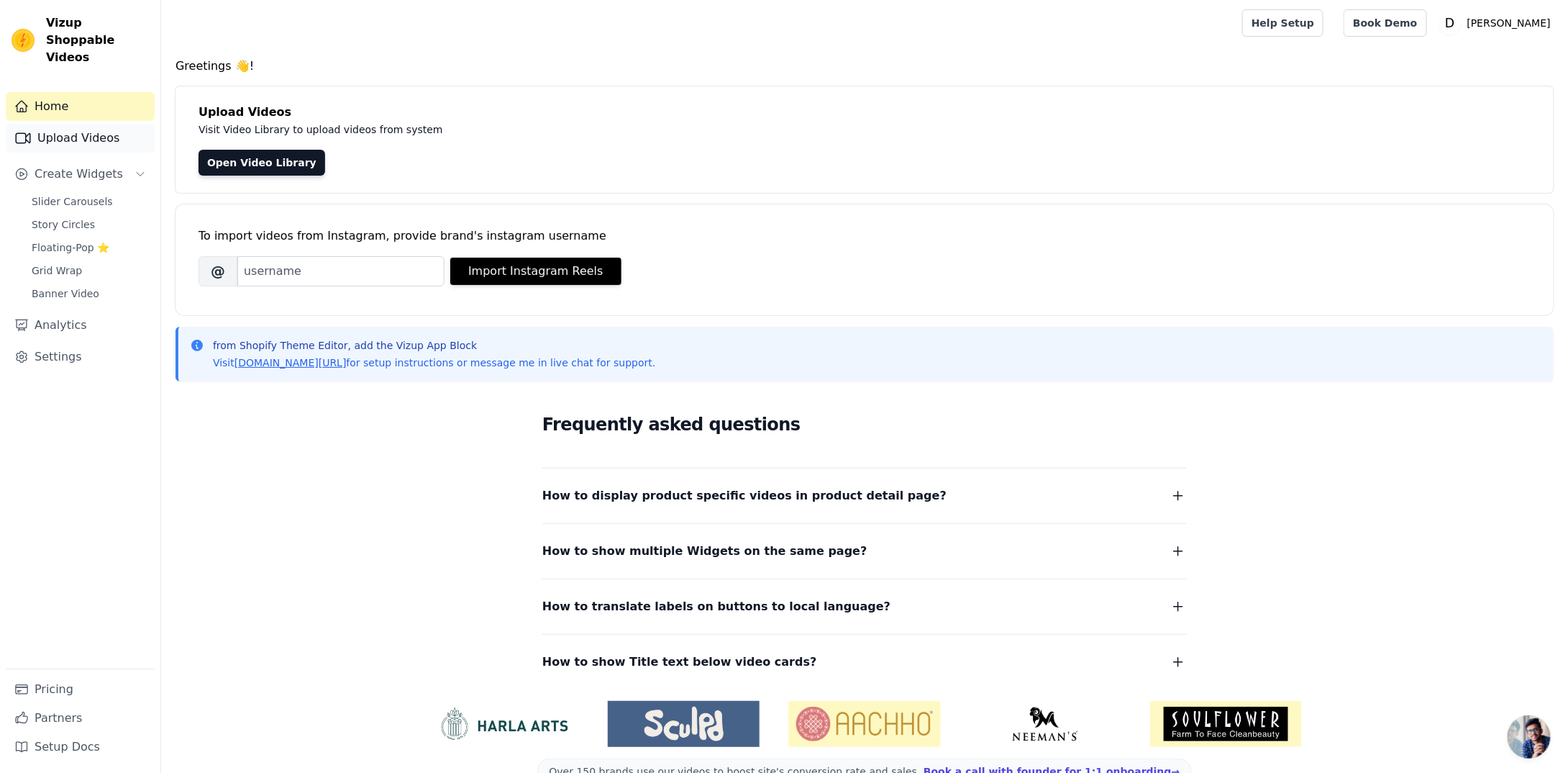
click at [89, 124] on link "Upload Videos" at bounding box center [80, 138] width 149 height 29
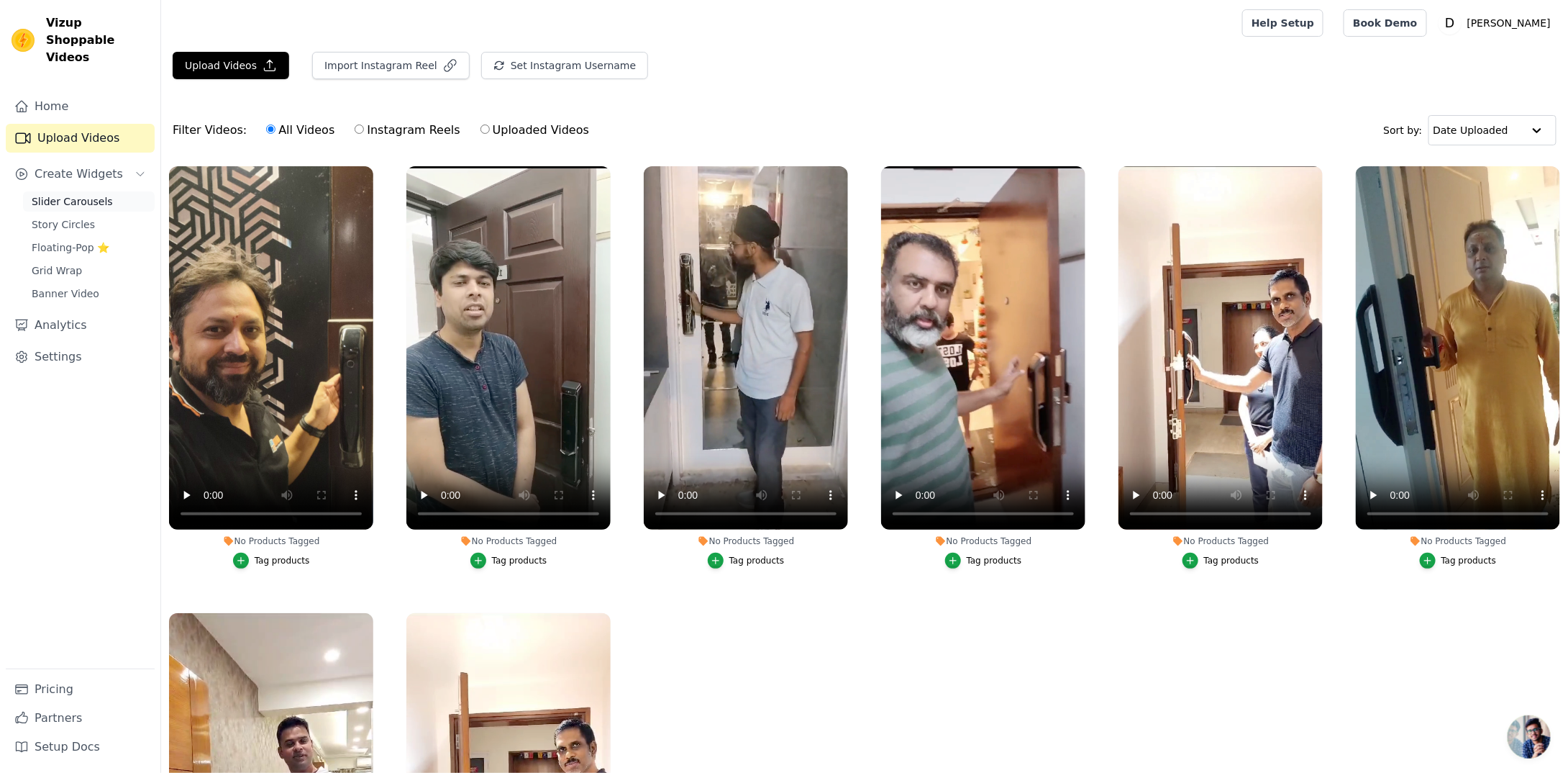
click at [87, 194] on span "Slider Carousels" at bounding box center [72, 201] width 81 height 15
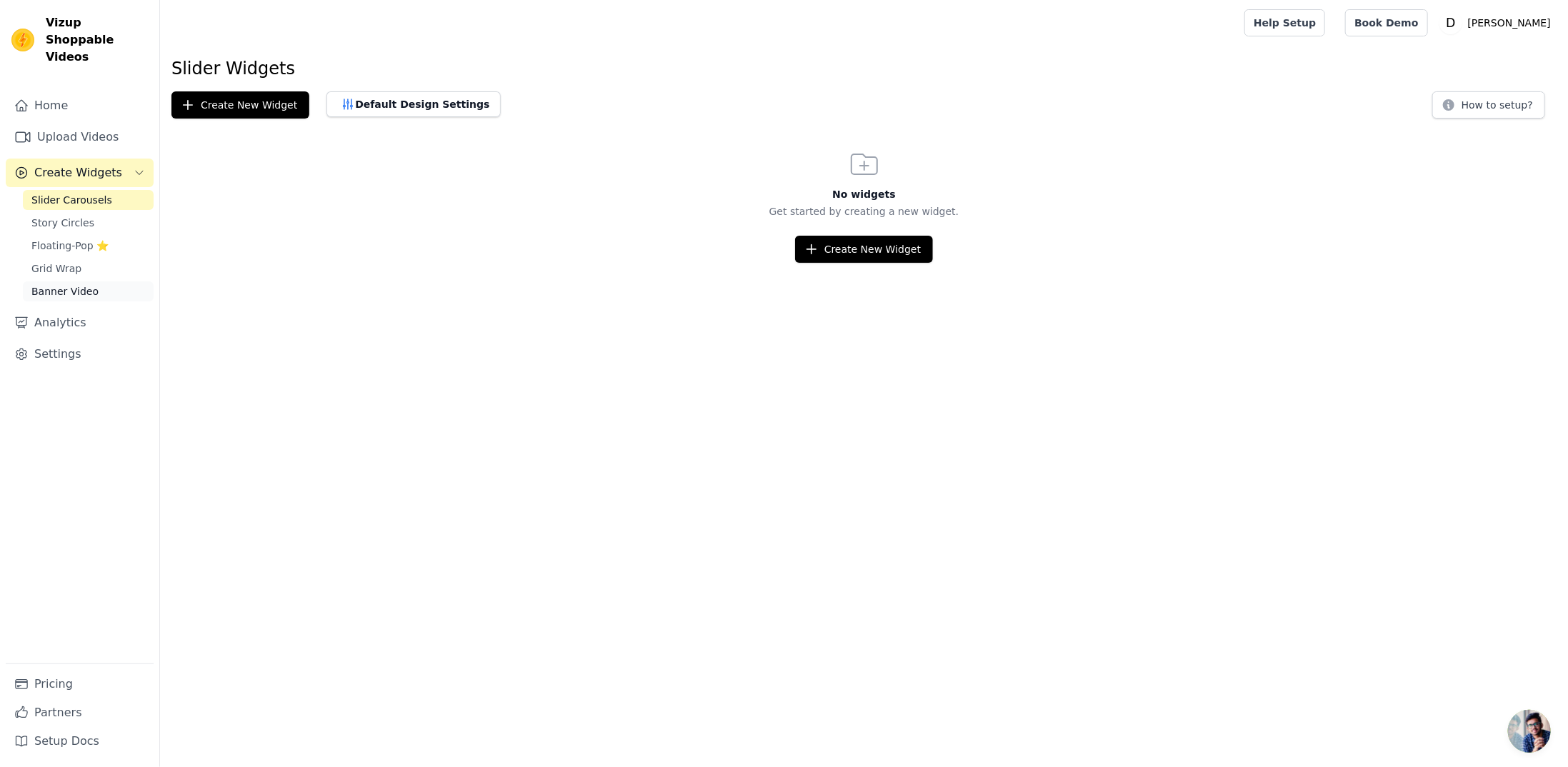
click at [75, 284] on span "Banner Video" at bounding box center [65, 291] width 67 height 15
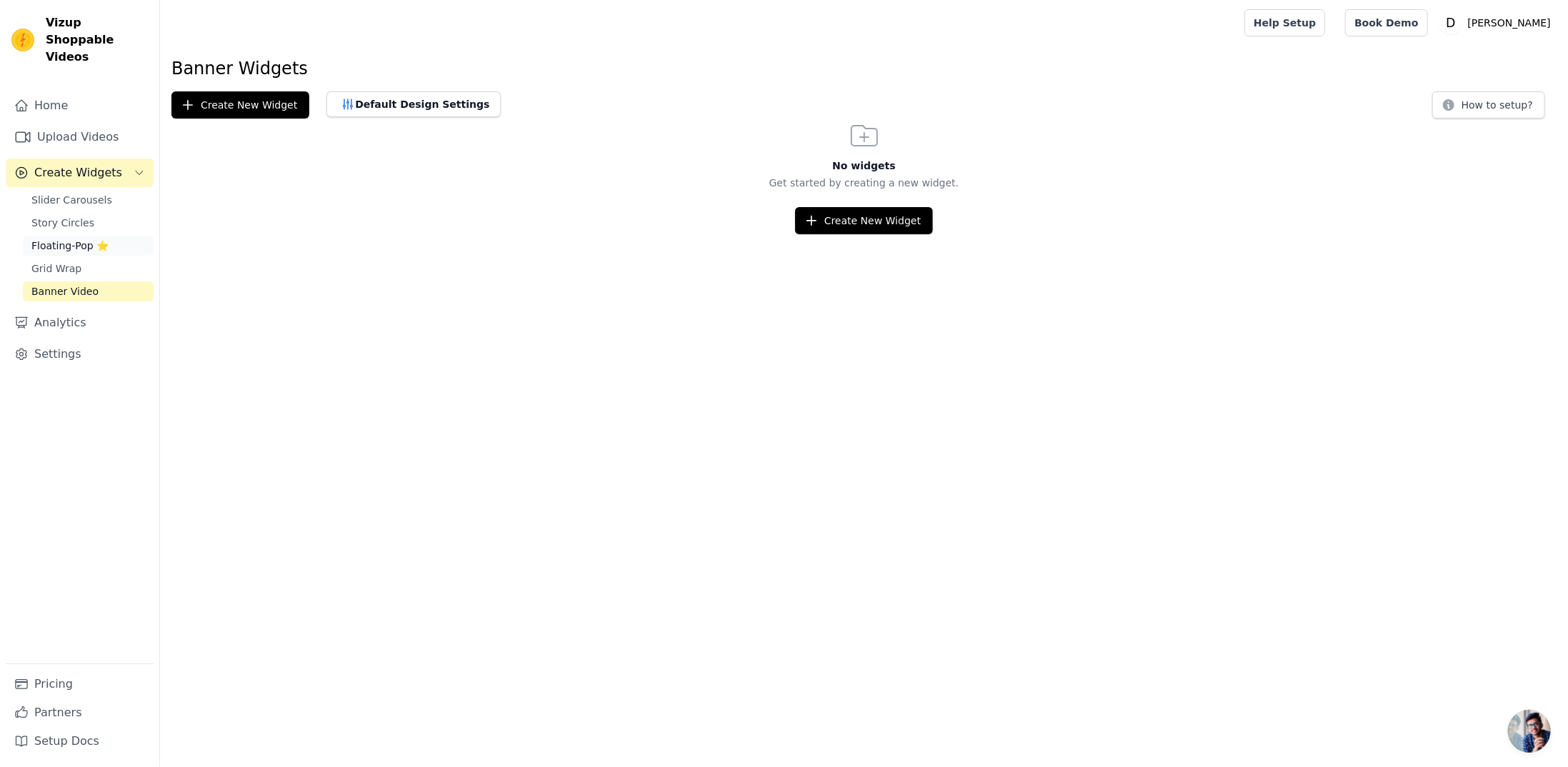
click at [82, 238] on span "Floating-Pop ⭐" at bounding box center [70, 245] width 77 height 15
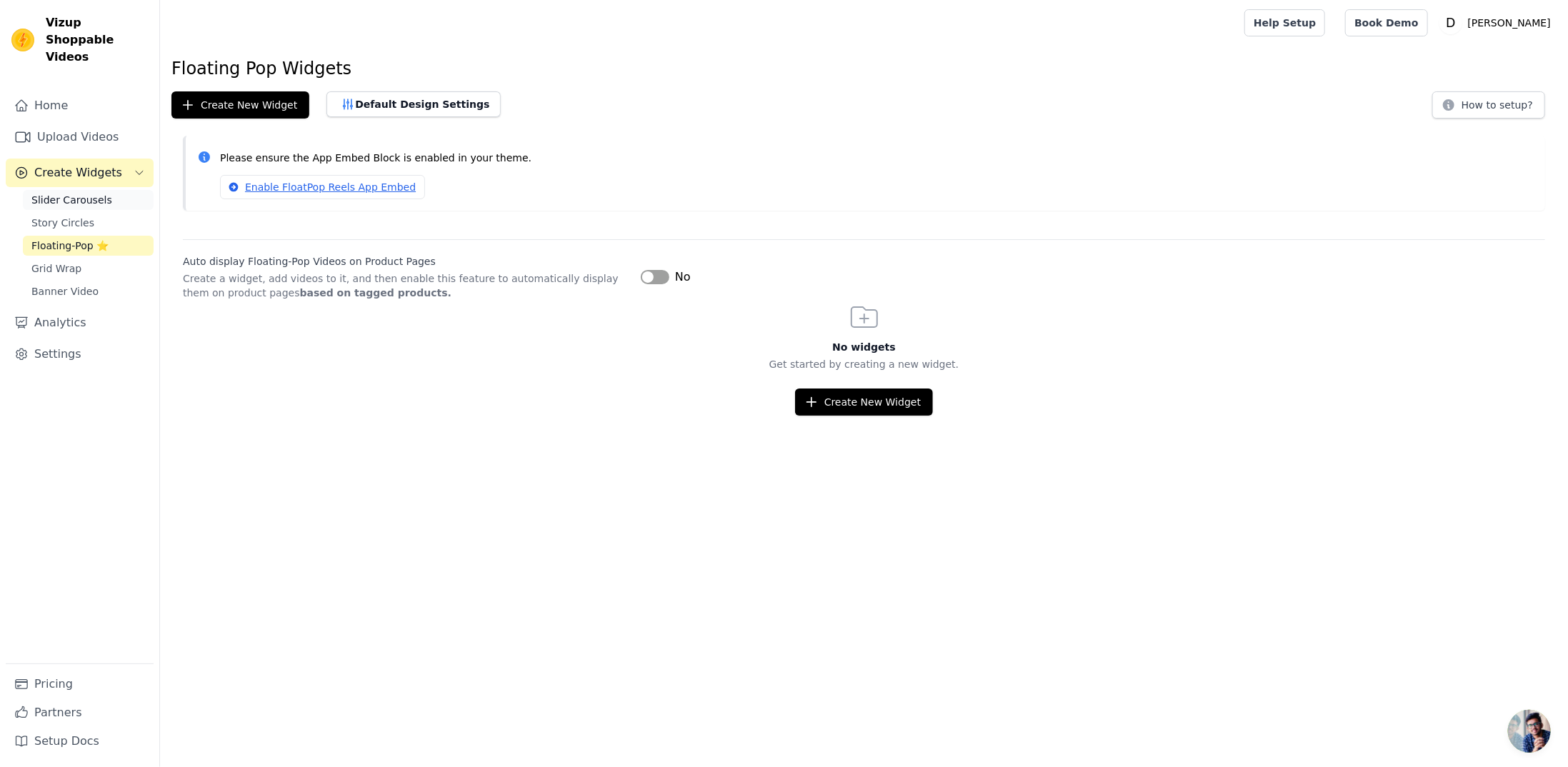
click at [65, 191] on link "Slider Carousels" at bounding box center [88, 200] width 131 height 20
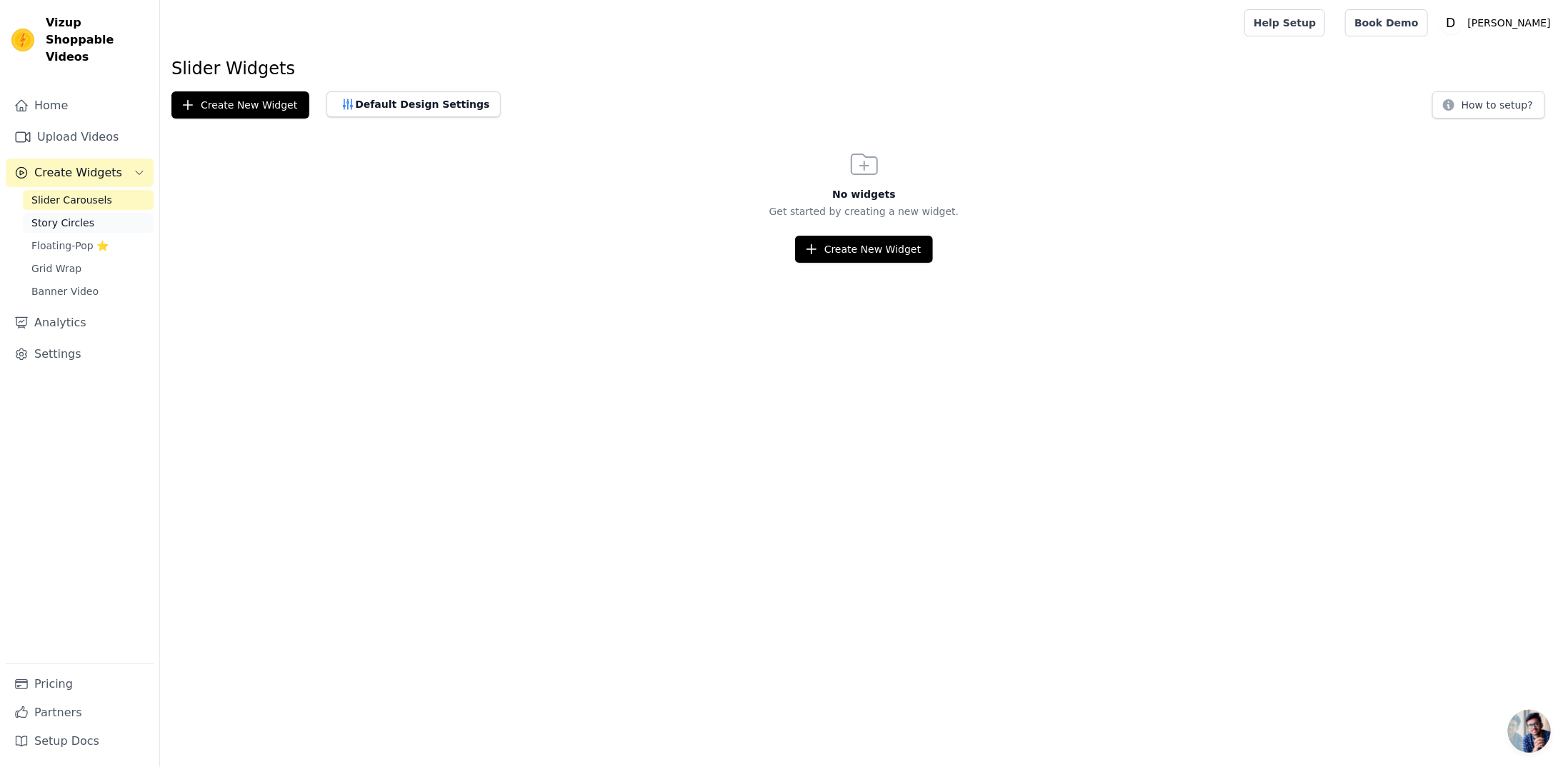
click at [53, 216] on span "Story Circles" at bounding box center [63, 223] width 63 height 15
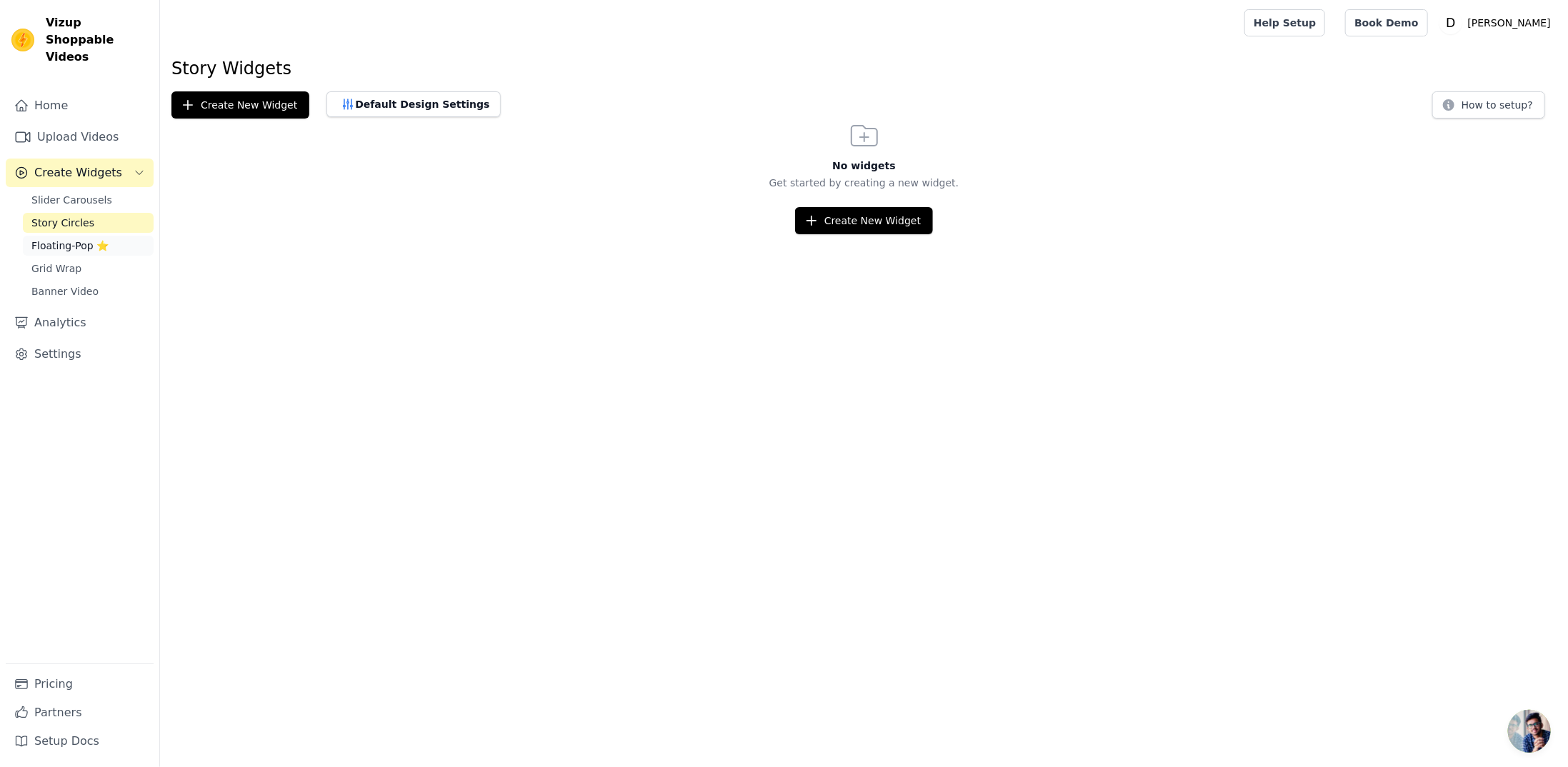
click at [62, 238] on span "Floating-Pop ⭐" at bounding box center [70, 245] width 77 height 15
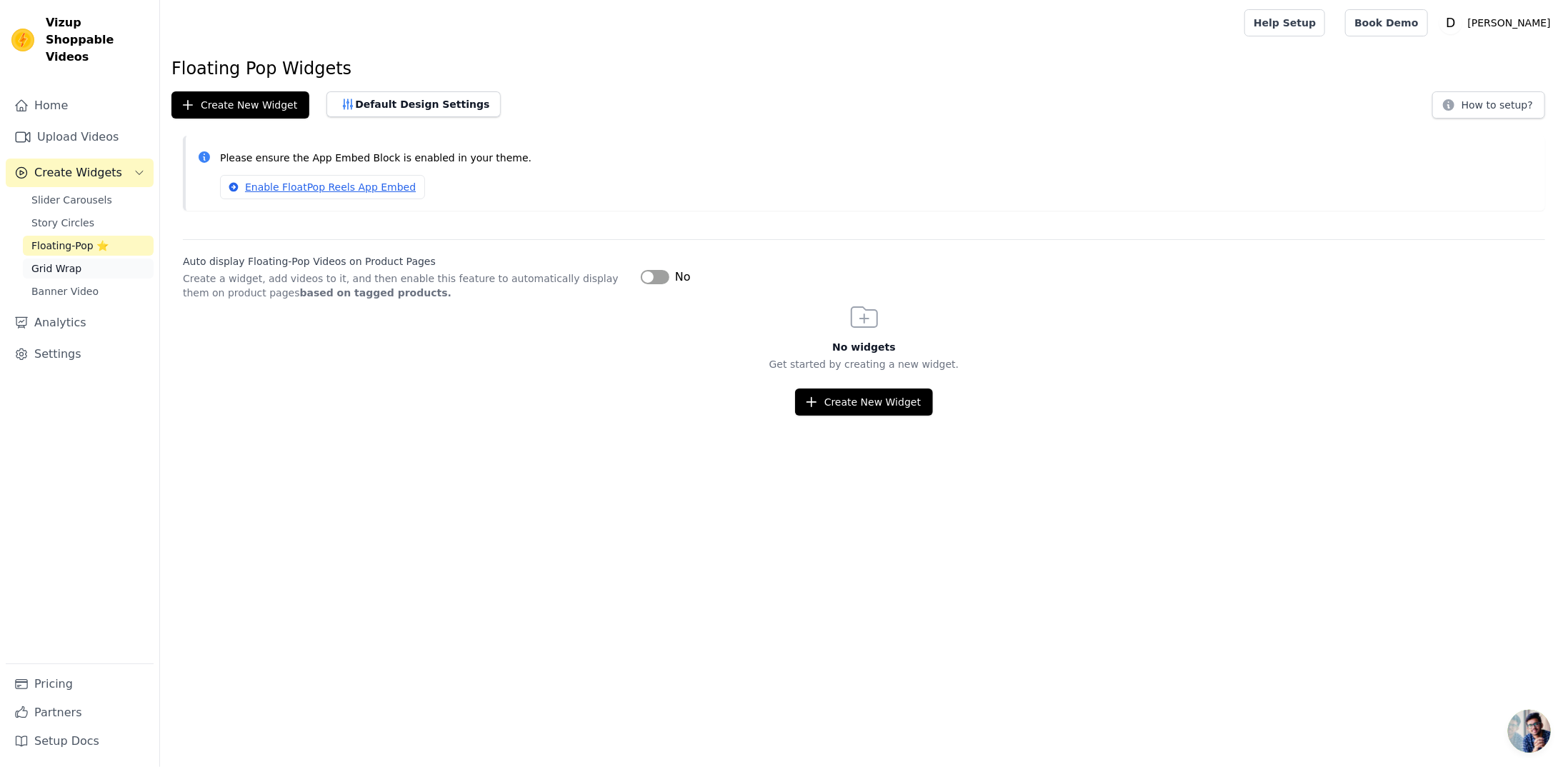
click at [63, 261] on span "Grid Wrap" at bounding box center [56, 268] width 50 height 15
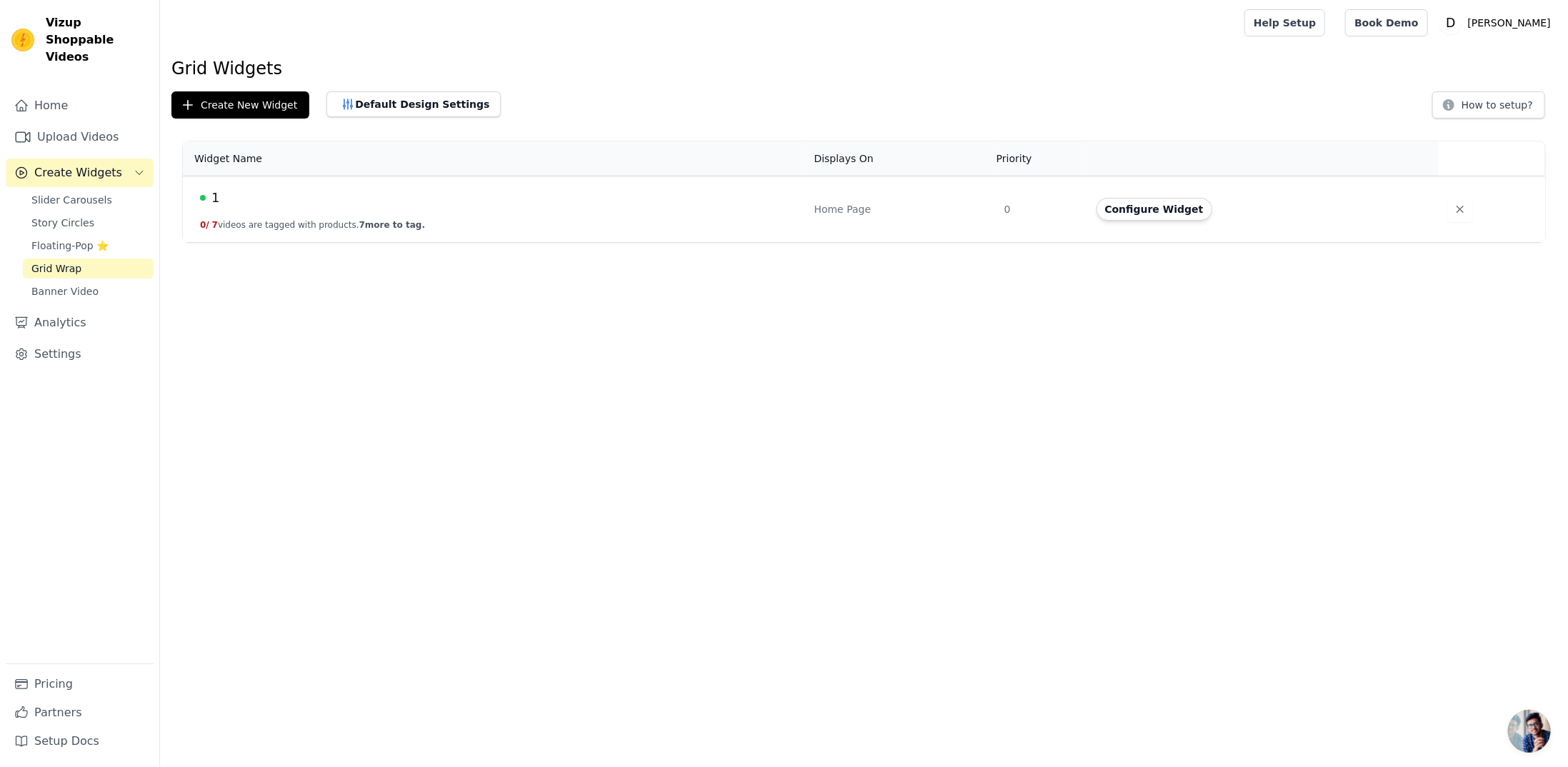
click at [695, 179] on td "1 0 / 7 videos are tagged with products. 7 more to tag." at bounding box center [494, 209] width 623 height 66
click at [1183, 208] on button "Configure Widget" at bounding box center [1154, 209] width 116 height 23
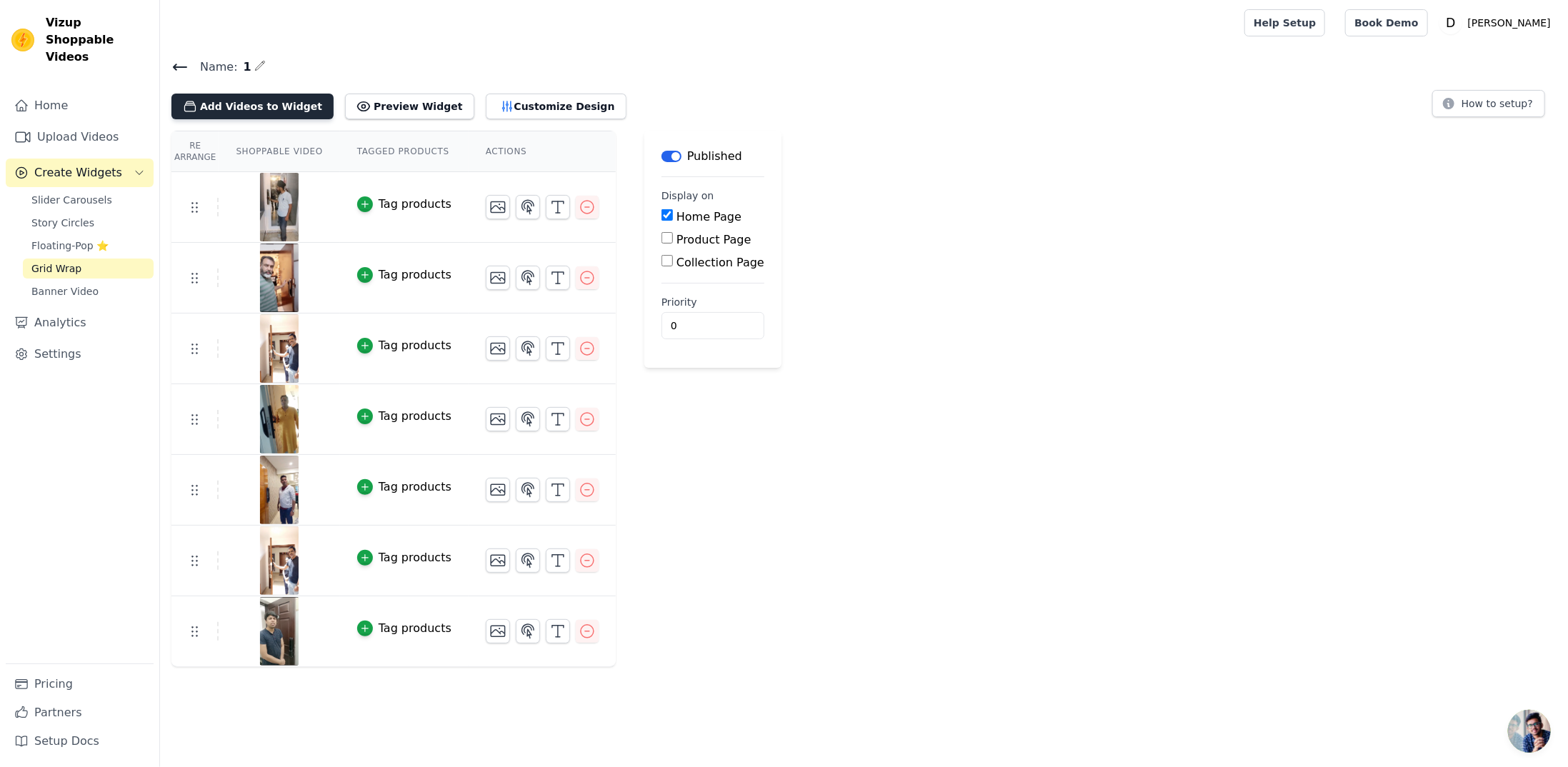
click at [243, 99] on button "Add Videos to Widget" at bounding box center [252, 106] width 162 height 25
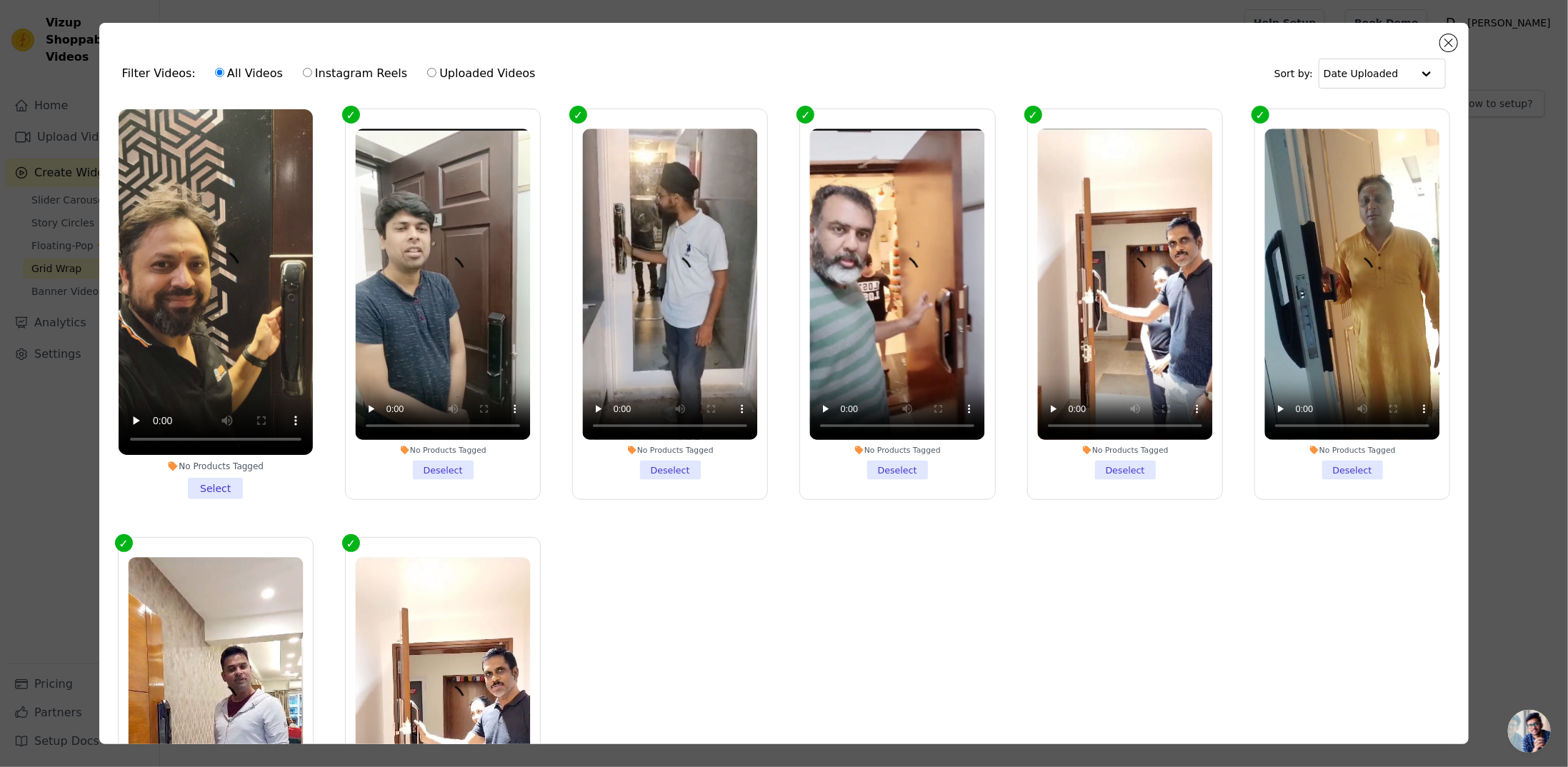
click at [221, 480] on li "No Products Tagged Select" at bounding box center [215, 304] width 195 height 390
click at [0, 0] on input "No Products Tagged Select" at bounding box center [0, 0] width 0 height 0
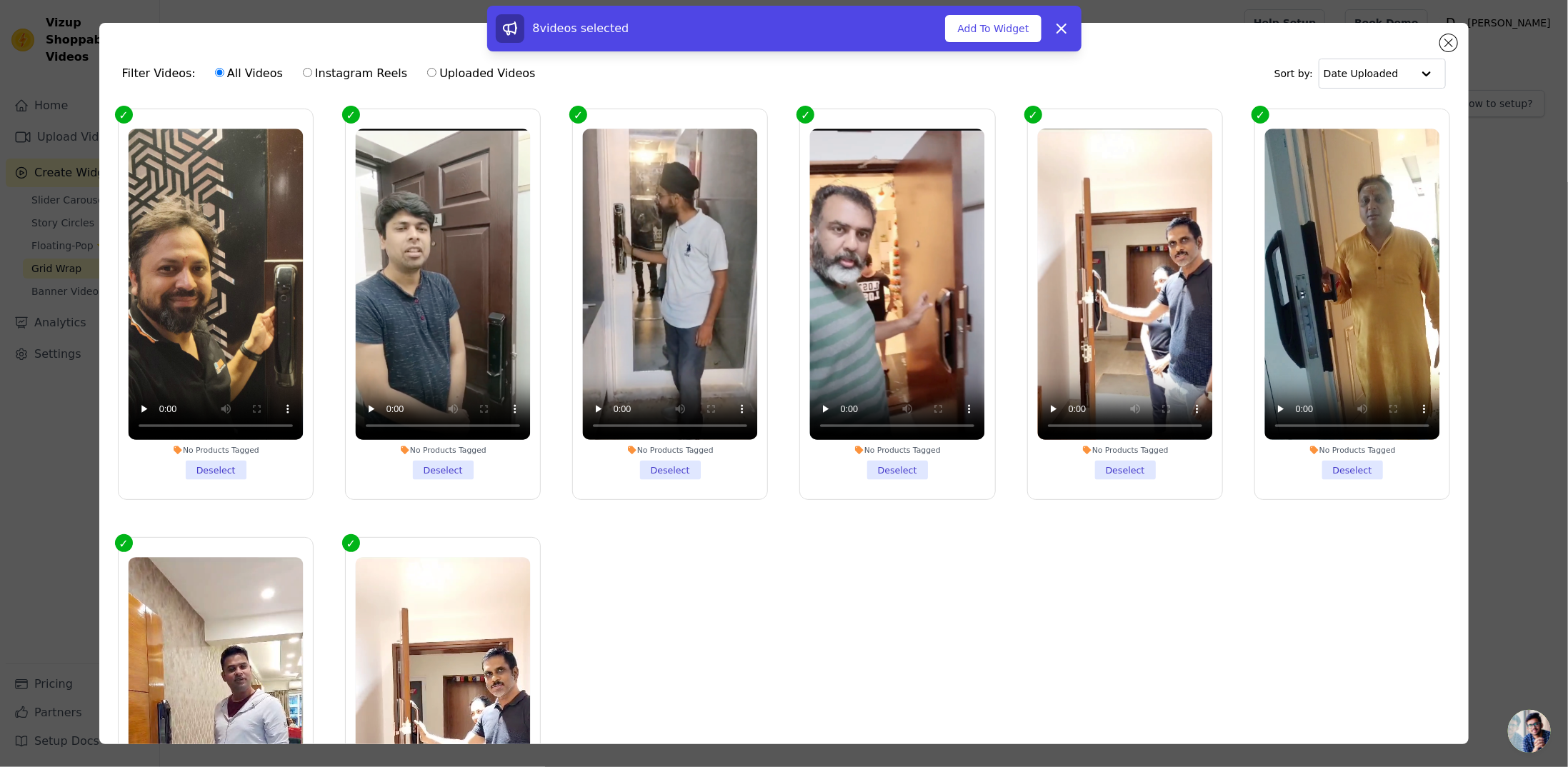
scroll to position [132, 0]
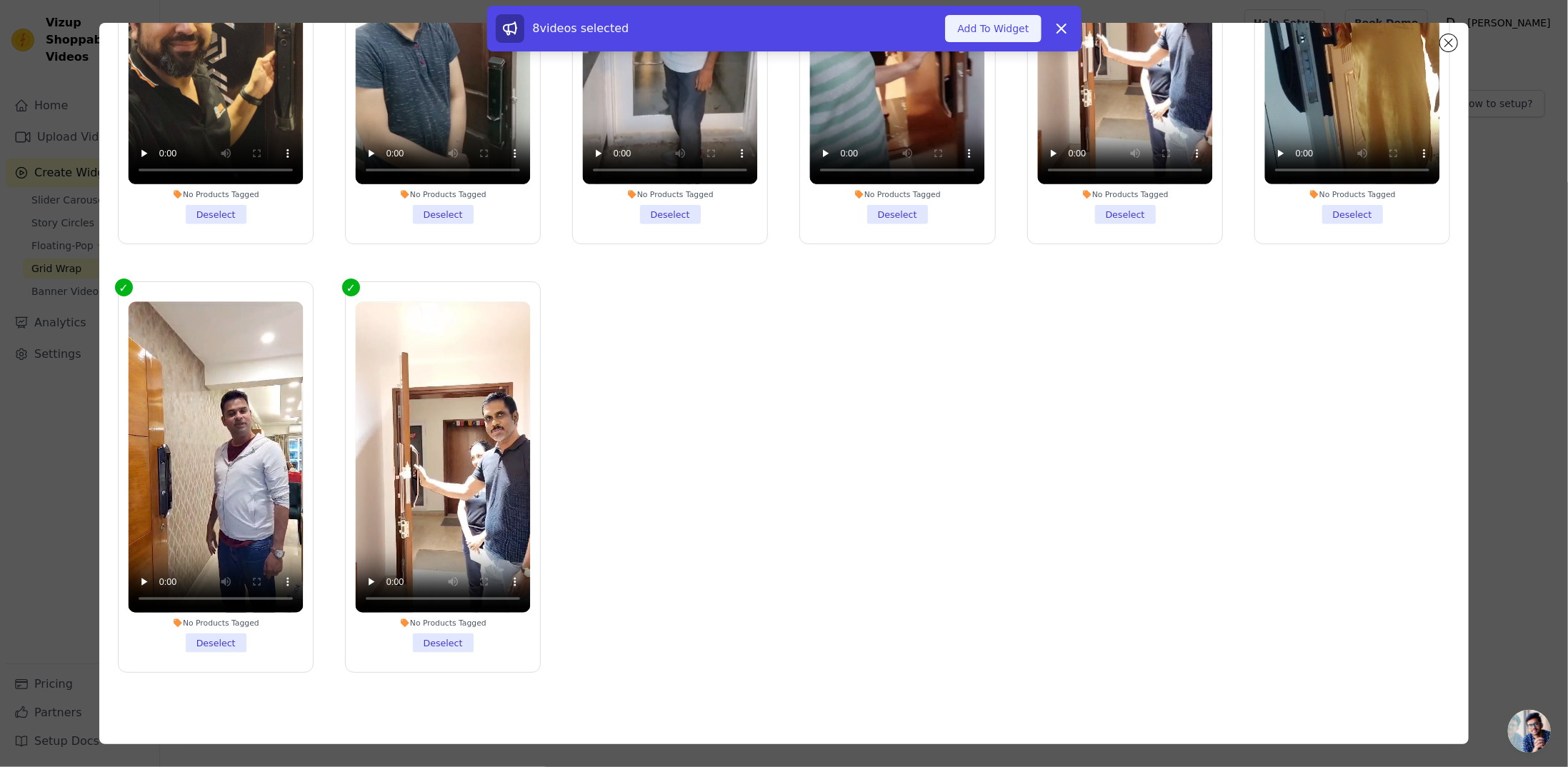
click at [1022, 38] on button "Add To Widget" at bounding box center [993, 28] width 95 height 27
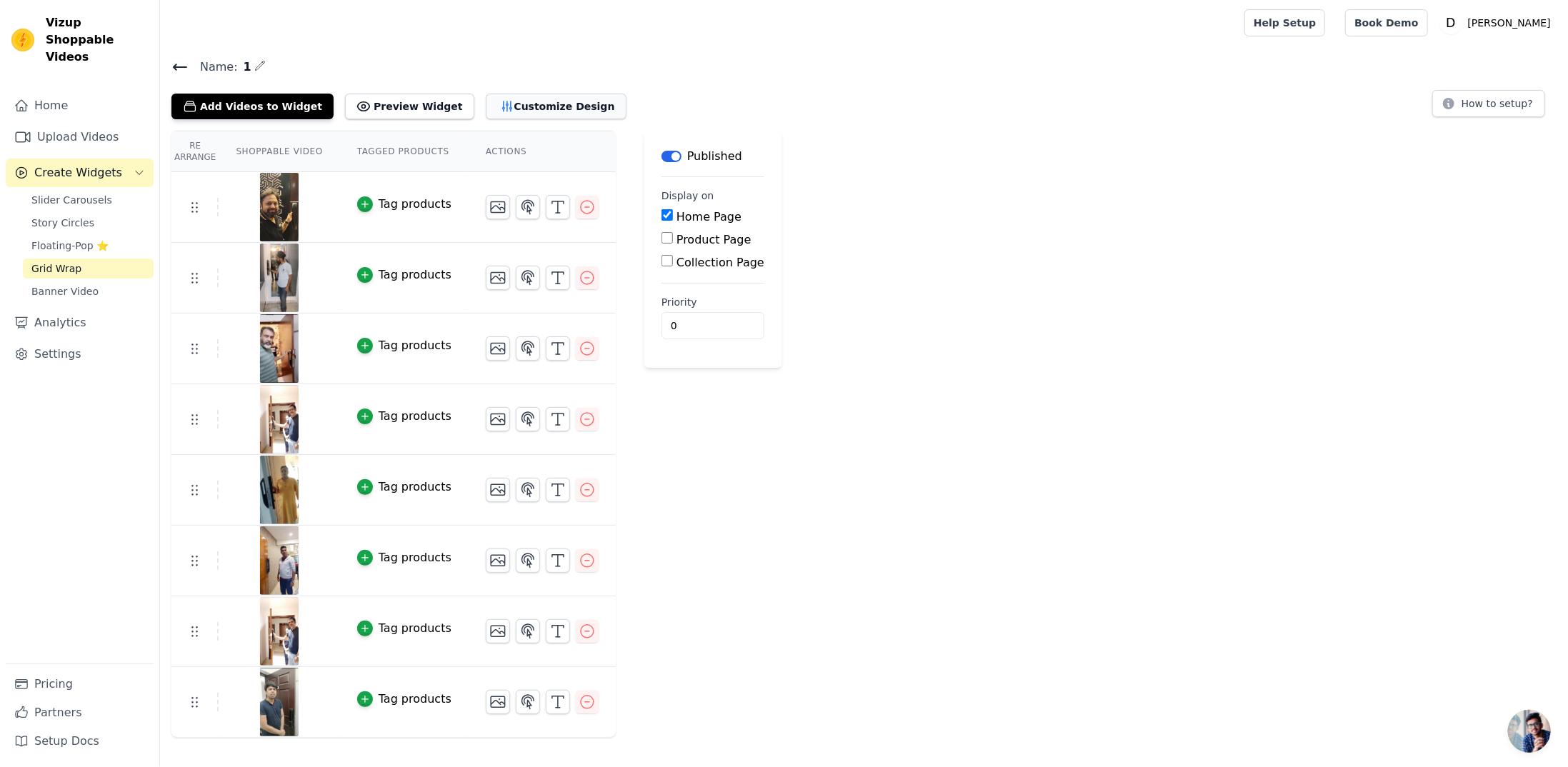
click at [529, 109] on button "Customize Design" at bounding box center [556, 106] width 141 height 25
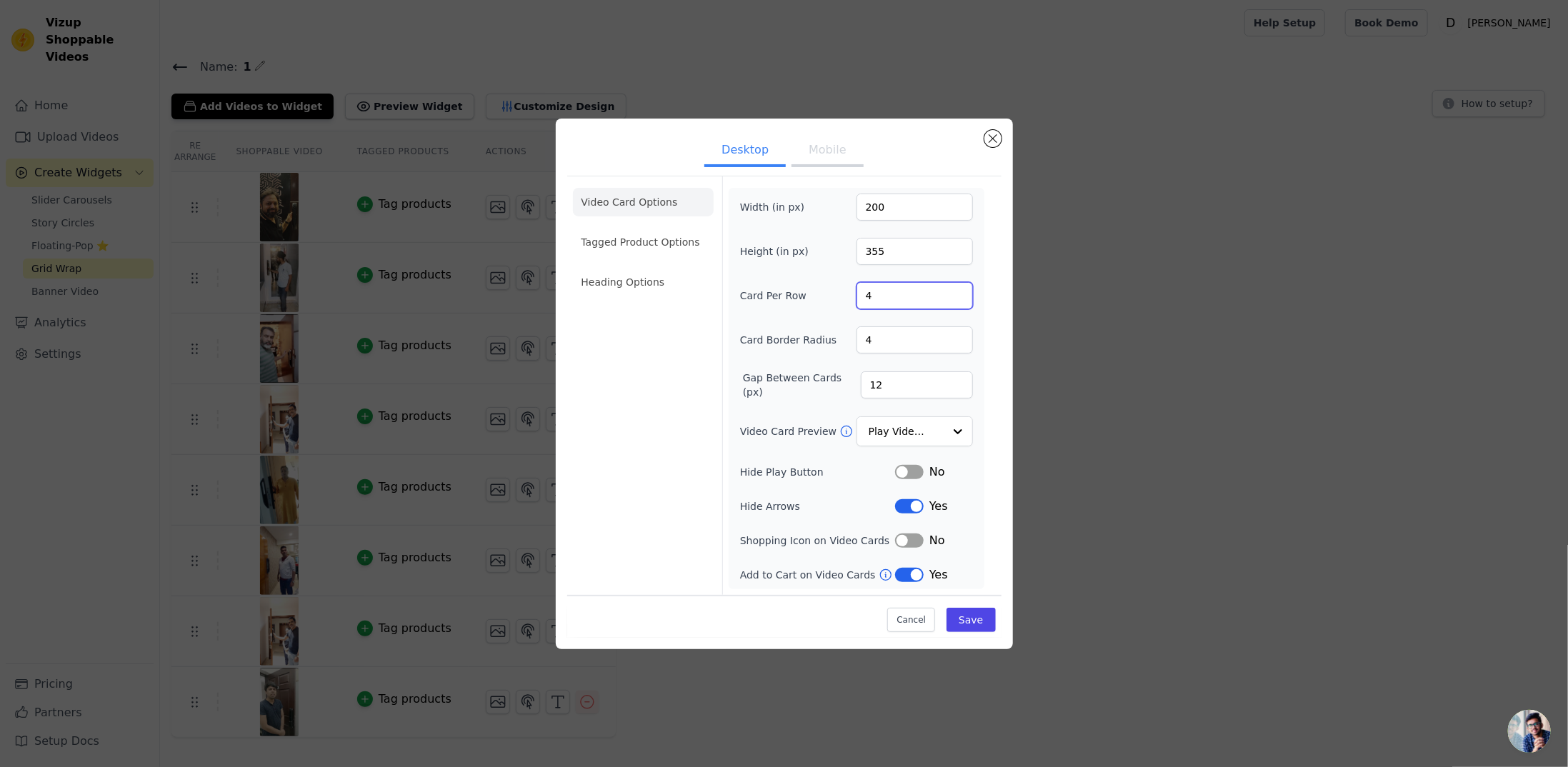
click at [933, 302] on input "4" at bounding box center [914, 295] width 116 height 27
click at [959, 291] on input "5" at bounding box center [914, 295] width 116 height 27
click at [959, 291] on input "6" at bounding box center [914, 295] width 116 height 27
click at [959, 291] on input "7" at bounding box center [914, 295] width 116 height 27
type input "8"
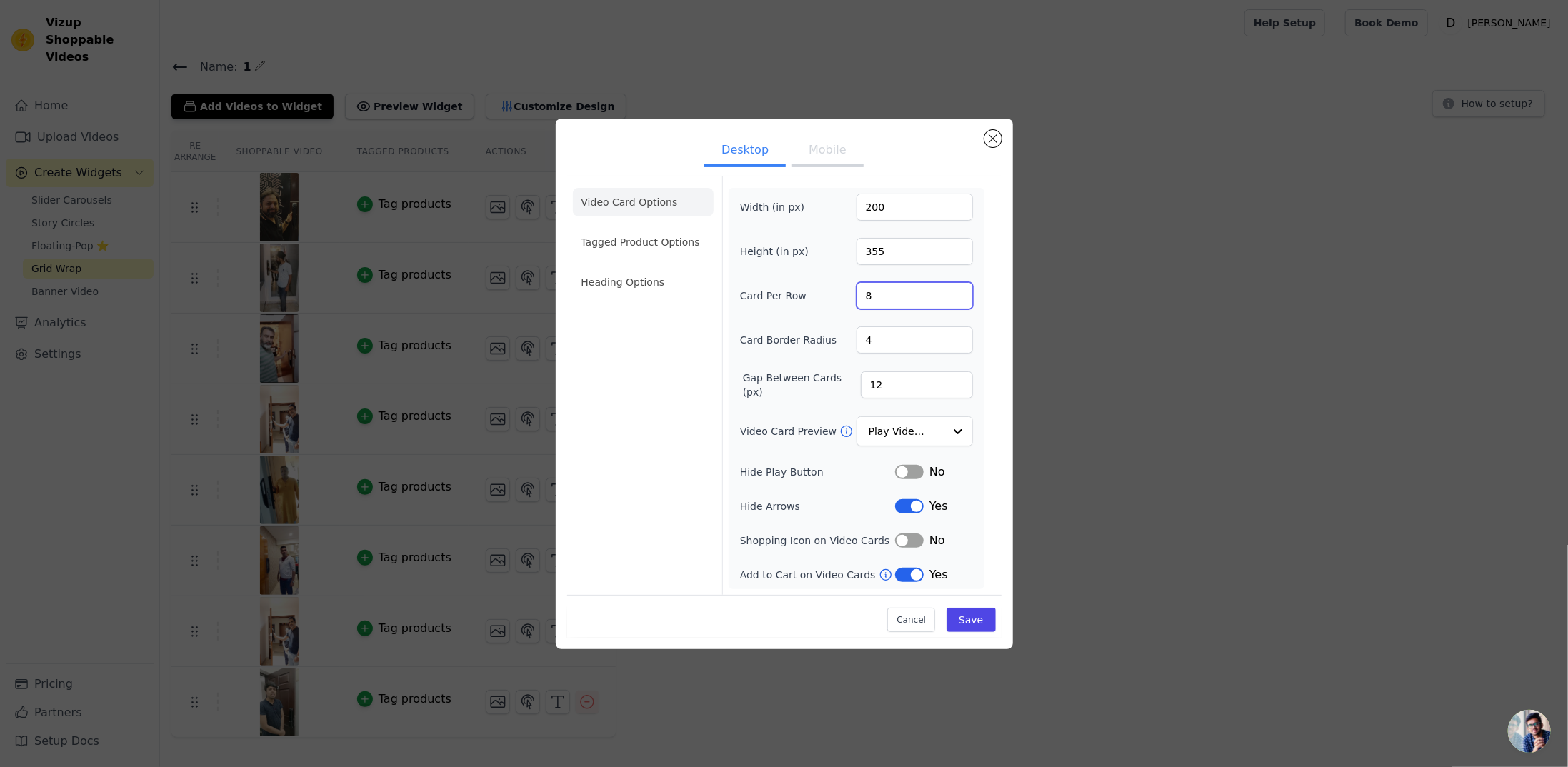
click at [959, 291] on input "8" at bounding box center [914, 295] width 116 height 27
click at [958, 337] on input "5" at bounding box center [914, 340] width 116 height 27
click at [958, 337] on input "6" at bounding box center [914, 340] width 116 height 27
click at [958, 337] on input "7" at bounding box center [914, 340] width 116 height 27
click at [961, 342] on input "6" at bounding box center [914, 340] width 116 height 27
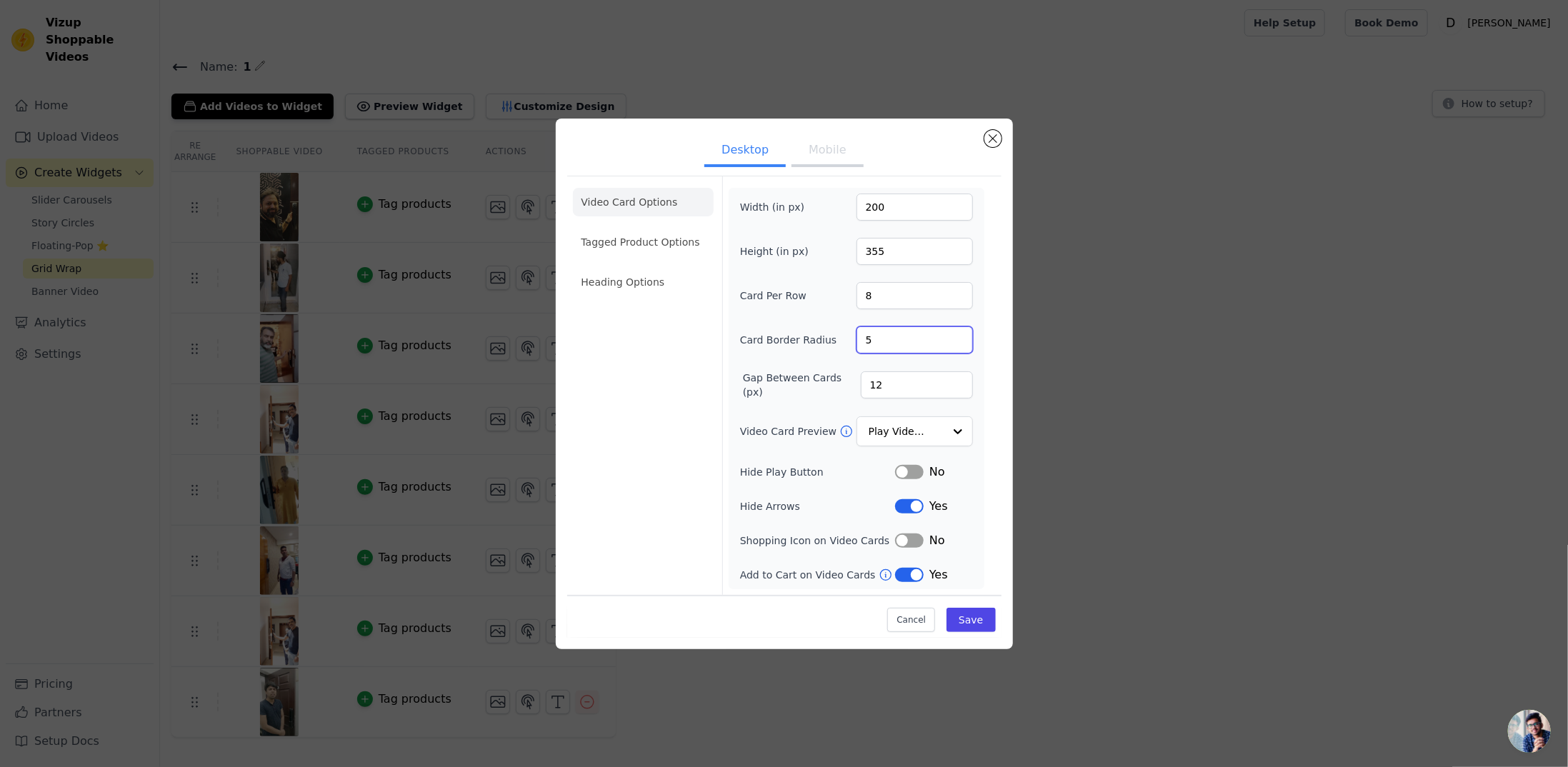
click at [961, 342] on input "5" at bounding box center [914, 340] width 116 height 27
type input "4"
click at [961, 342] on input "4" at bounding box center [914, 340] width 116 height 27
click at [973, 612] on button "Save" at bounding box center [970, 620] width 48 height 25
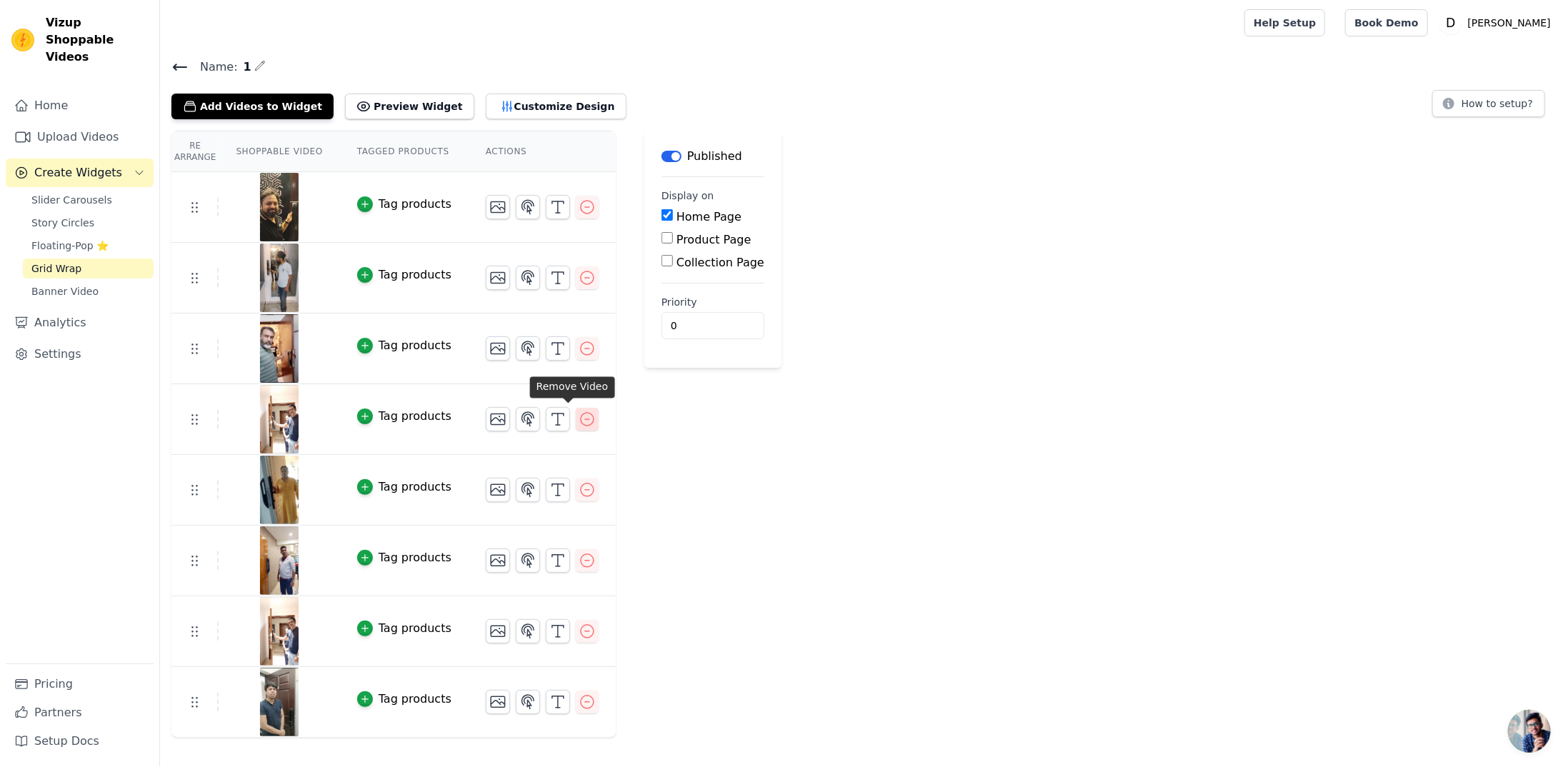
click at [579, 421] on icon "button" at bounding box center [588, 419] width 17 height 17
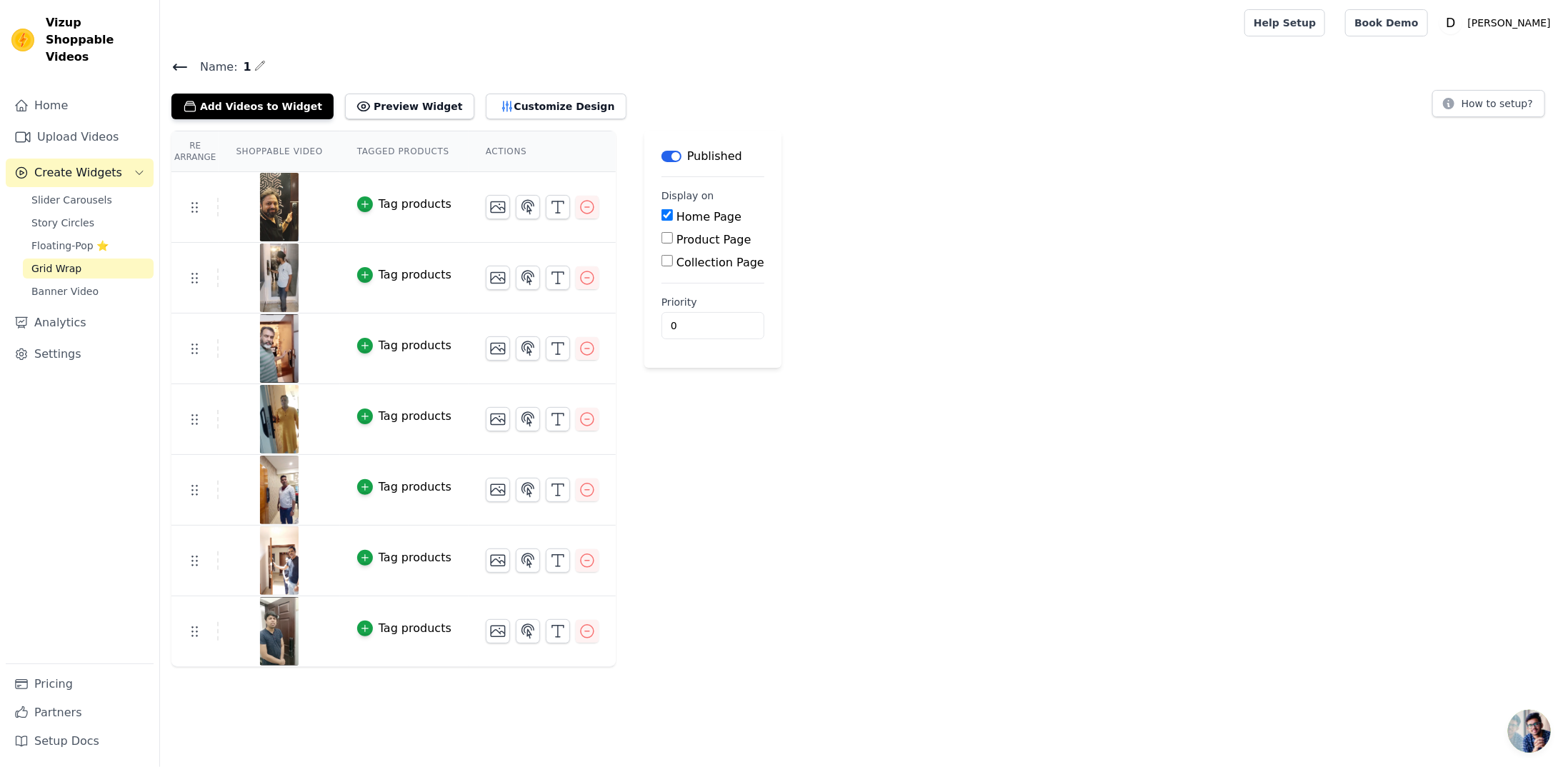
click at [340, 205] on td "Tag products" at bounding box center [404, 208] width 128 height 71
click at [360, 204] on icon "button" at bounding box center [365, 204] width 10 height 10
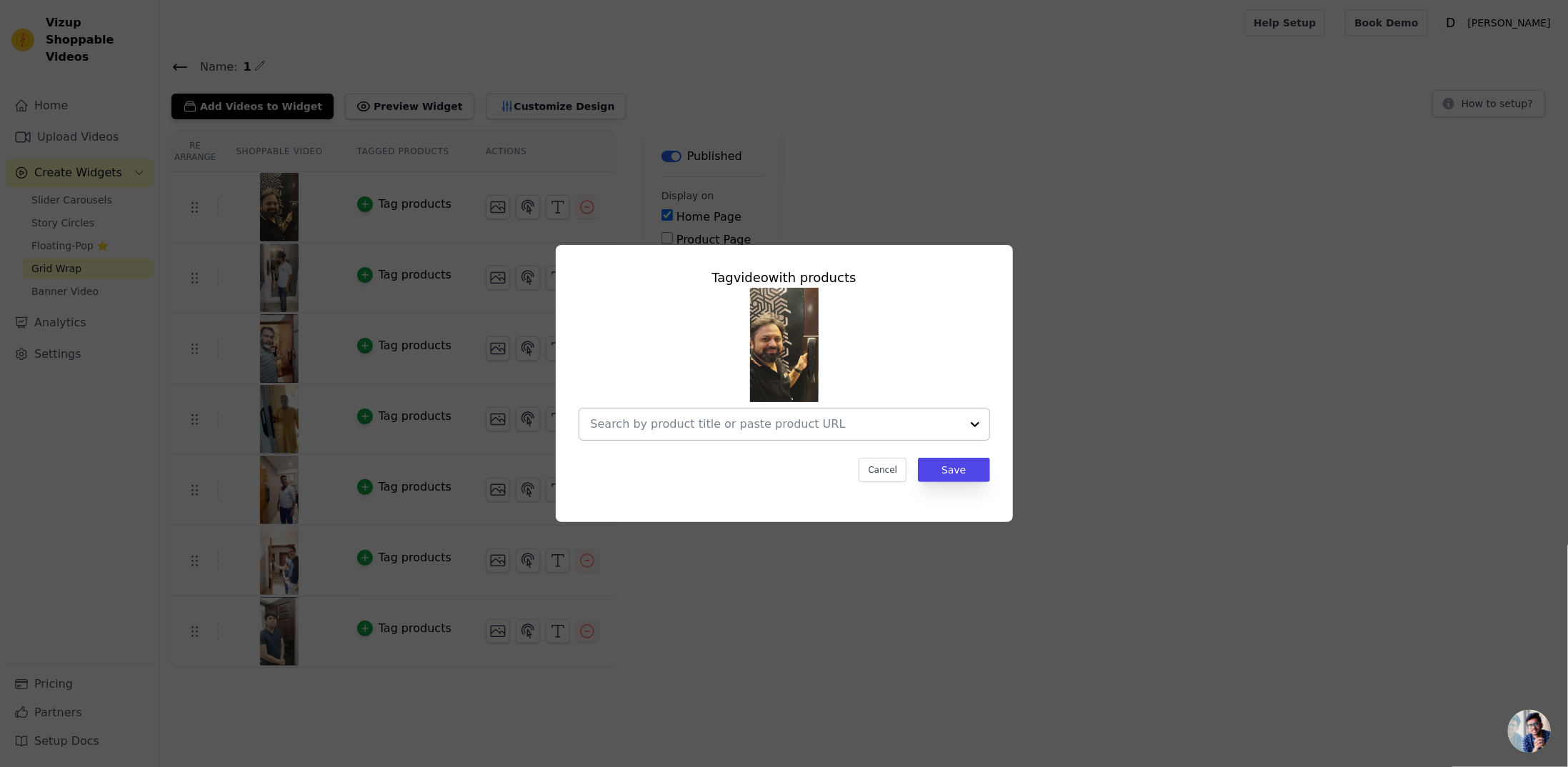
click at [846, 434] on div at bounding box center [775, 423] width 370 height 32
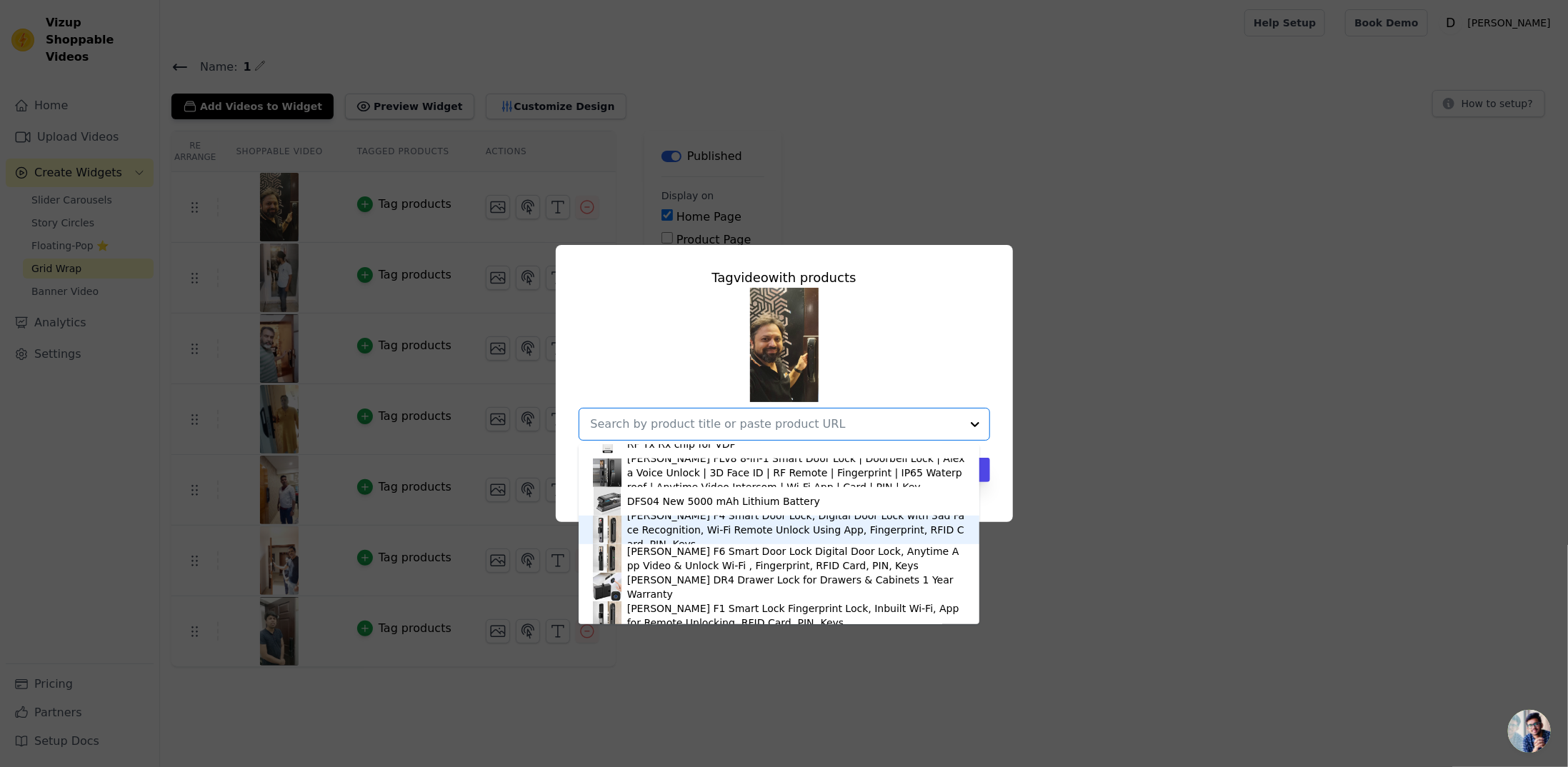
scroll to position [595, 0]
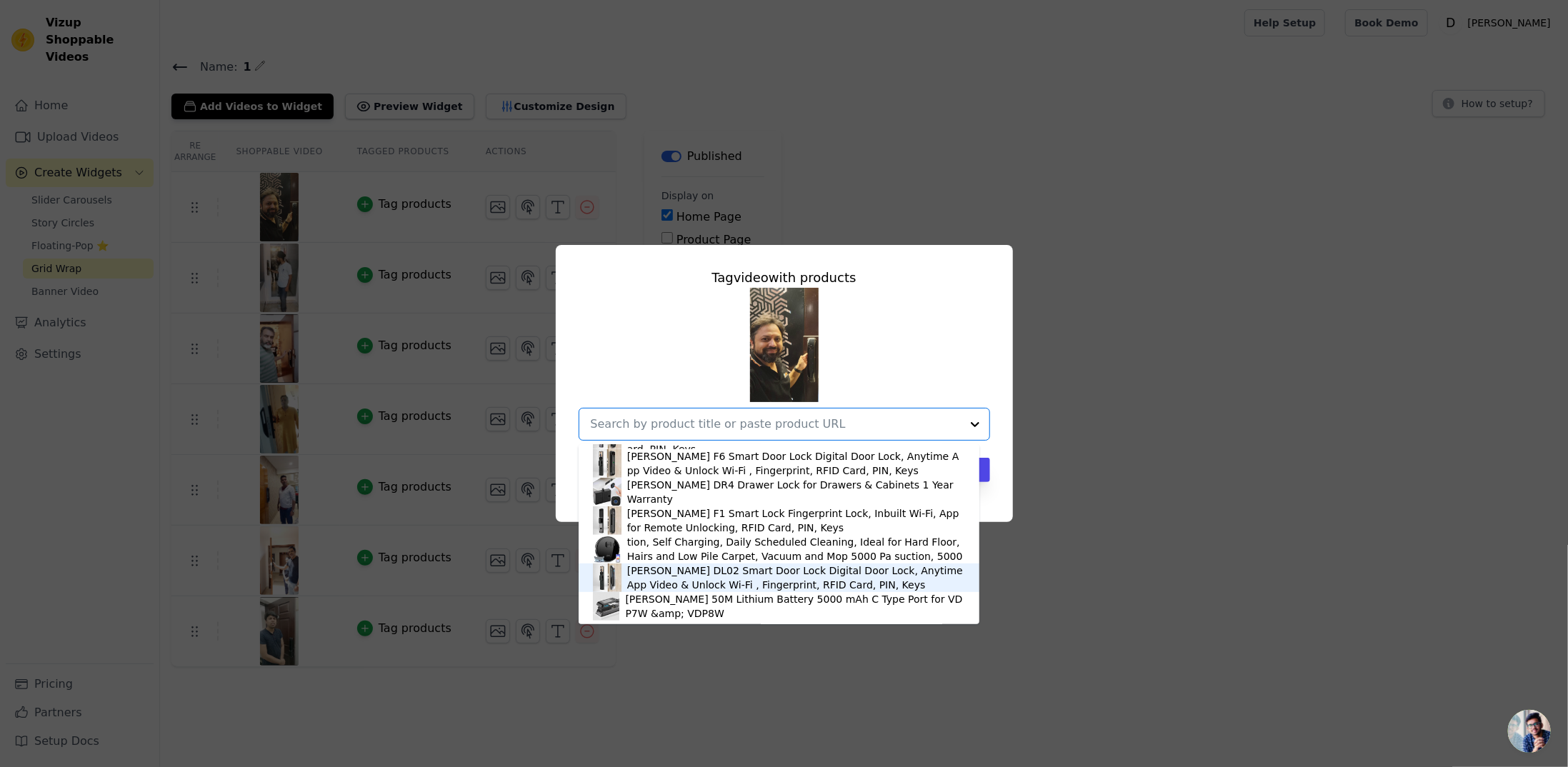
click at [700, 578] on div "[PERSON_NAME] DL02 Smart Door Lock Digital Door Lock, Anytime App Video & Unloc…" at bounding box center [796, 577] width 338 height 28
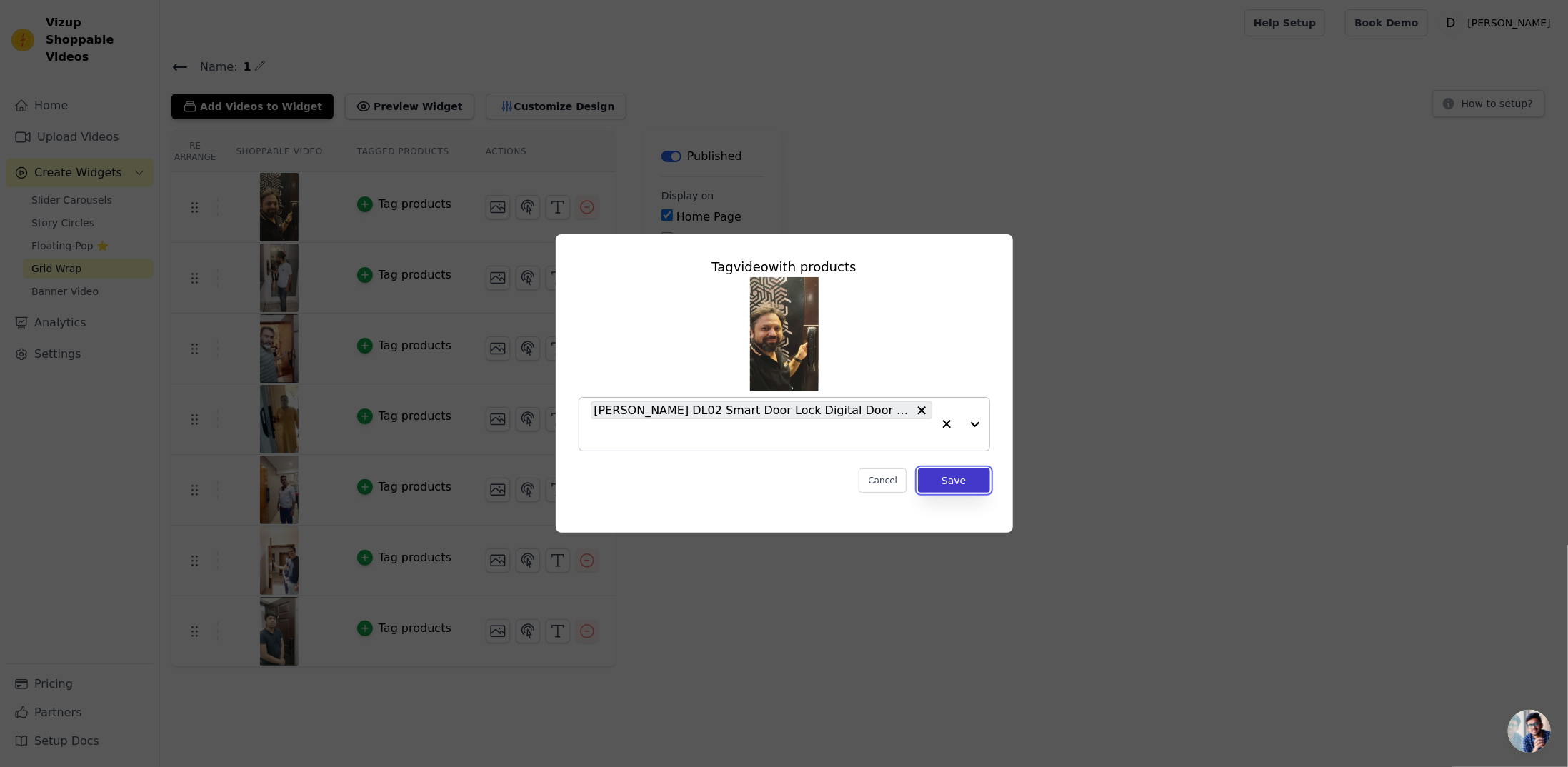
click at [983, 483] on button "Save" at bounding box center [954, 480] width 72 height 25
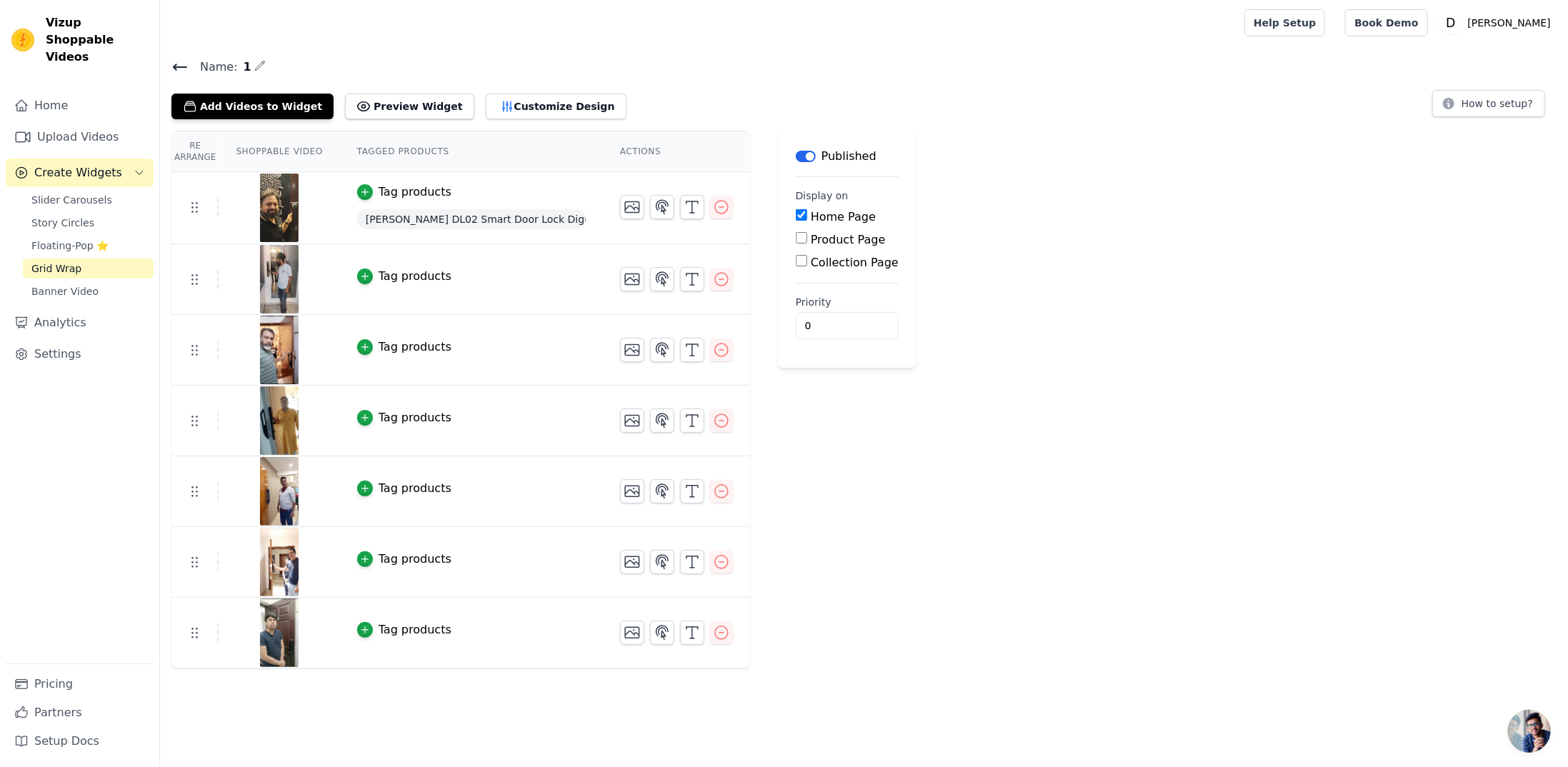
click at [368, 274] on button "Tag products" at bounding box center [404, 276] width 95 height 17
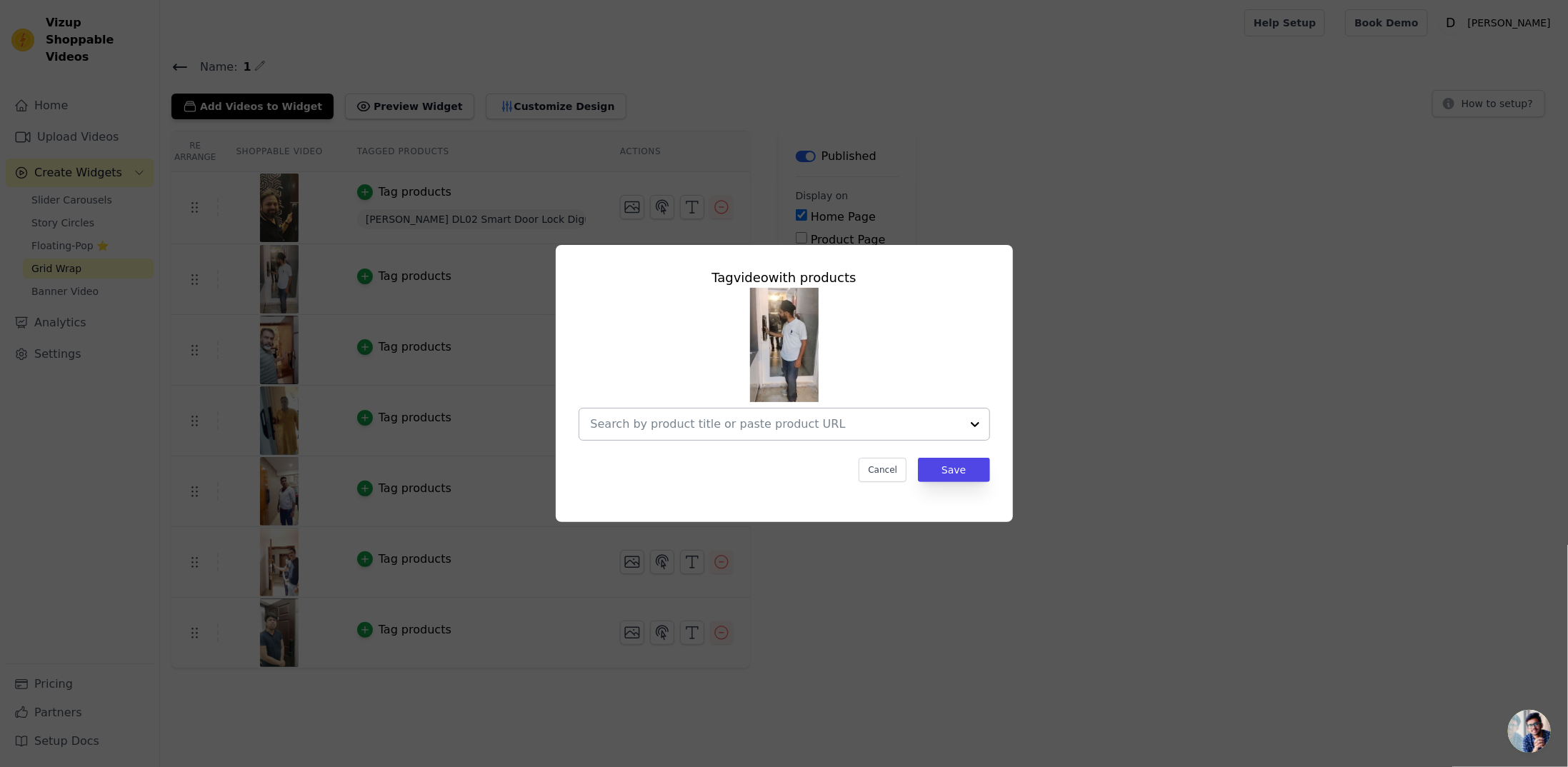
click at [744, 423] on input "text" at bounding box center [775, 424] width 370 height 17
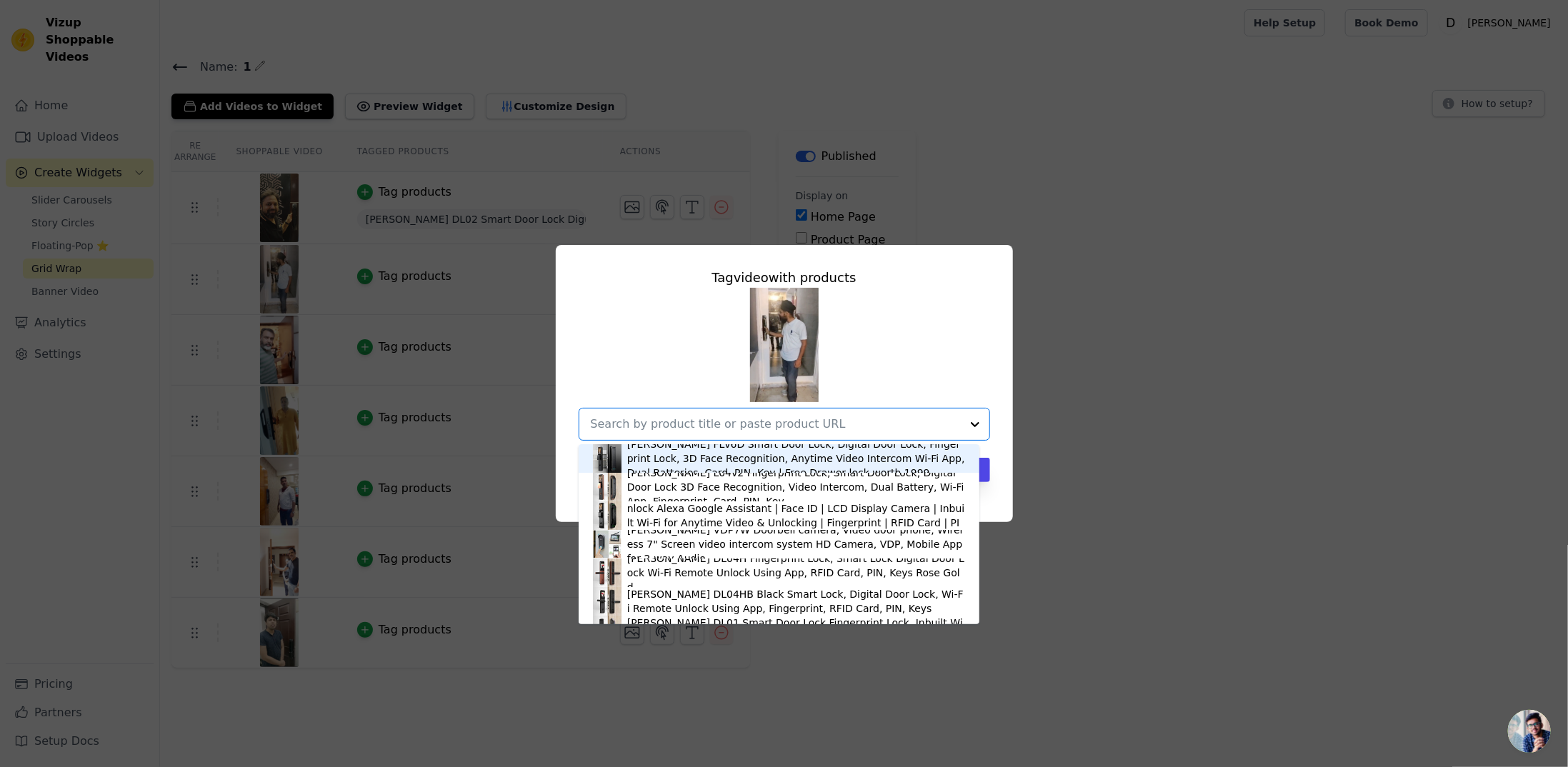
click at [719, 451] on div "[PERSON_NAME] FLv6D Smart Door Lock, Digital Door Lock, Fingerprint Lock, 3D Fa…" at bounding box center [796, 459] width 338 height 43
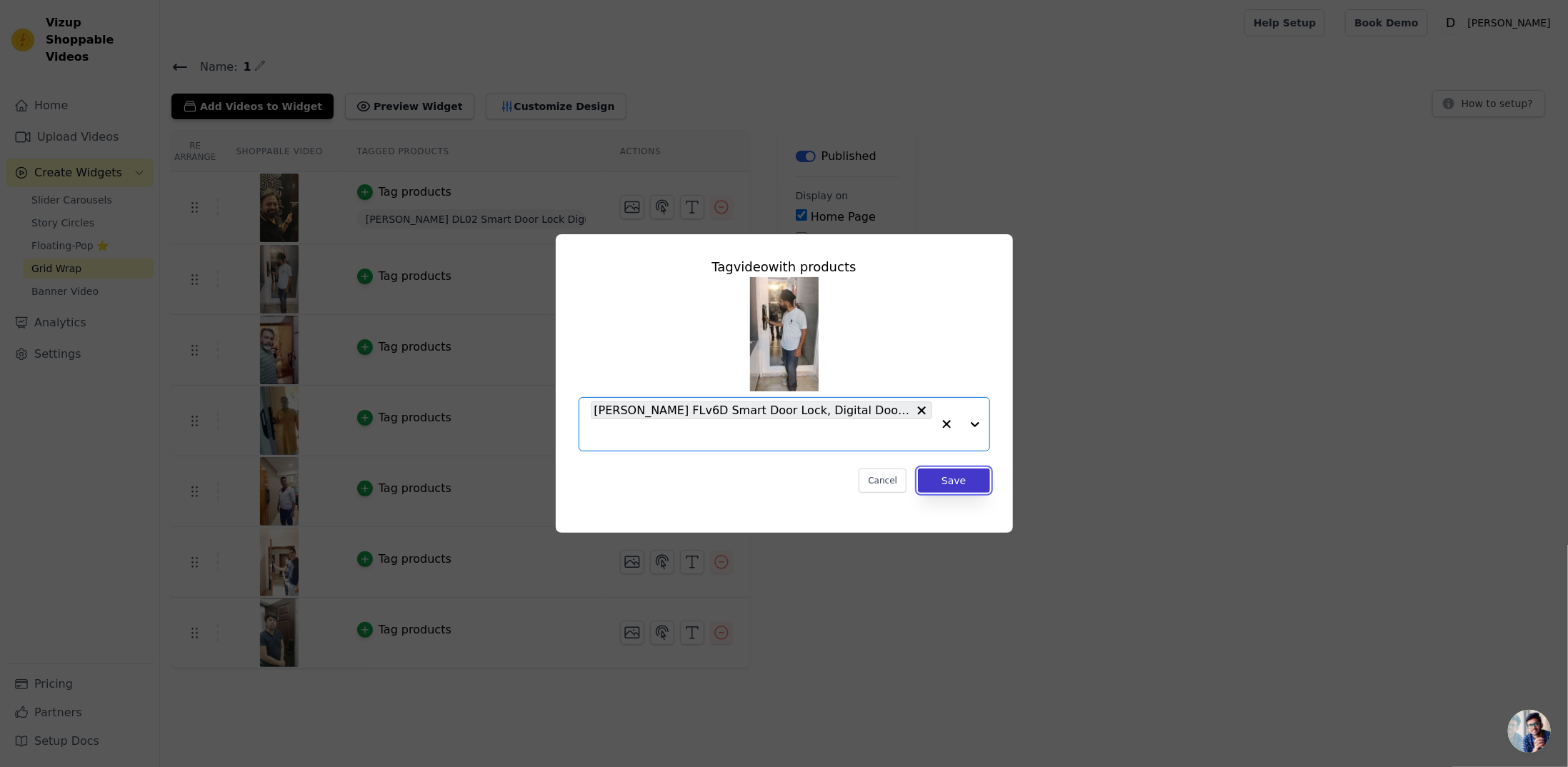
click at [940, 477] on button "Save" at bounding box center [954, 480] width 72 height 25
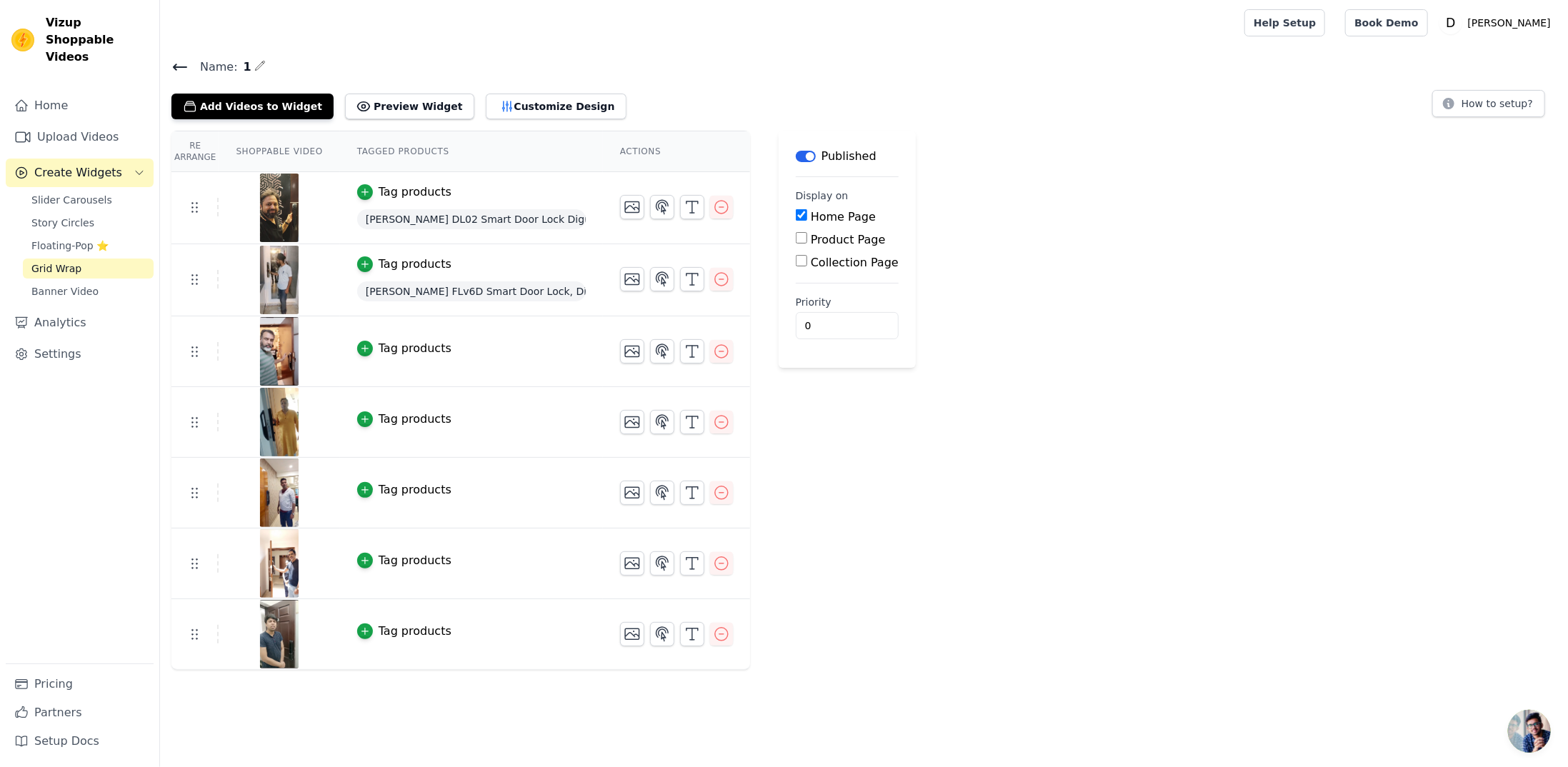
click at [414, 350] on div "Tag products" at bounding box center [414, 348] width 73 height 17
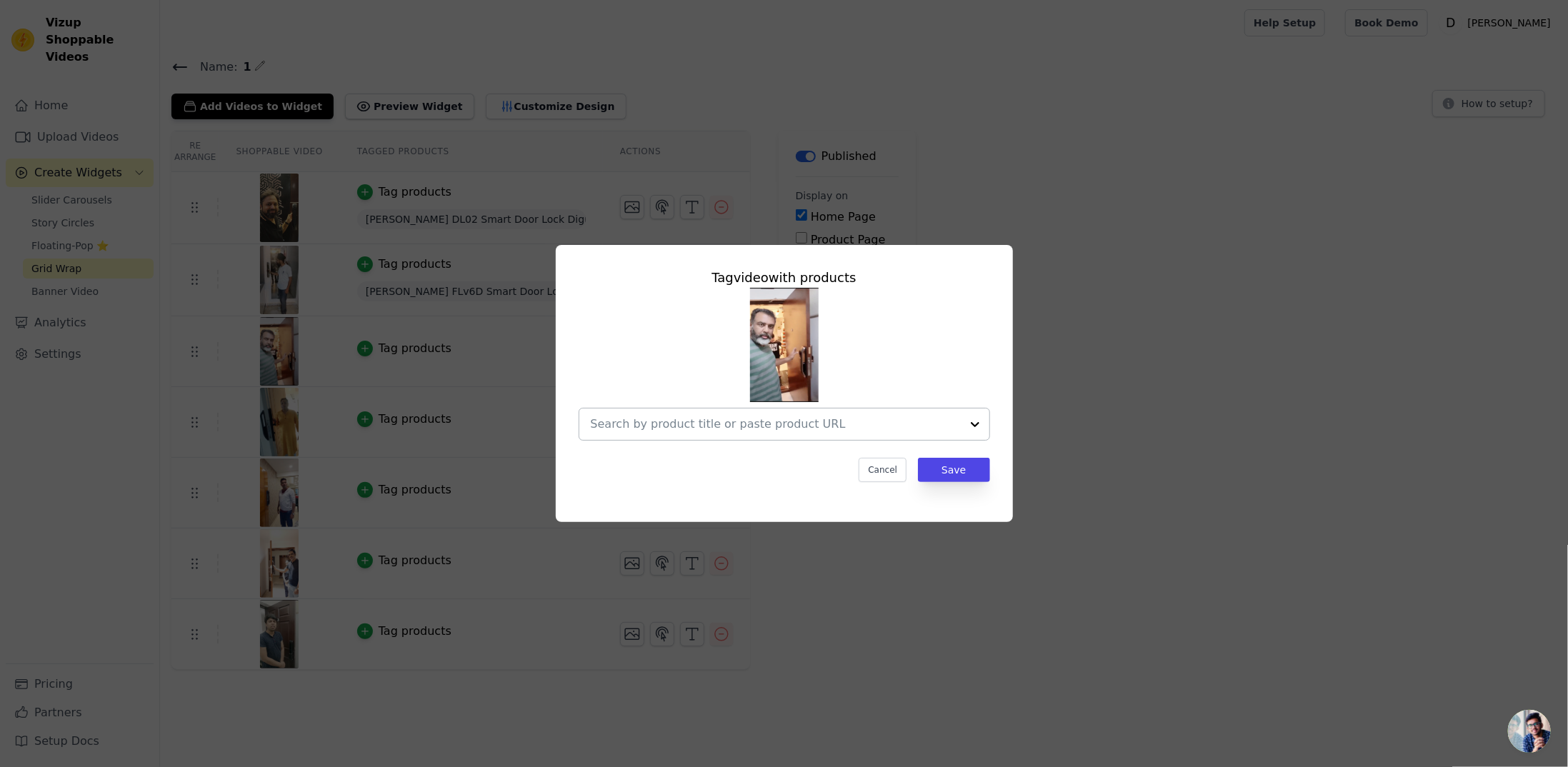
click at [757, 437] on div at bounding box center [775, 423] width 370 height 32
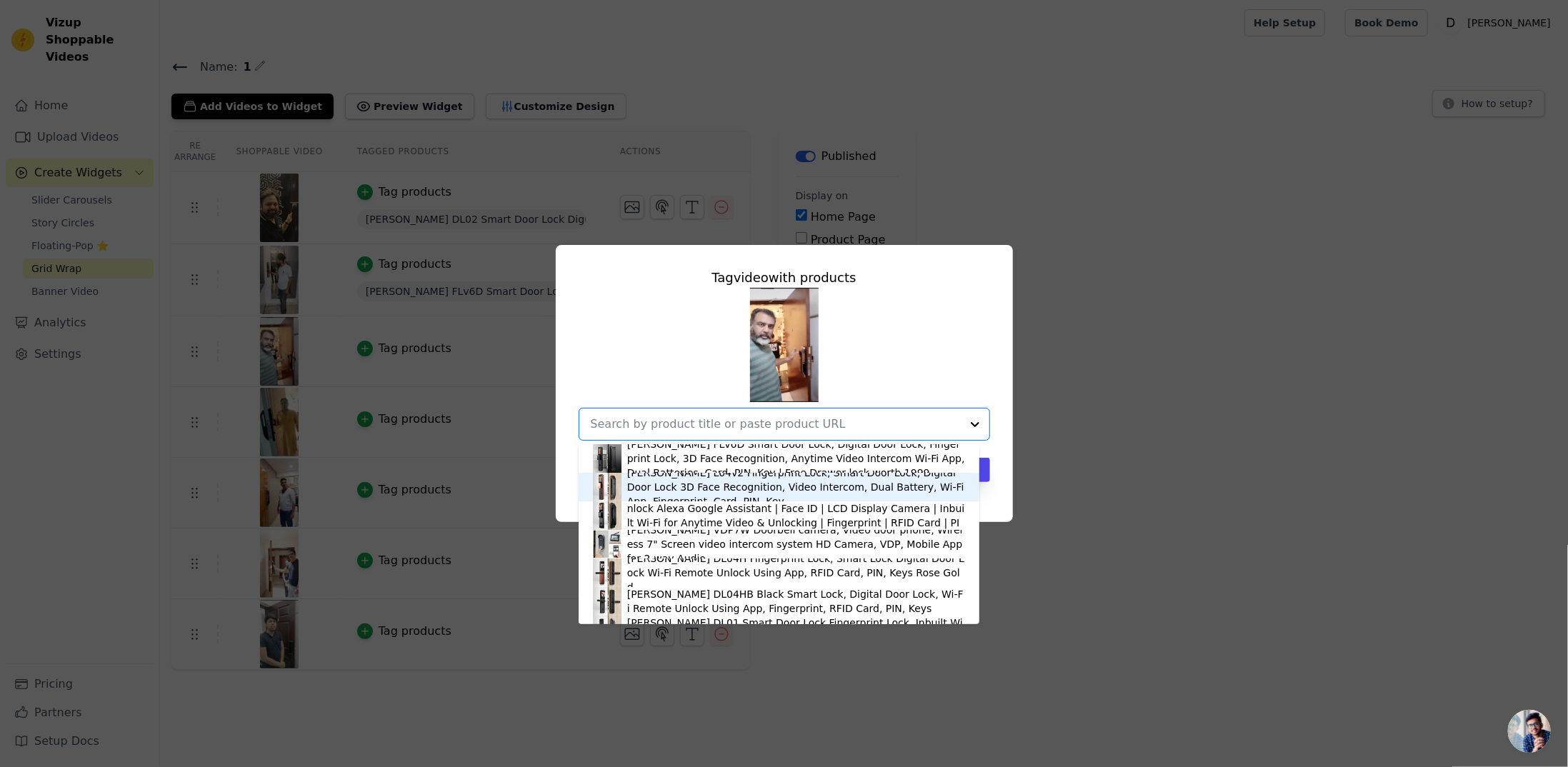
click at [719, 494] on div "[PERSON_NAME] L04v2 Fingerprint Lock, Smart Door Lock, Digital Door Lock 3D Fac…" at bounding box center [796, 487] width 338 height 43
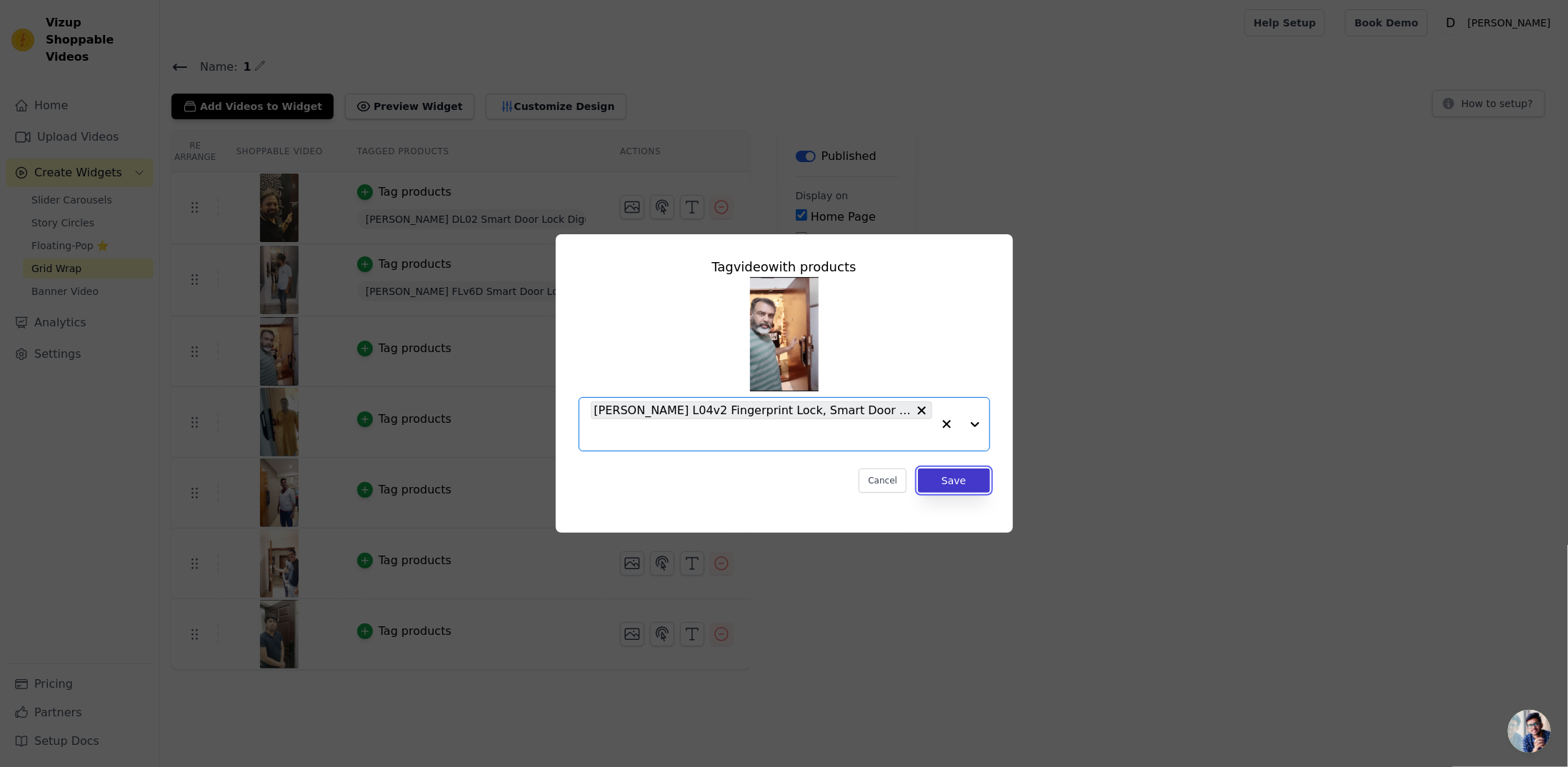
click at [970, 491] on button "Save" at bounding box center [954, 480] width 72 height 25
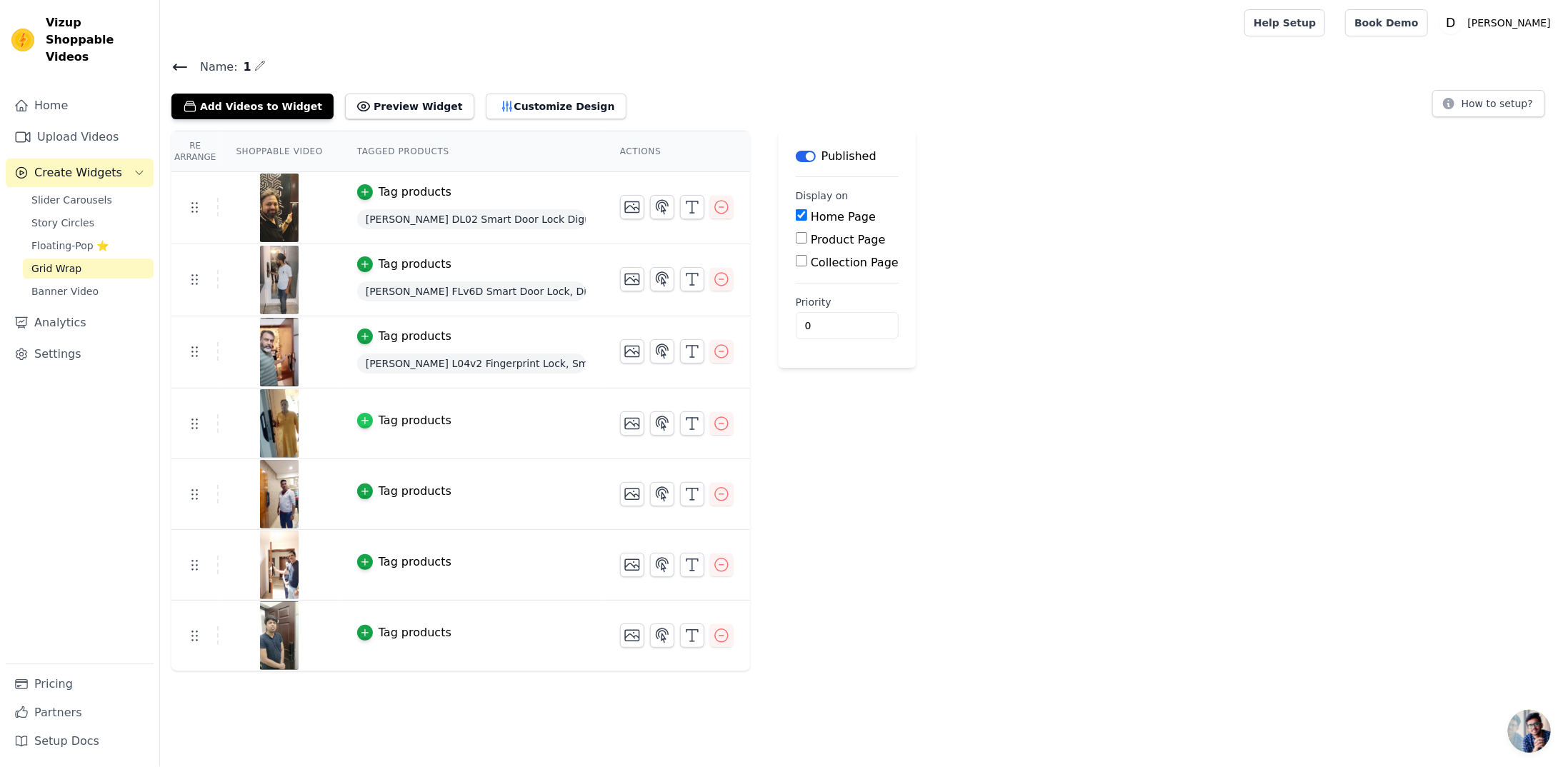
click at [360, 419] on icon "button" at bounding box center [365, 420] width 10 height 10
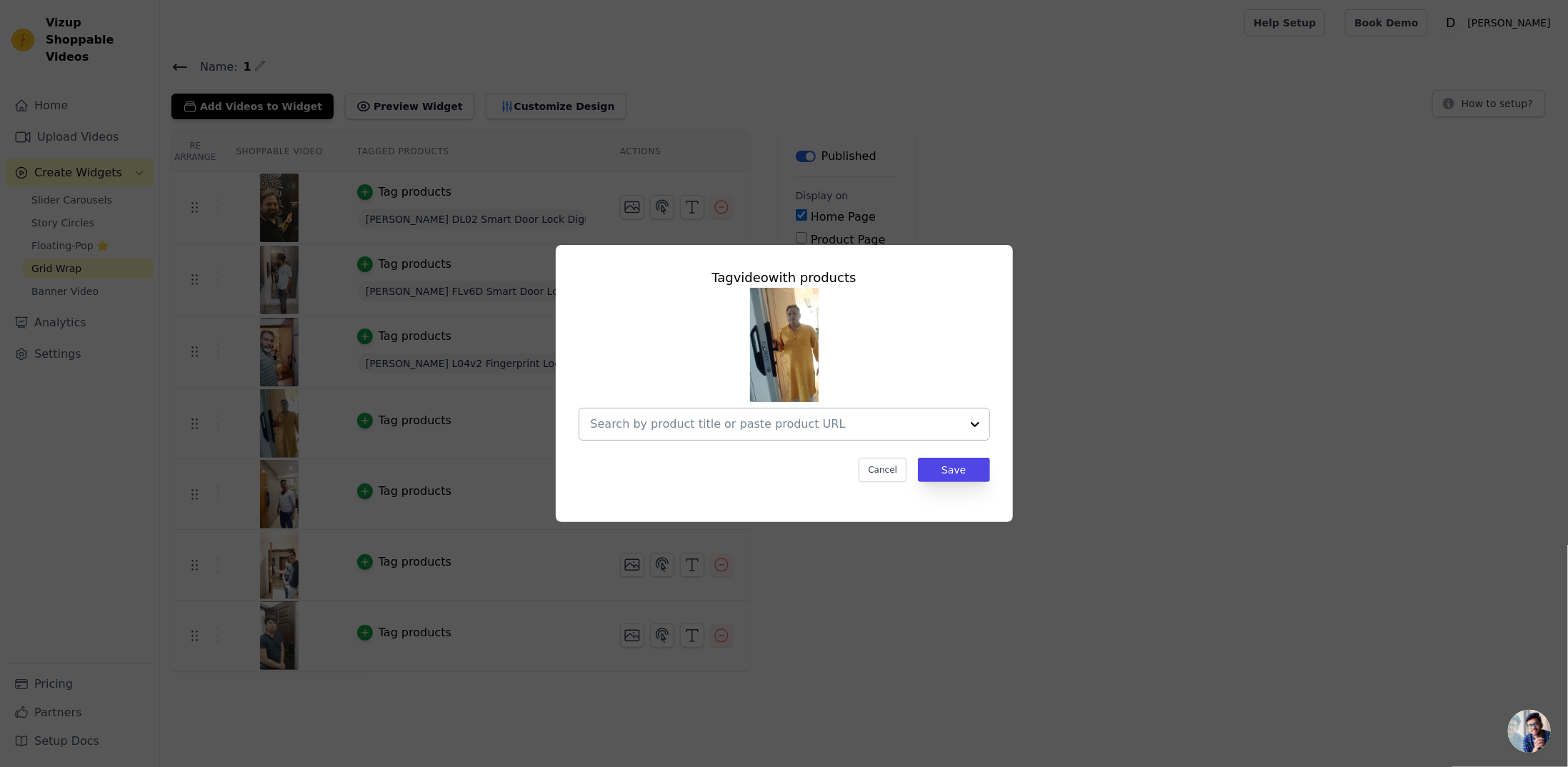
click at [833, 417] on input "text" at bounding box center [775, 424] width 370 height 17
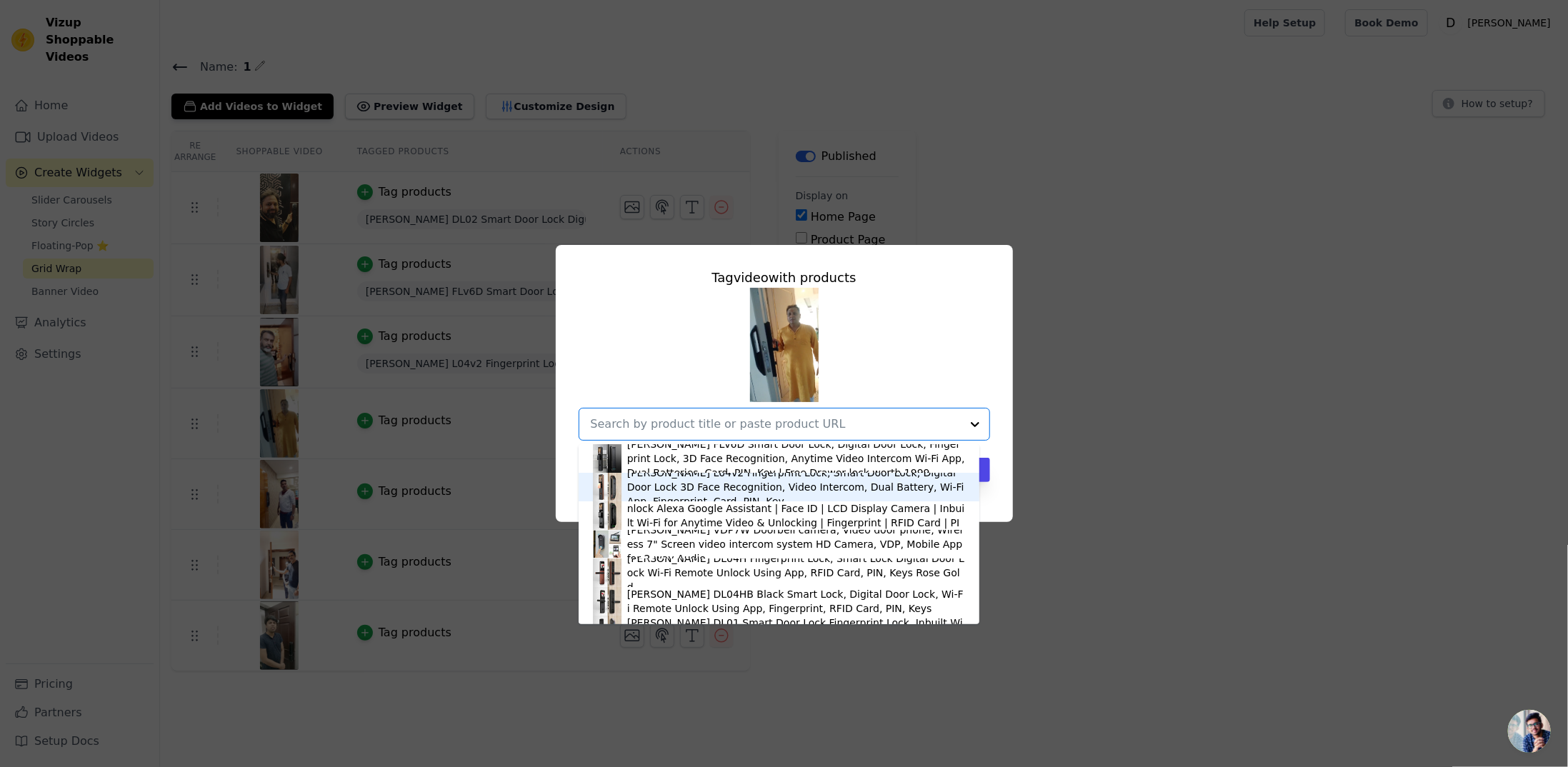
click at [700, 491] on div "[PERSON_NAME] L04v2 Fingerprint Lock, Smart Door Lock, Digital Door Lock 3D Fac…" at bounding box center [796, 487] width 338 height 43
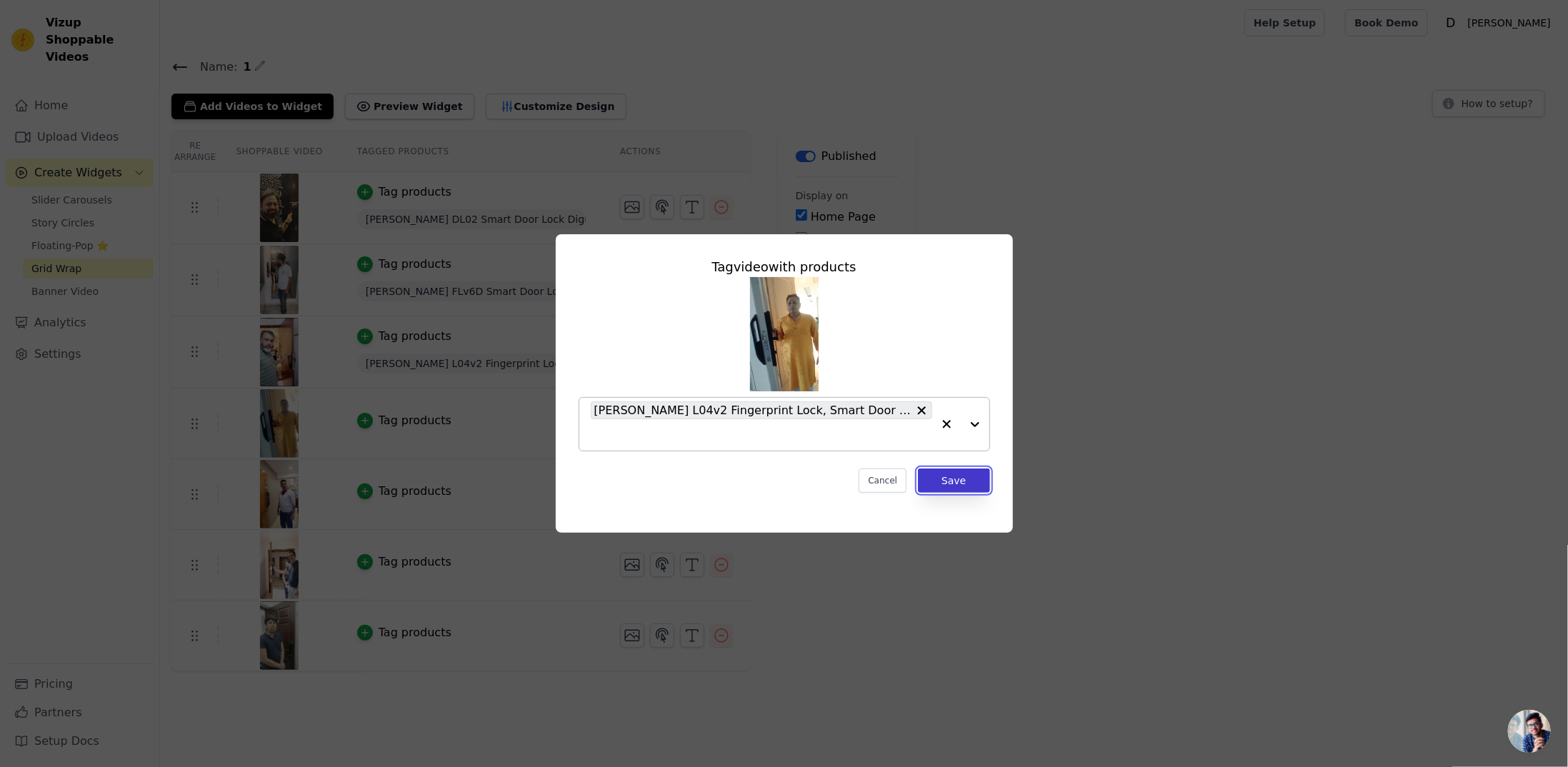
click at [978, 477] on button "Save" at bounding box center [954, 480] width 72 height 25
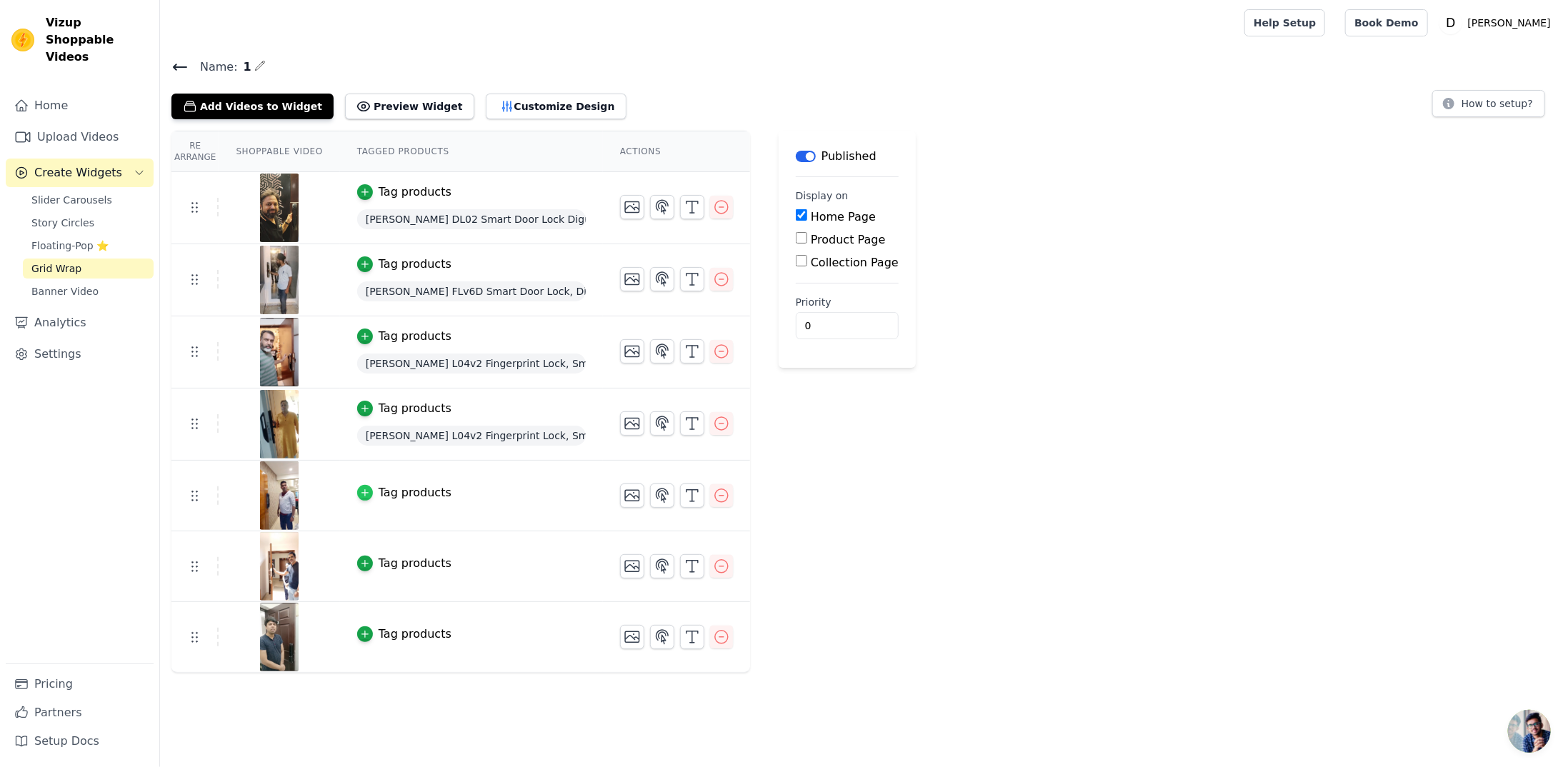
click at [360, 490] on icon "button" at bounding box center [365, 493] width 10 height 10
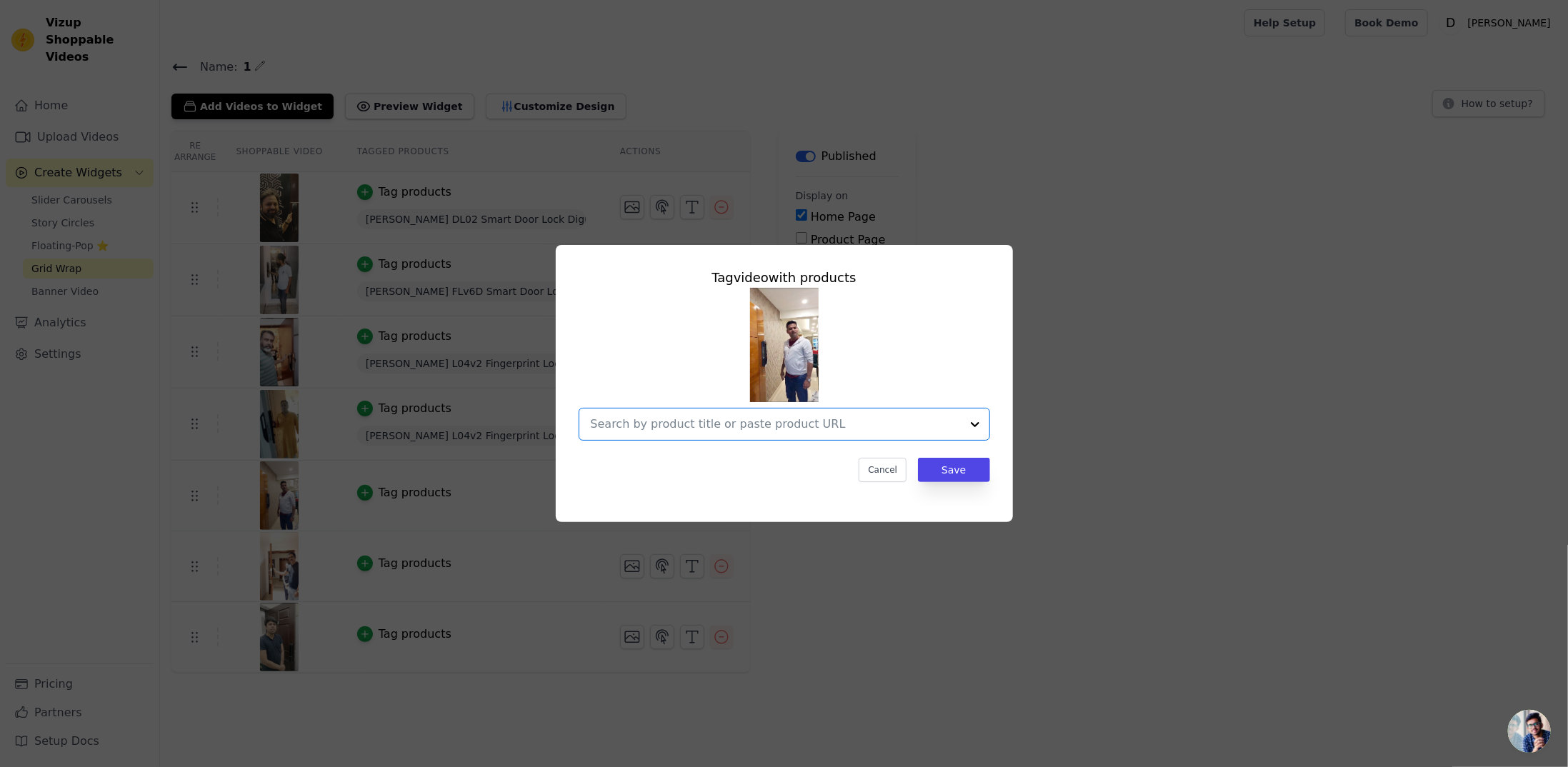
click at [787, 428] on input "text" at bounding box center [775, 424] width 370 height 17
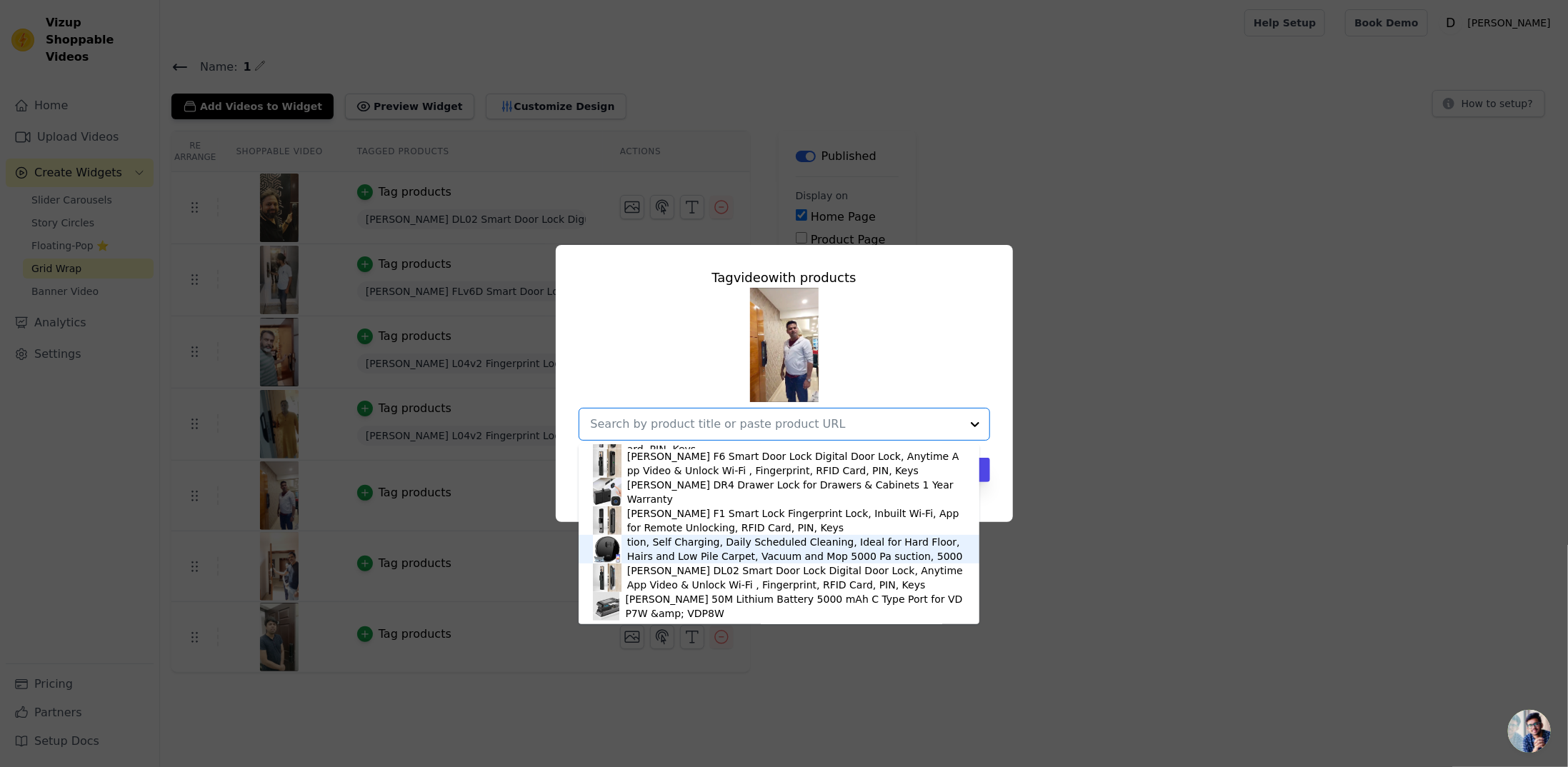
scroll to position [523, 0]
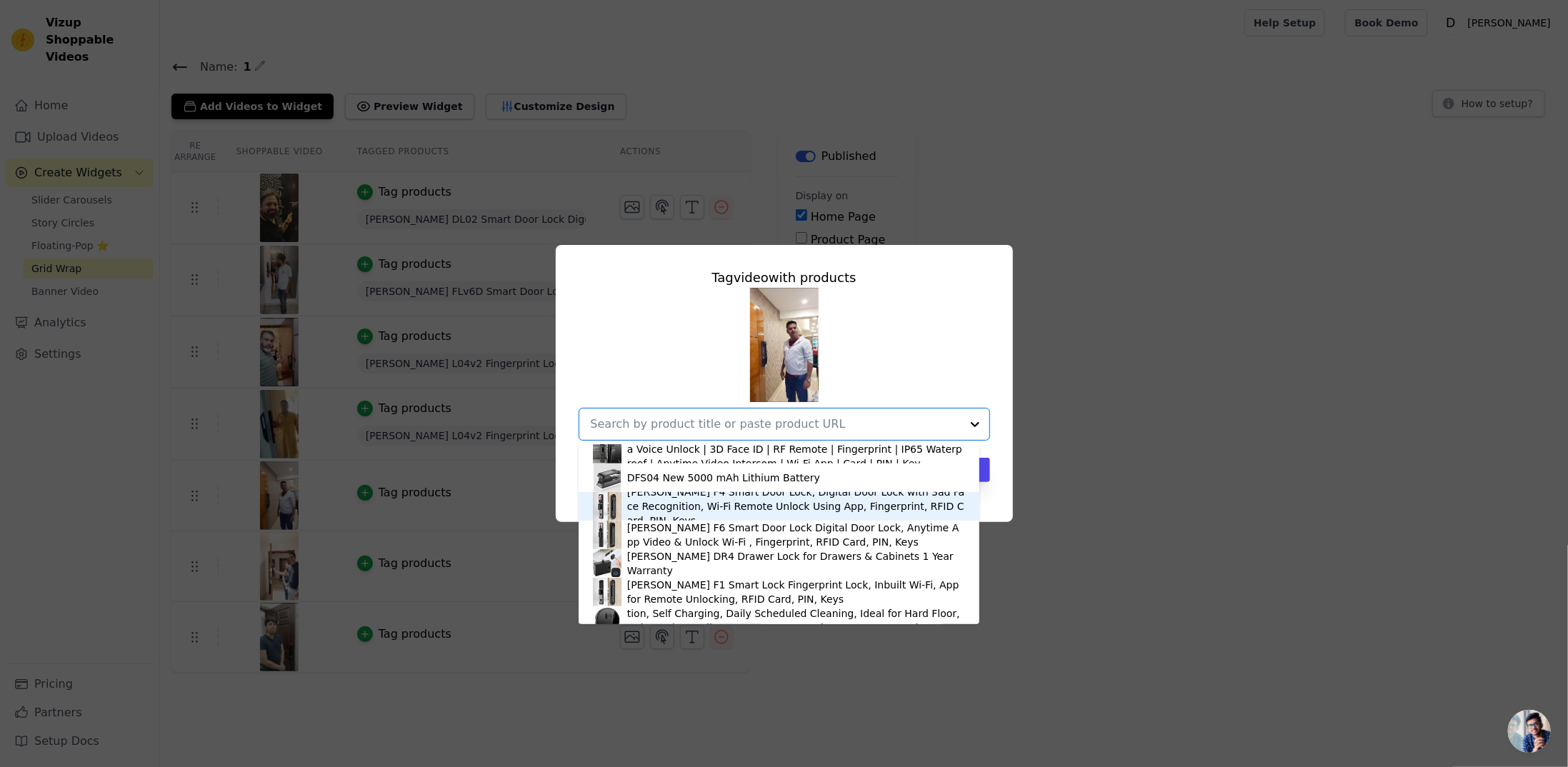
click at [689, 493] on div "[PERSON_NAME] F4 Smart Door Lock, Digital Door Lock with 3ad Face Recognition, …" at bounding box center [796, 506] width 338 height 43
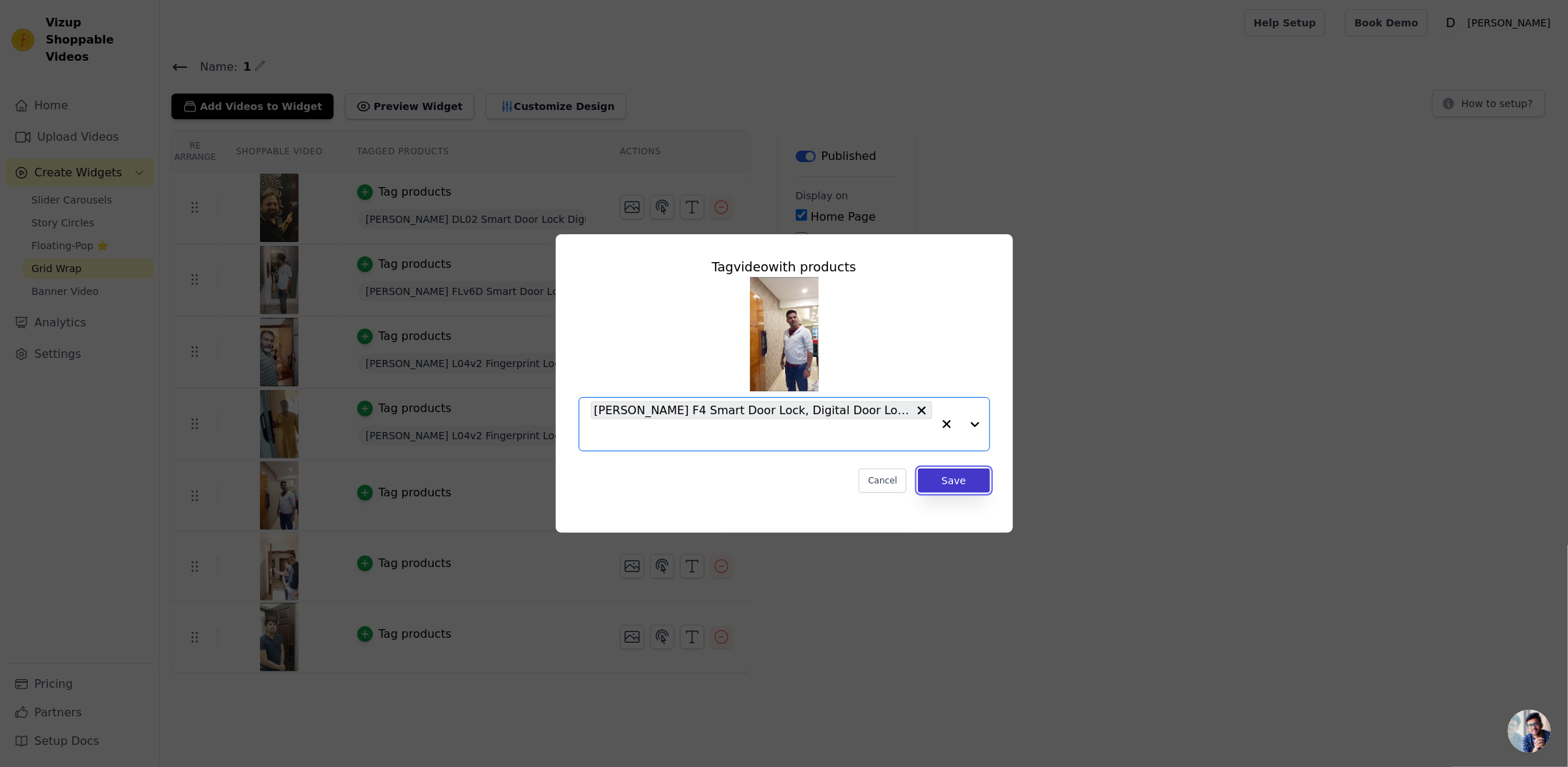
click at [944, 480] on button "Save" at bounding box center [954, 480] width 72 height 25
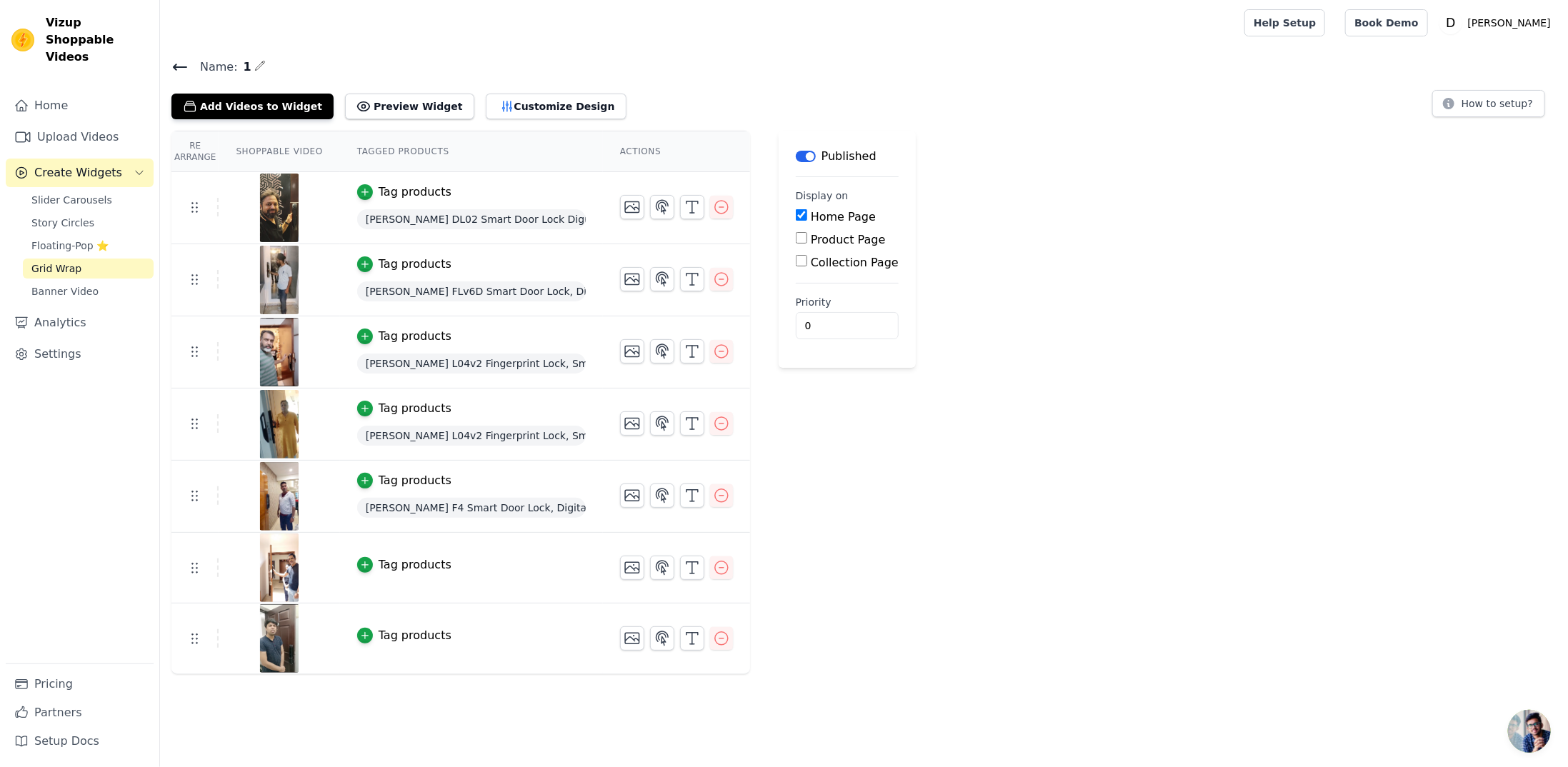
click at [357, 577] on td "Tag products" at bounding box center [471, 568] width 263 height 71
click at [358, 569] on div "button" at bounding box center [365, 565] width 15 height 15
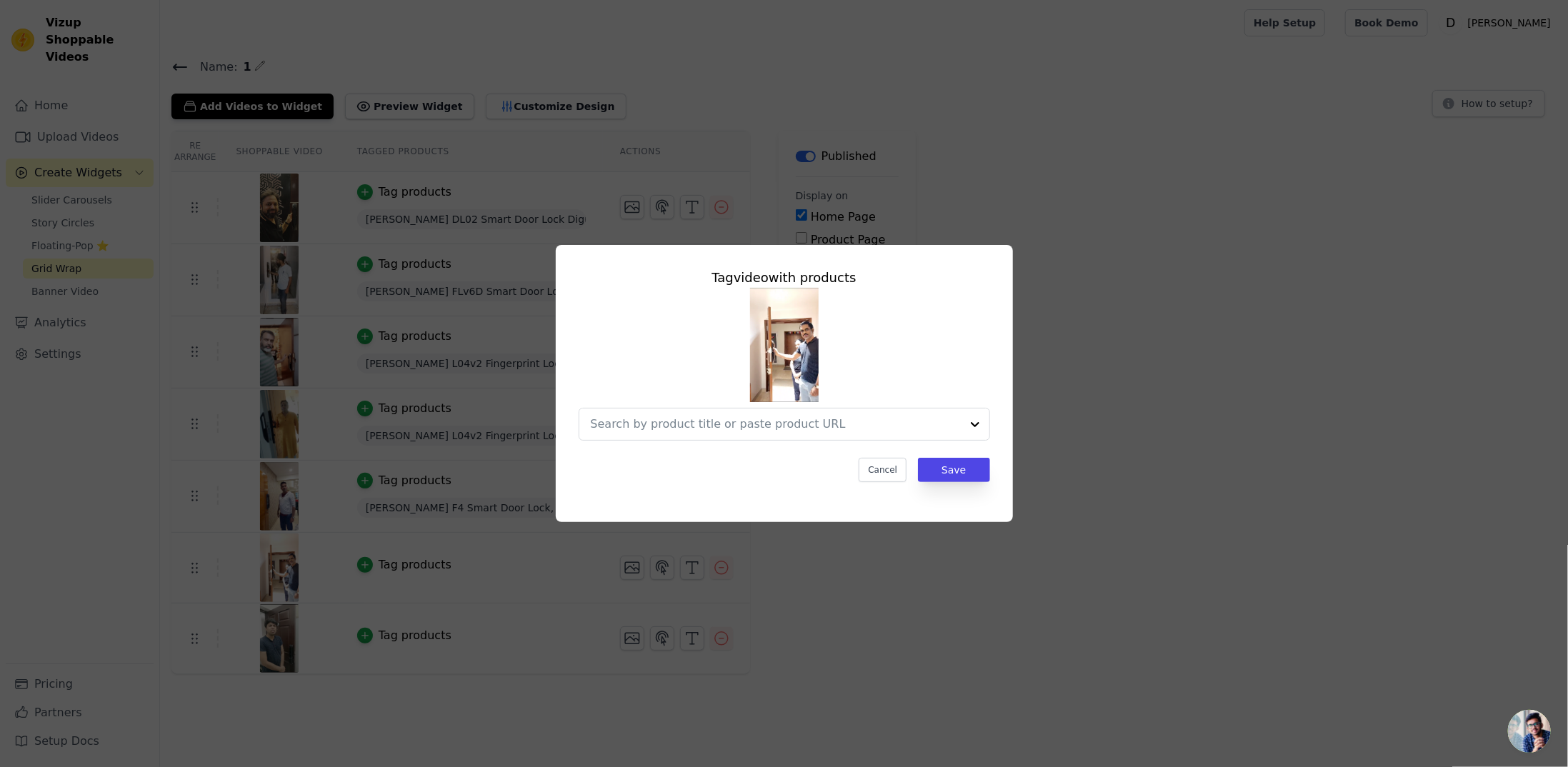
click at [851, 407] on div at bounding box center [784, 364] width 411 height 153
click at [851, 417] on input "text" at bounding box center [775, 424] width 370 height 17
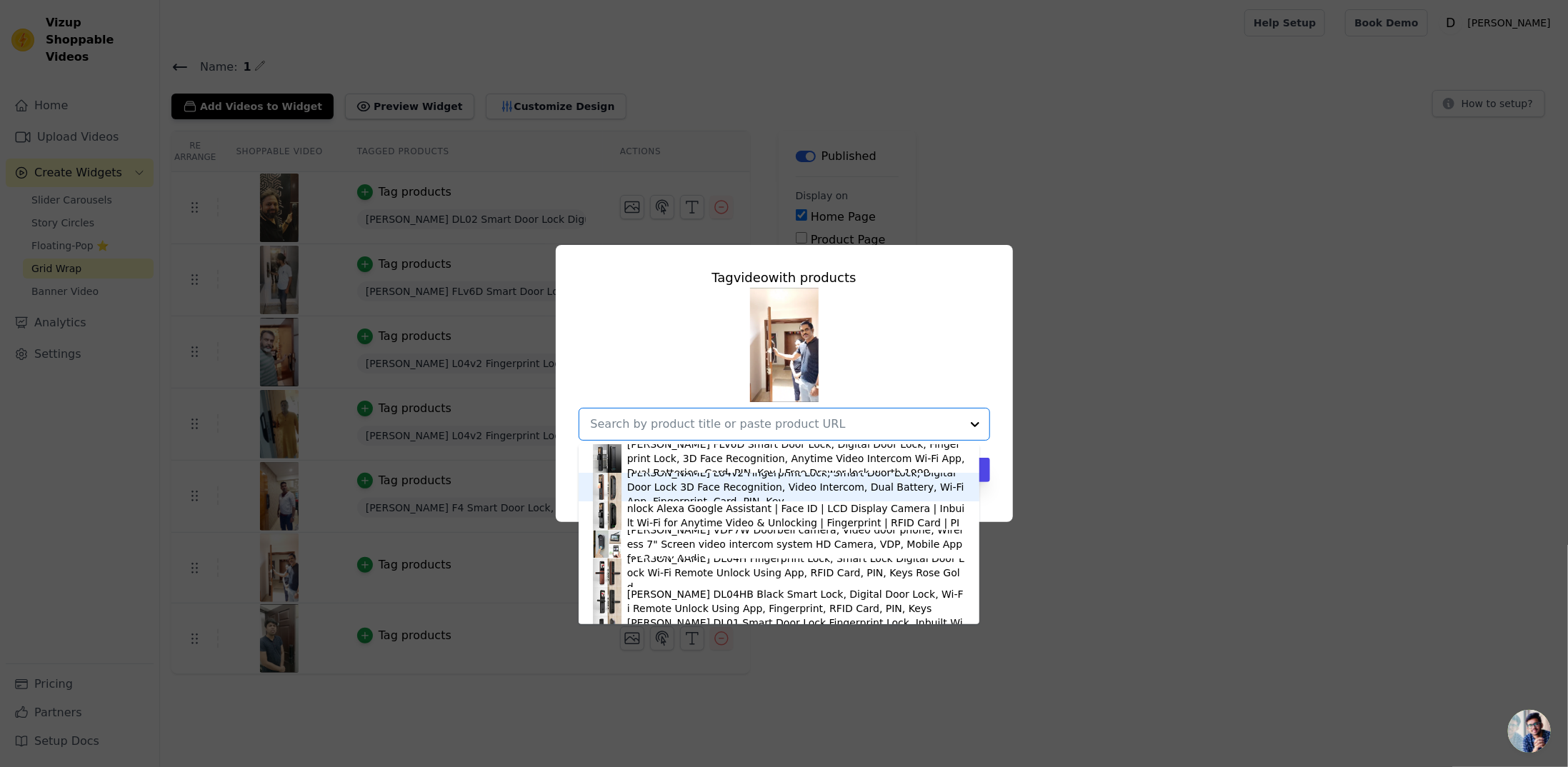
click at [757, 493] on div "[PERSON_NAME] L04v2 Fingerprint Lock, Smart Door Lock, Digital Door Lock 3D Fac…" at bounding box center [796, 487] width 338 height 43
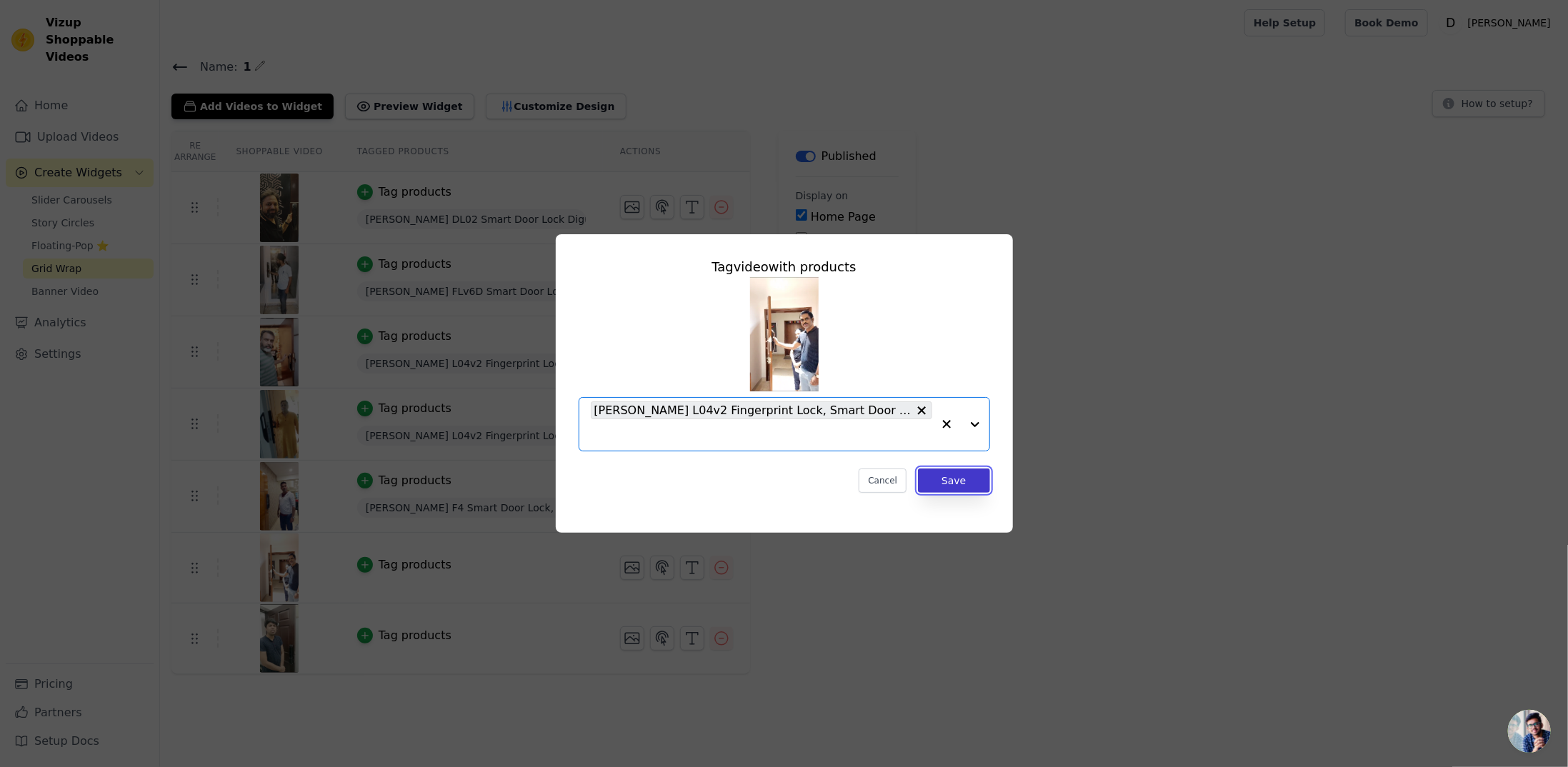
click at [954, 485] on button "Save" at bounding box center [954, 480] width 72 height 25
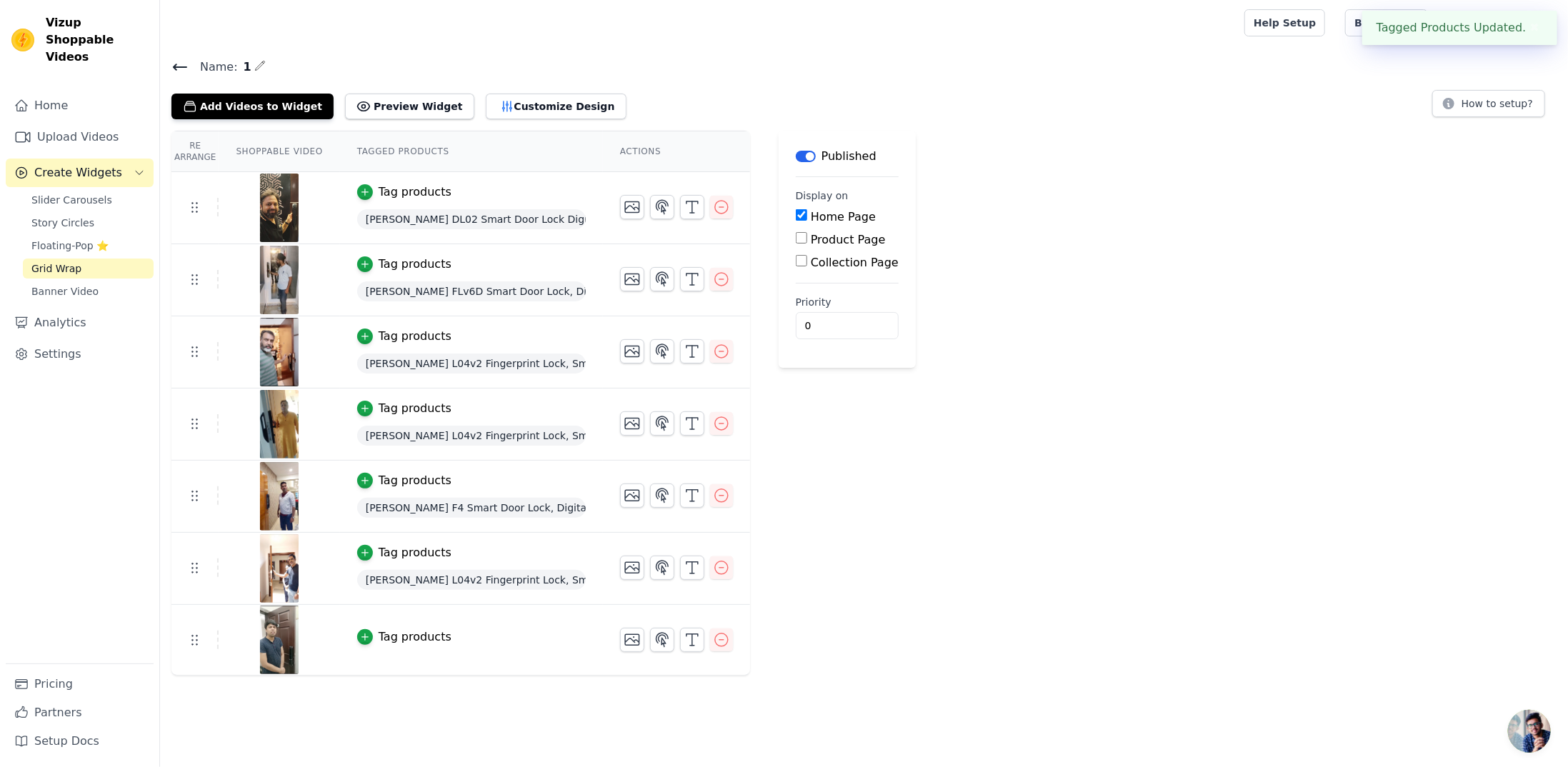
click at [364, 634] on button "Tag products" at bounding box center [404, 637] width 95 height 17
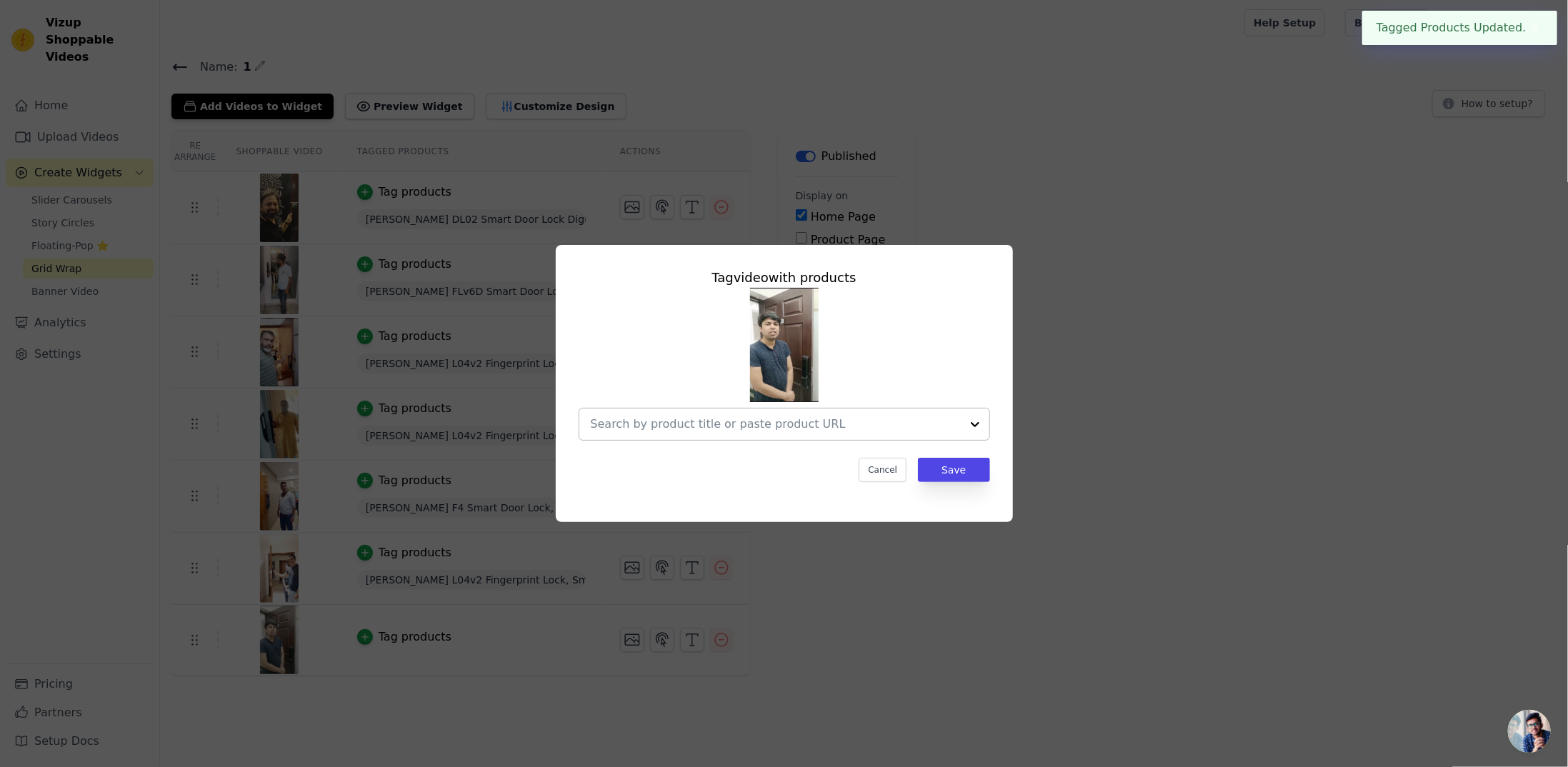
click at [876, 427] on input "text" at bounding box center [775, 424] width 370 height 17
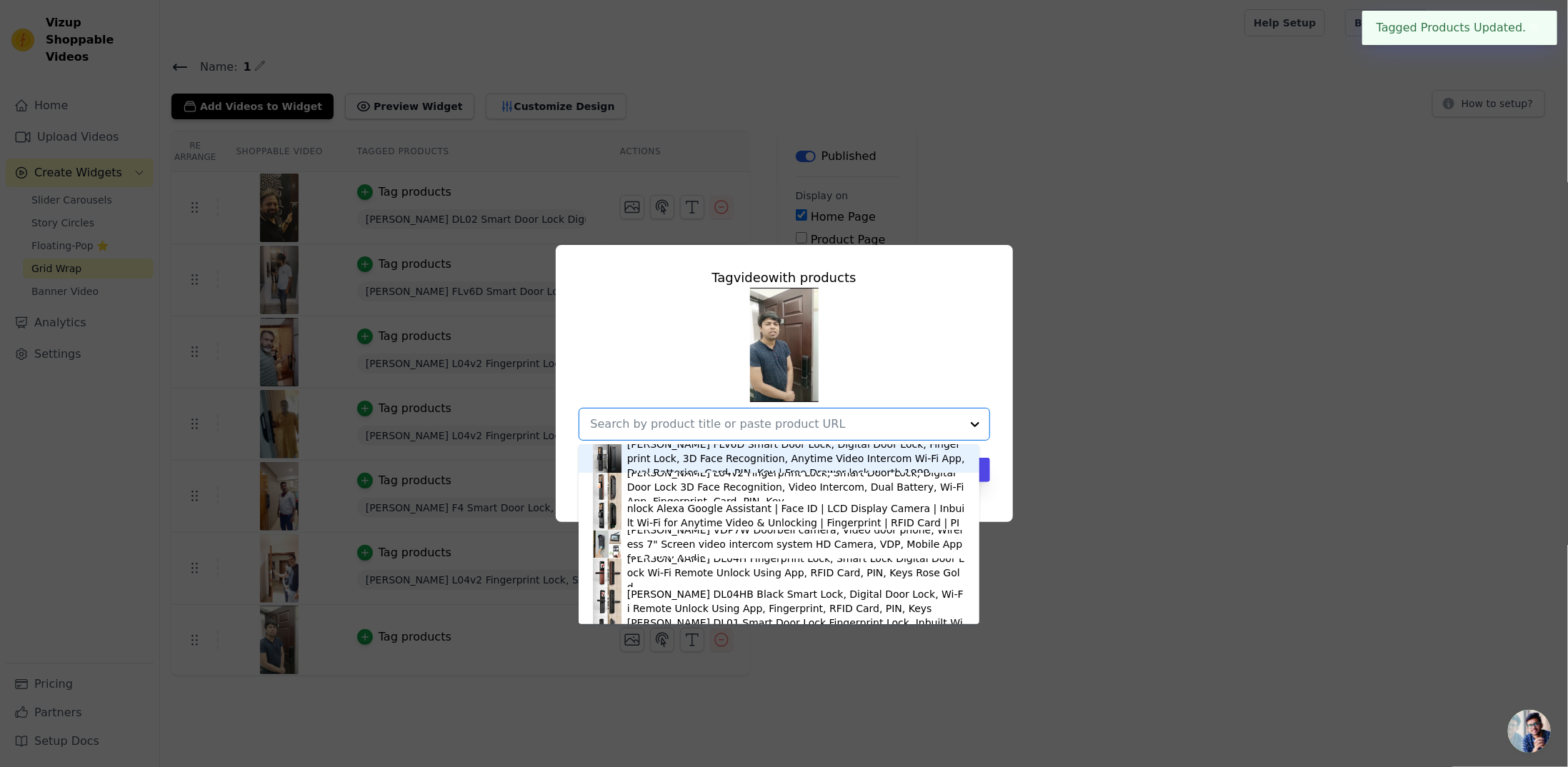
drag, startPoint x: 646, startPoint y: 468, endPoint x: 677, endPoint y: 454, distance: 34.0
click at [677, 454] on div "[PERSON_NAME] FLv6D Smart Door Lock, Digital Door Lock, Fingerprint Lock, 3D Fa…" at bounding box center [796, 459] width 338 height 43
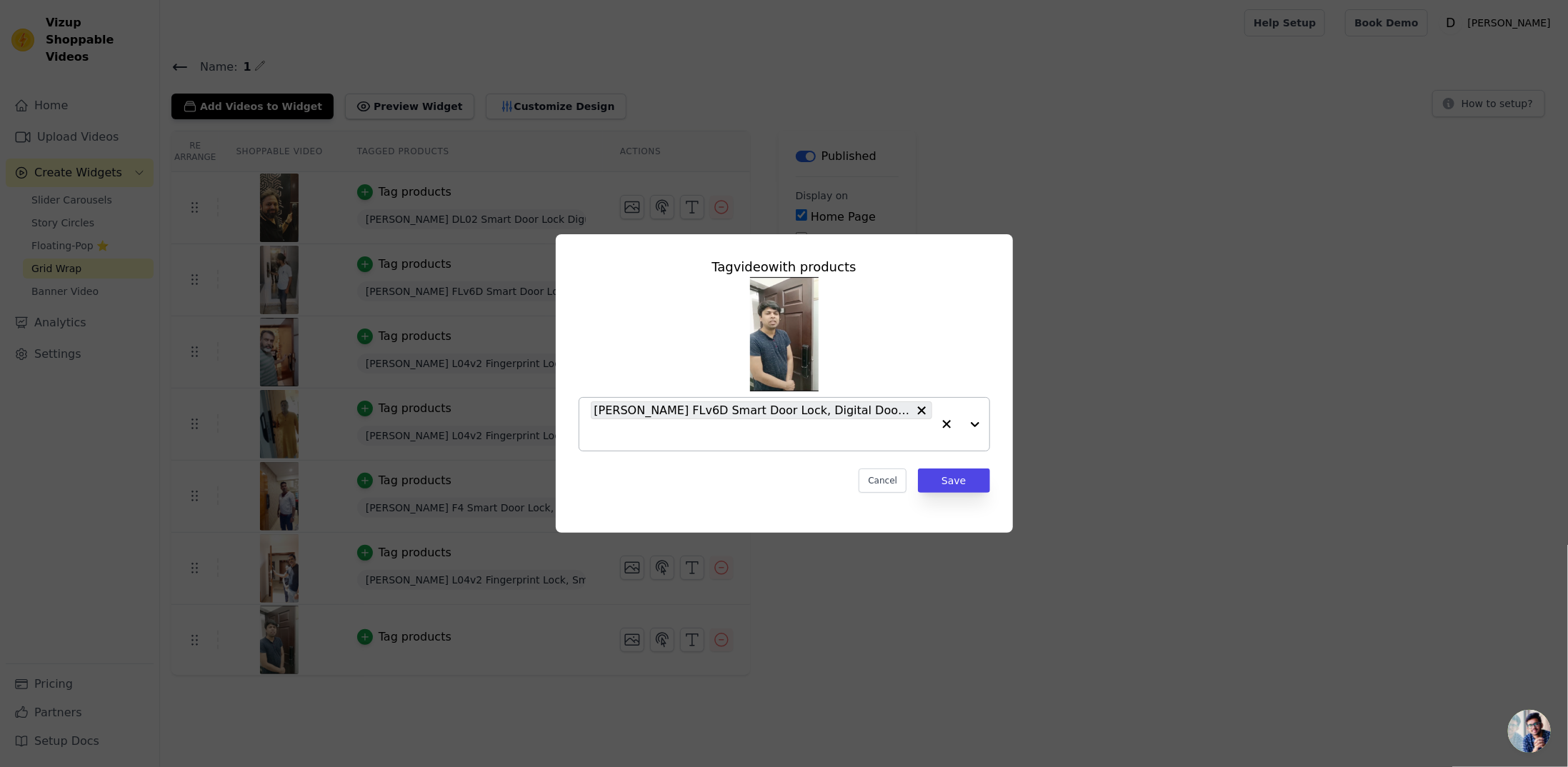
click at [677, 454] on div "Tag video with products [PERSON_NAME] FLv6D Smart Door Lock, Digital Door Lock,…" at bounding box center [784, 375] width 434 height 258
click at [964, 496] on div "Tag video with products [PERSON_NAME] FLv6D Smart Door Lock, Digital Door Lock,…" at bounding box center [784, 375] width 434 height 258
click at [959, 483] on button "Save" at bounding box center [954, 480] width 72 height 25
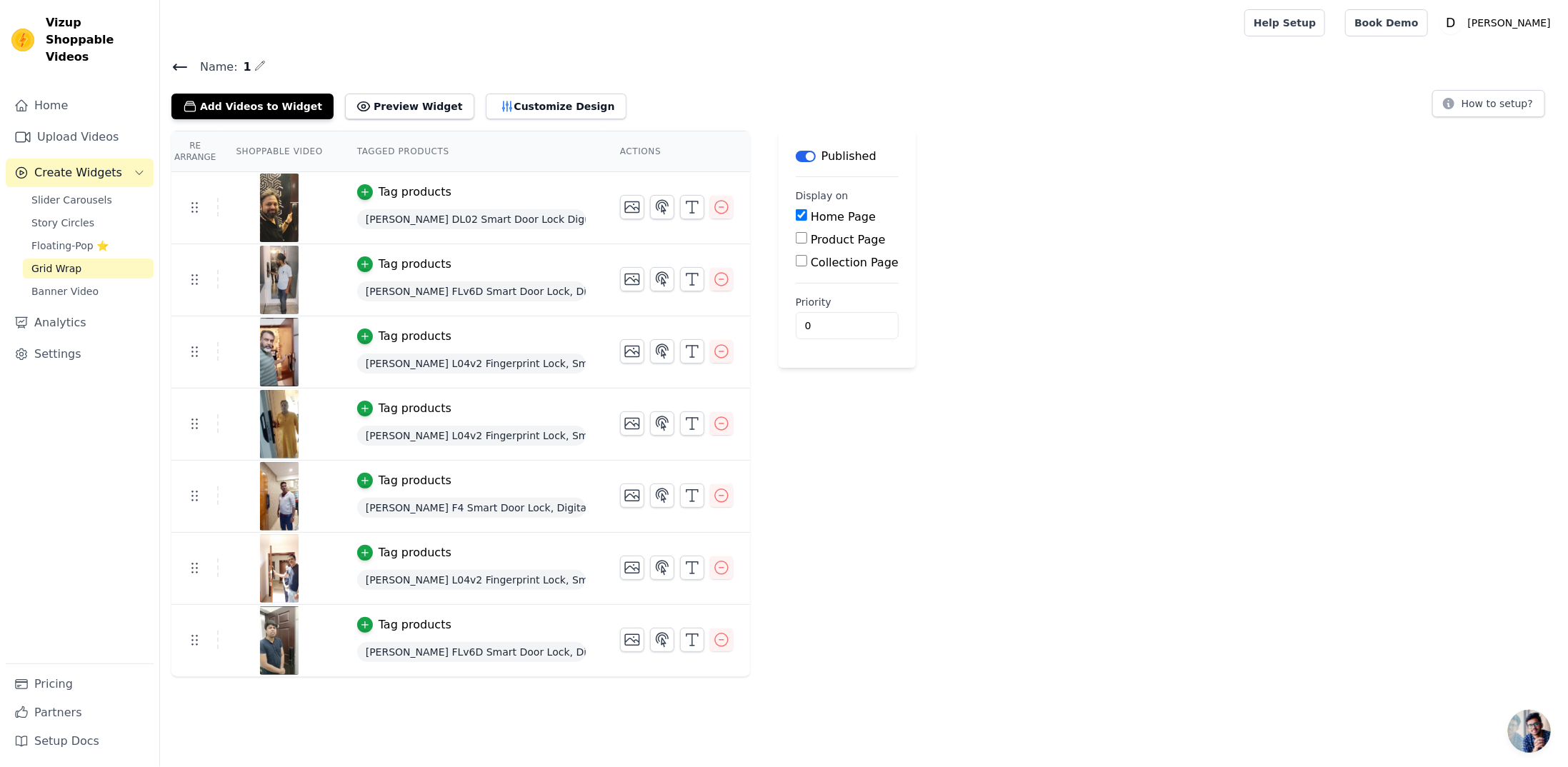
click at [184, 65] on icon at bounding box center [180, 67] width 13 height 5
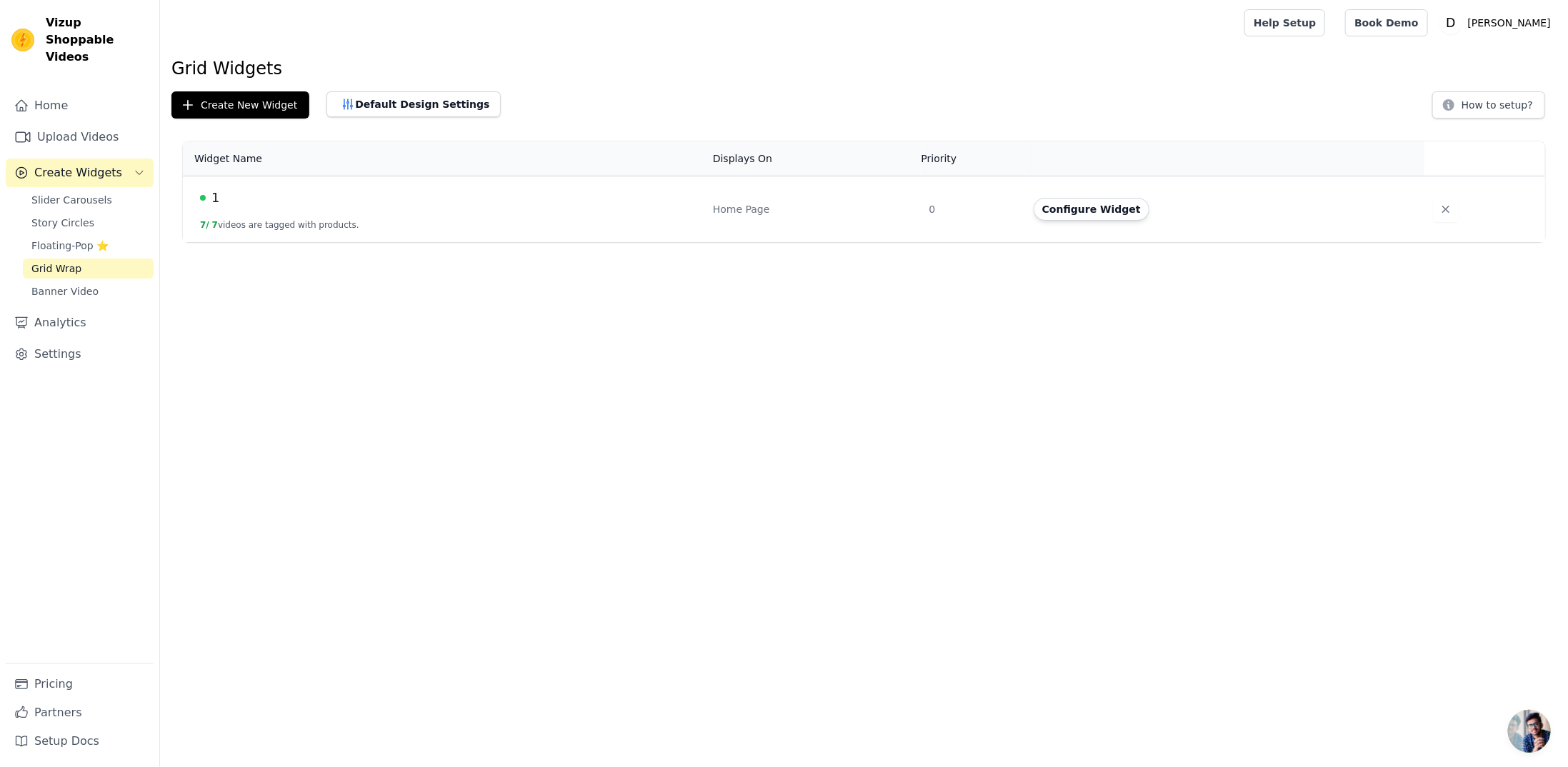
click at [217, 198] on span "1" at bounding box center [215, 198] width 8 height 20
